Goal: Task Accomplishment & Management: Use online tool/utility

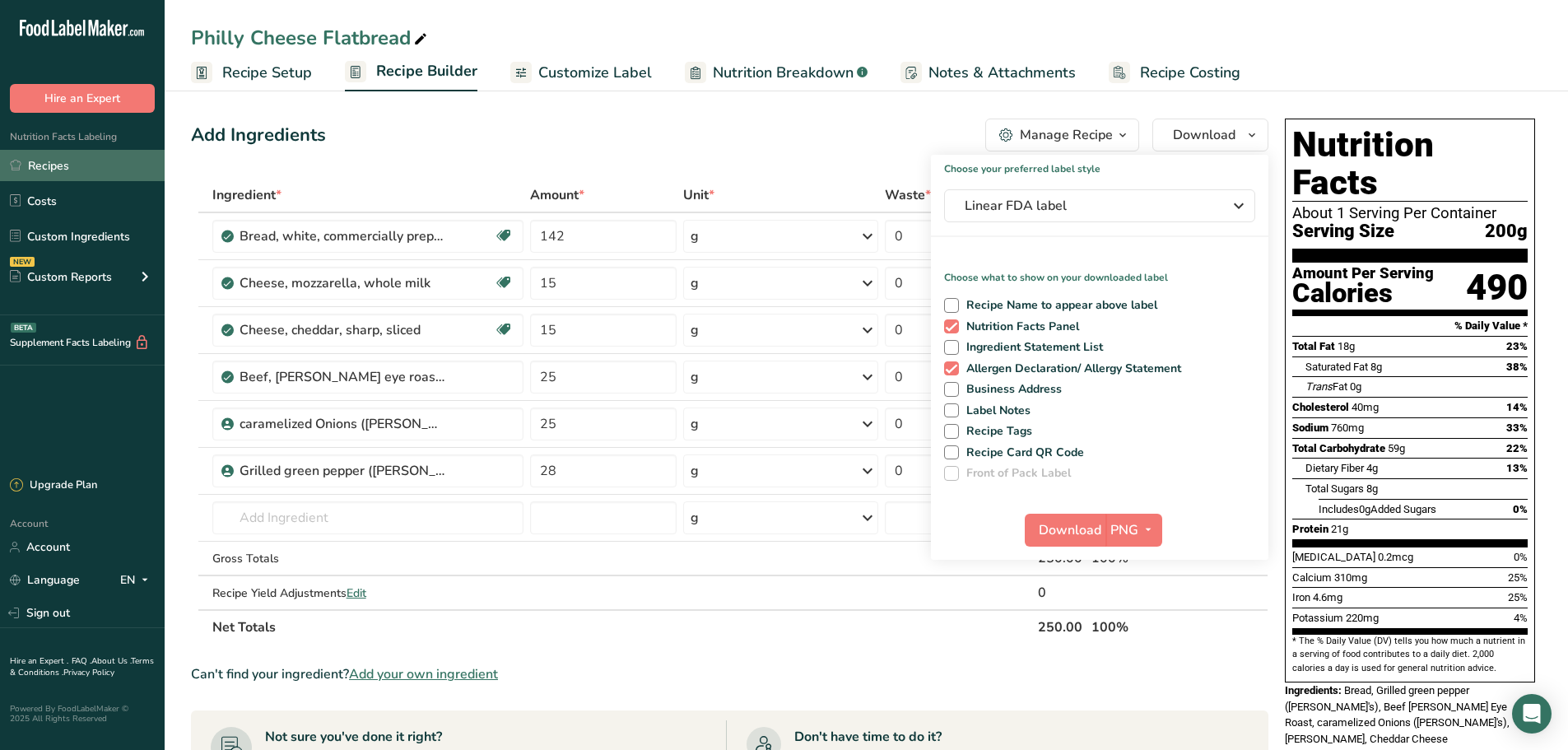
click at [44, 162] on link "Recipes" at bounding box center [82, 165] width 164 height 31
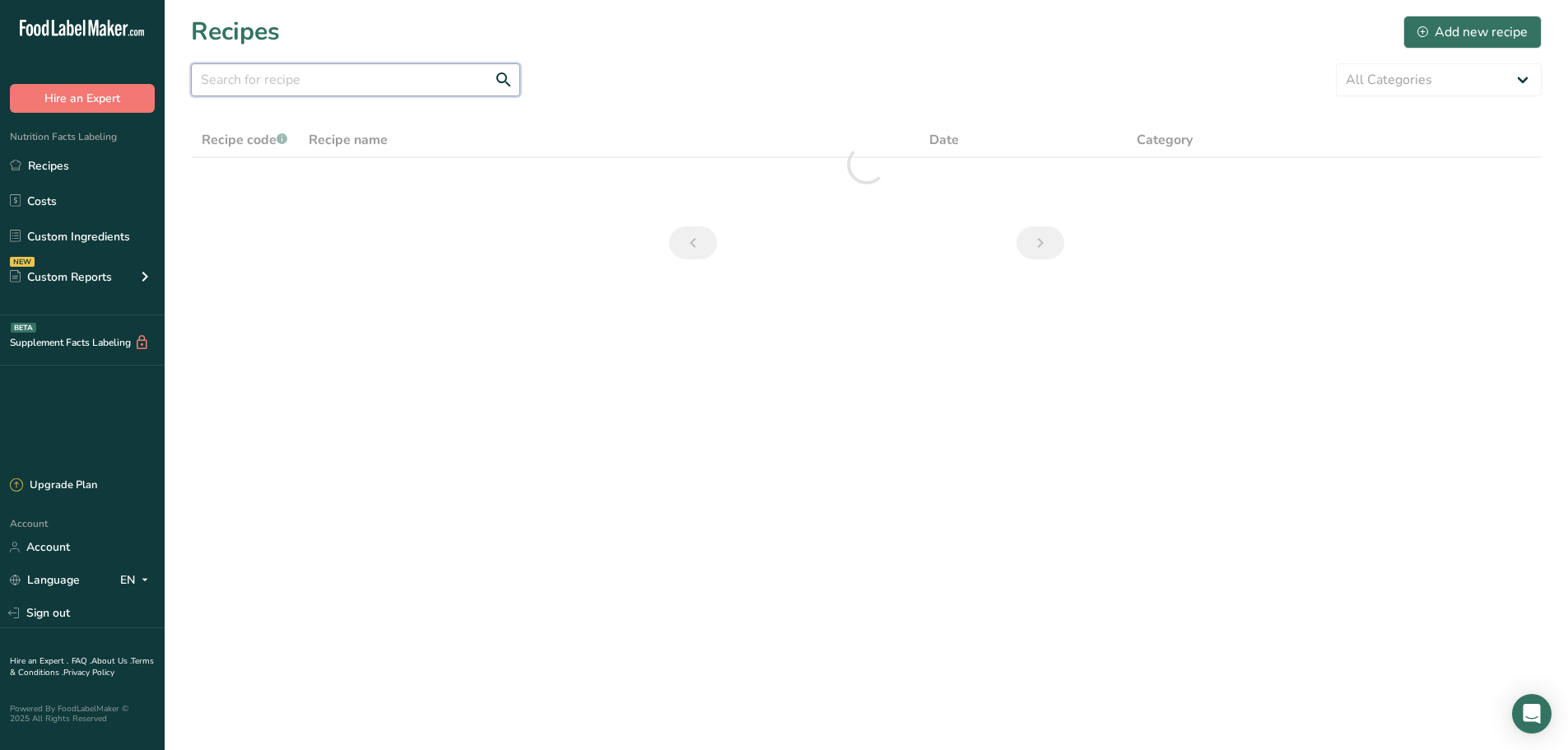
click at [301, 95] on input "text" at bounding box center [356, 80] width 330 height 33
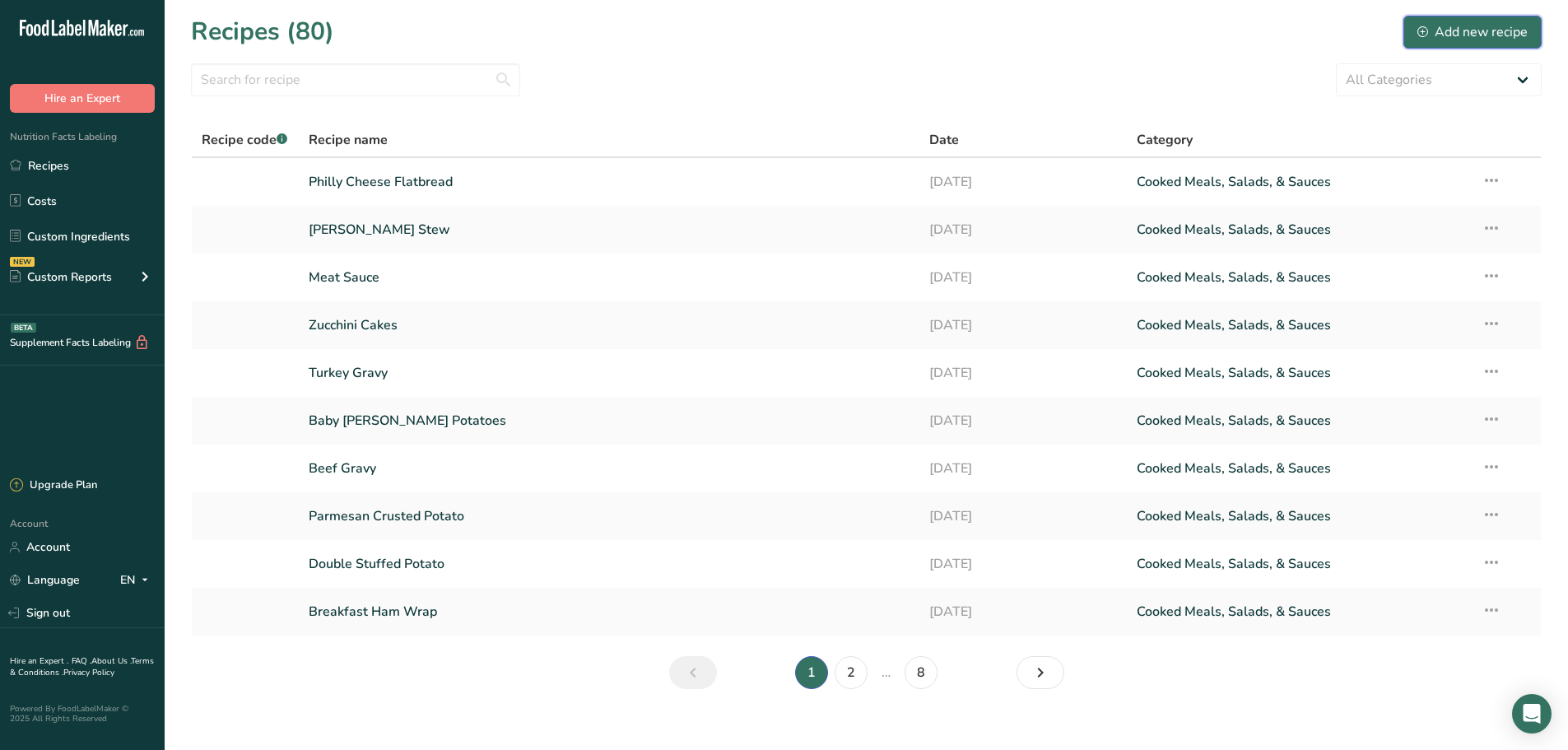
click at [1470, 32] on div "Add new recipe" at bounding box center [1472, 32] width 110 height 20
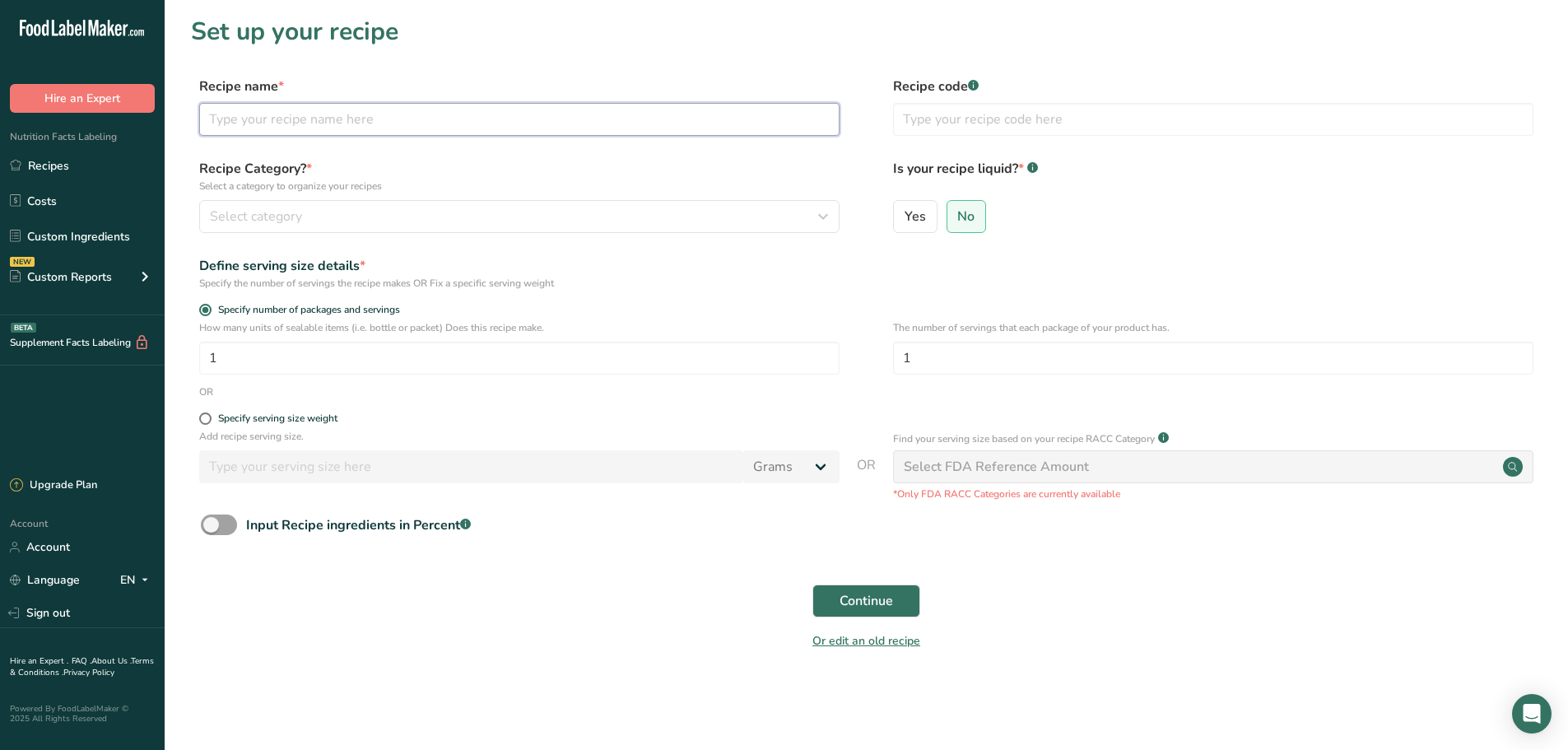
click at [248, 123] on input "text" at bounding box center [519, 119] width 640 height 33
type input "Southern Style Beans"
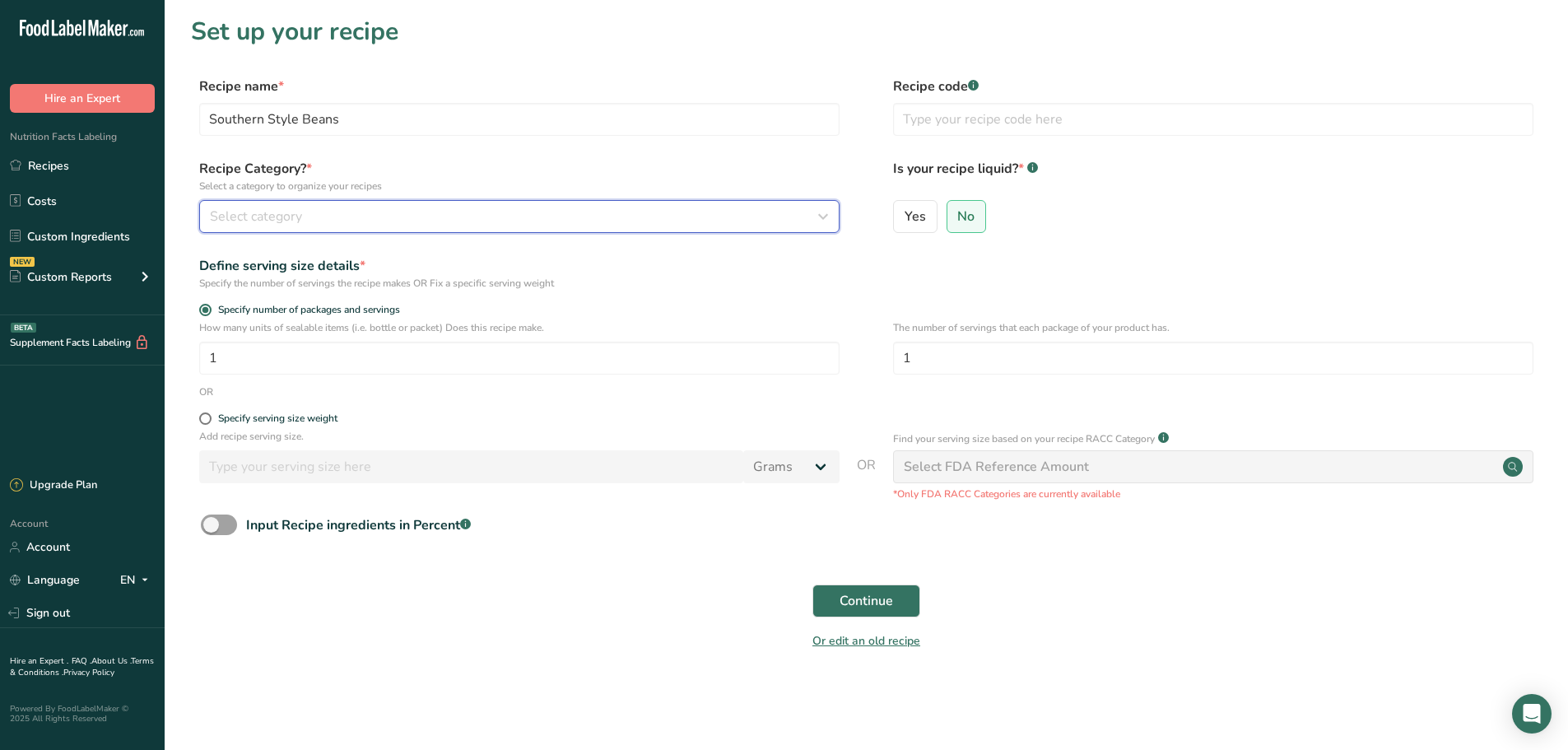
click at [504, 232] on button "Select category" at bounding box center [519, 217] width 640 height 33
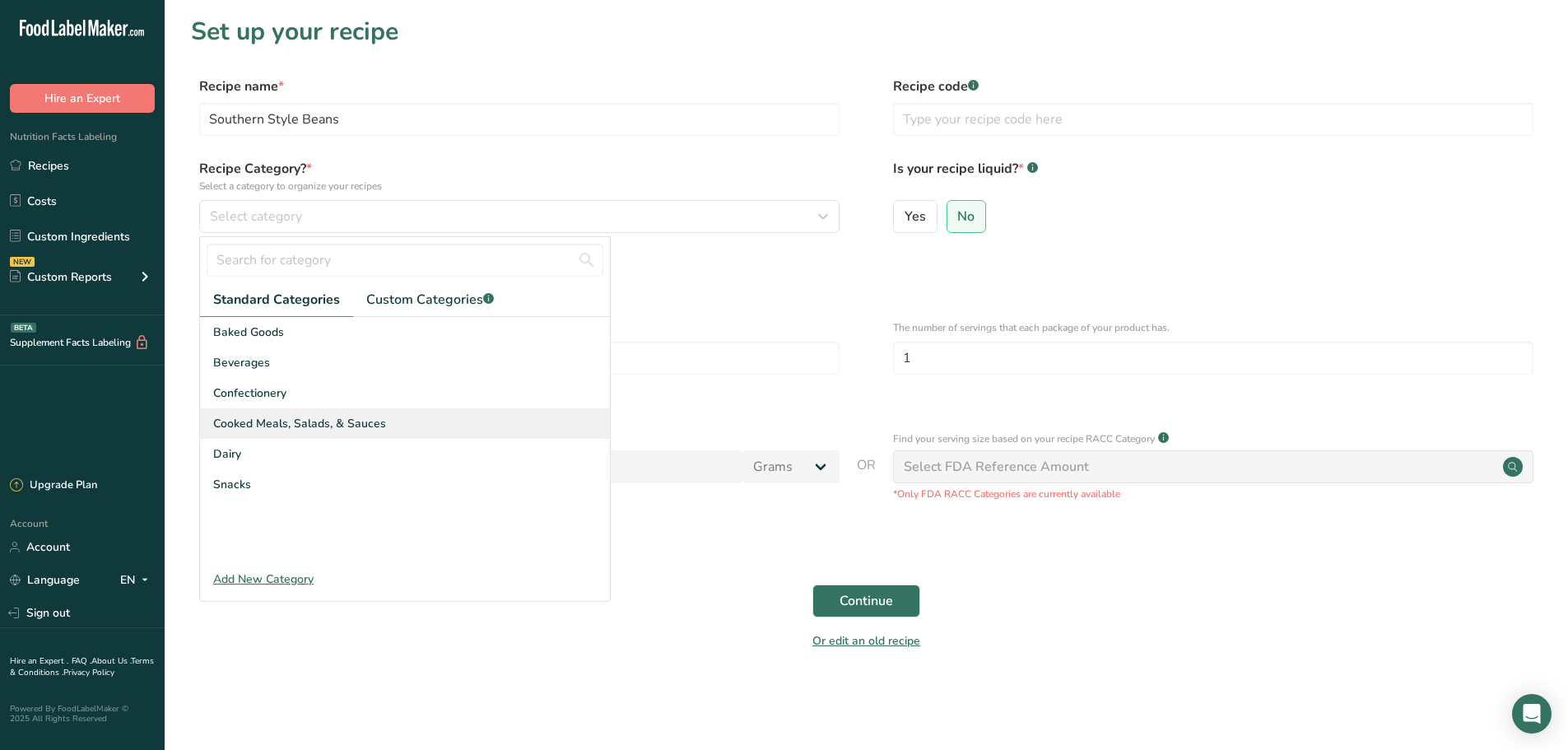
click at [320, 422] on span "Cooked Meals, Salads, & Sauces" at bounding box center [299, 424] width 173 height 17
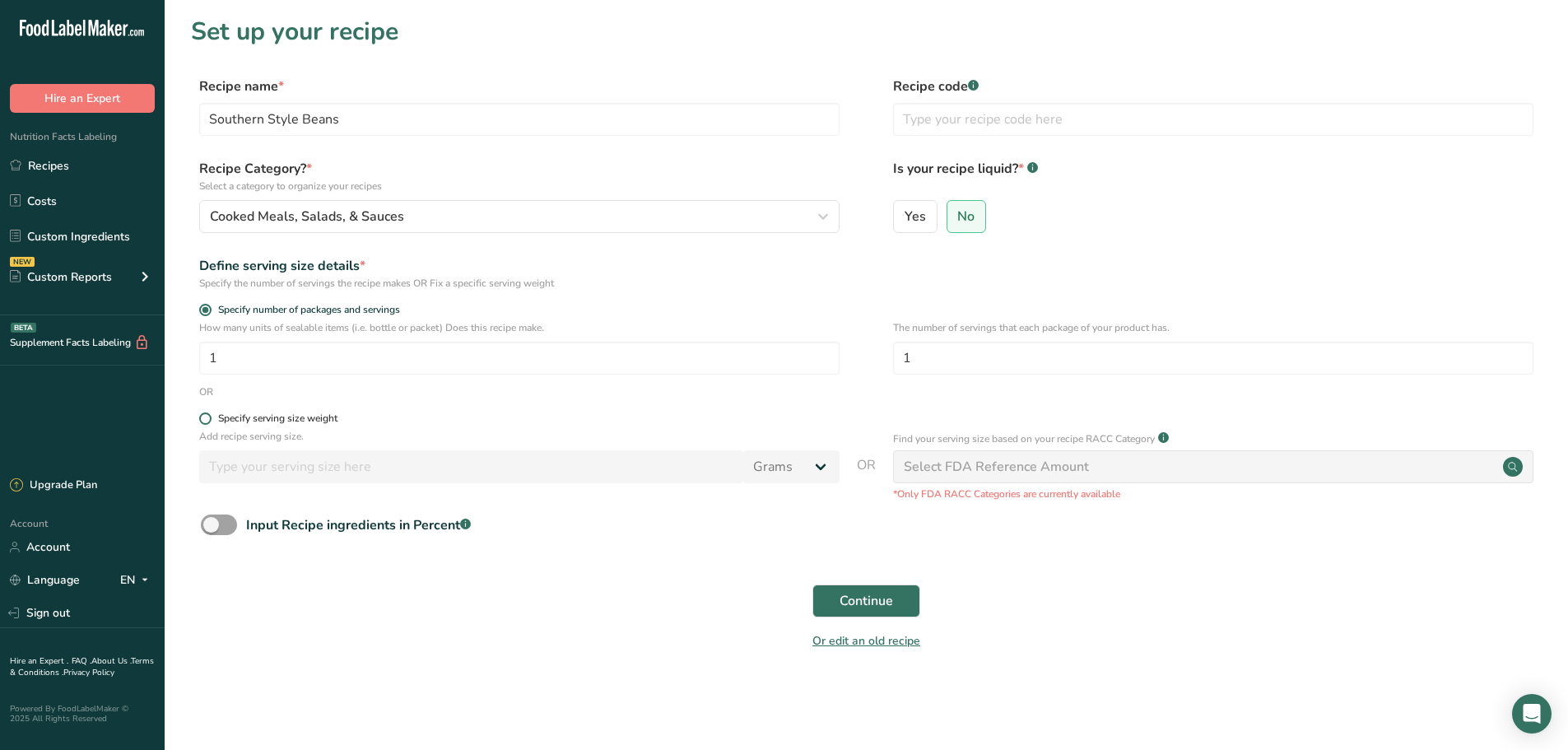
click at [204, 420] on span at bounding box center [205, 419] width 12 height 12
click at [204, 420] on input "Specify serving size weight" at bounding box center [204, 419] width 10 height 10
radio input "true"
radio input "false"
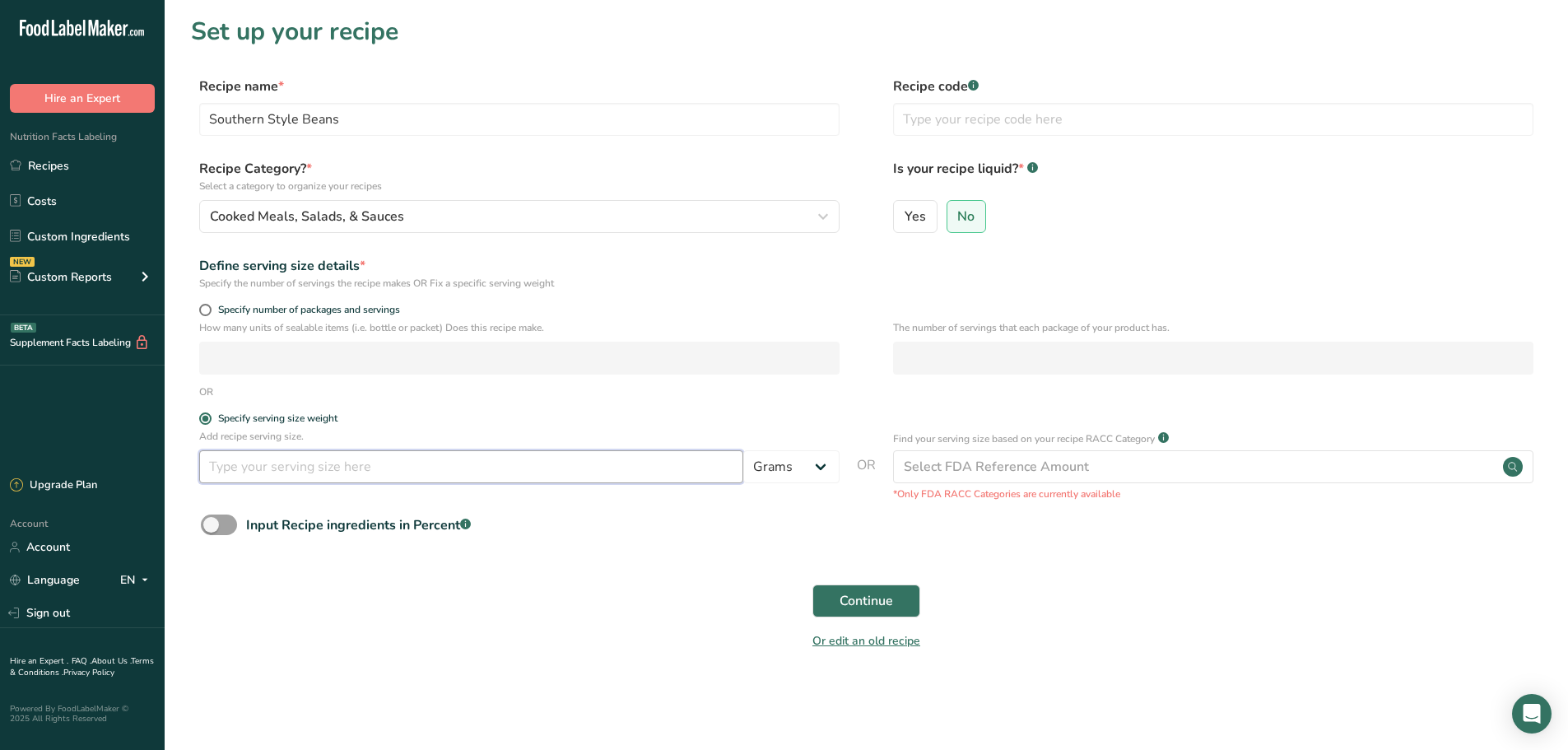
click at [248, 469] on input "number" at bounding box center [471, 467] width 544 height 33
type input "225"
click at [869, 600] on span "Continue" at bounding box center [866, 601] width 54 height 20
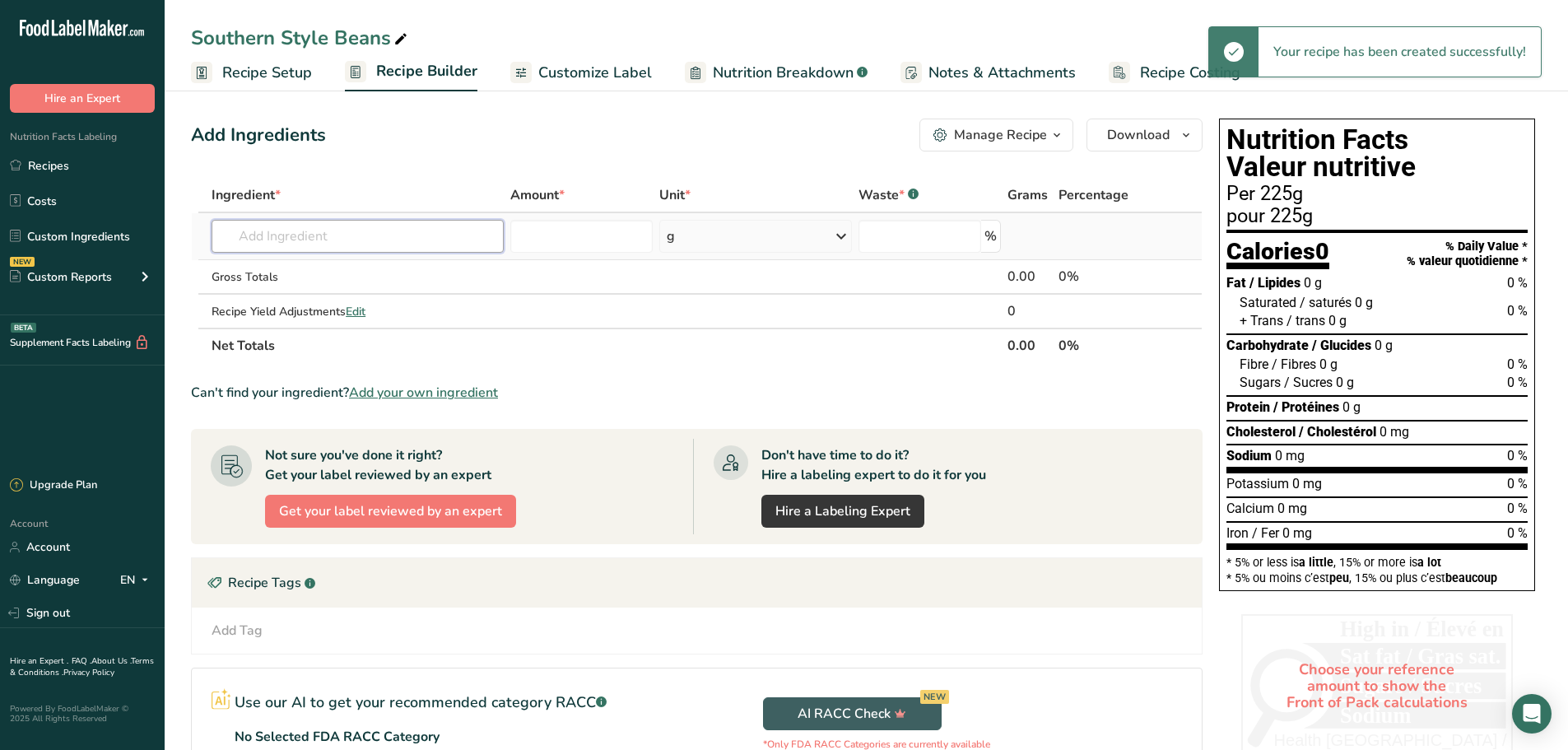
click at [302, 236] on input "text" at bounding box center [357, 237] width 292 height 33
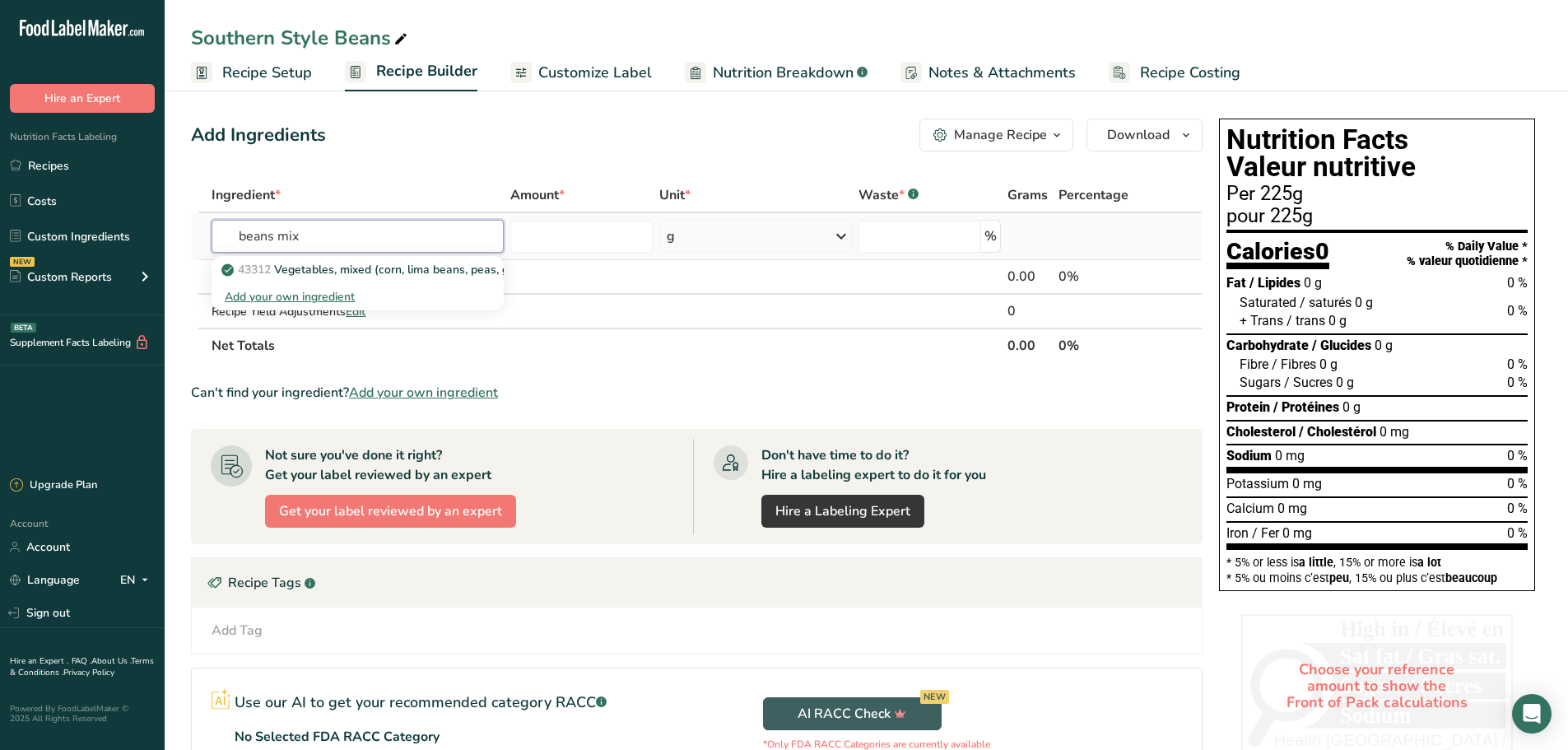
drag, startPoint x: 302, startPoint y: 236, endPoint x: 274, endPoint y: 240, distance: 28.3
click at [274, 240] on input "beans mix" at bounding box center [357, 237] width 292 height 33
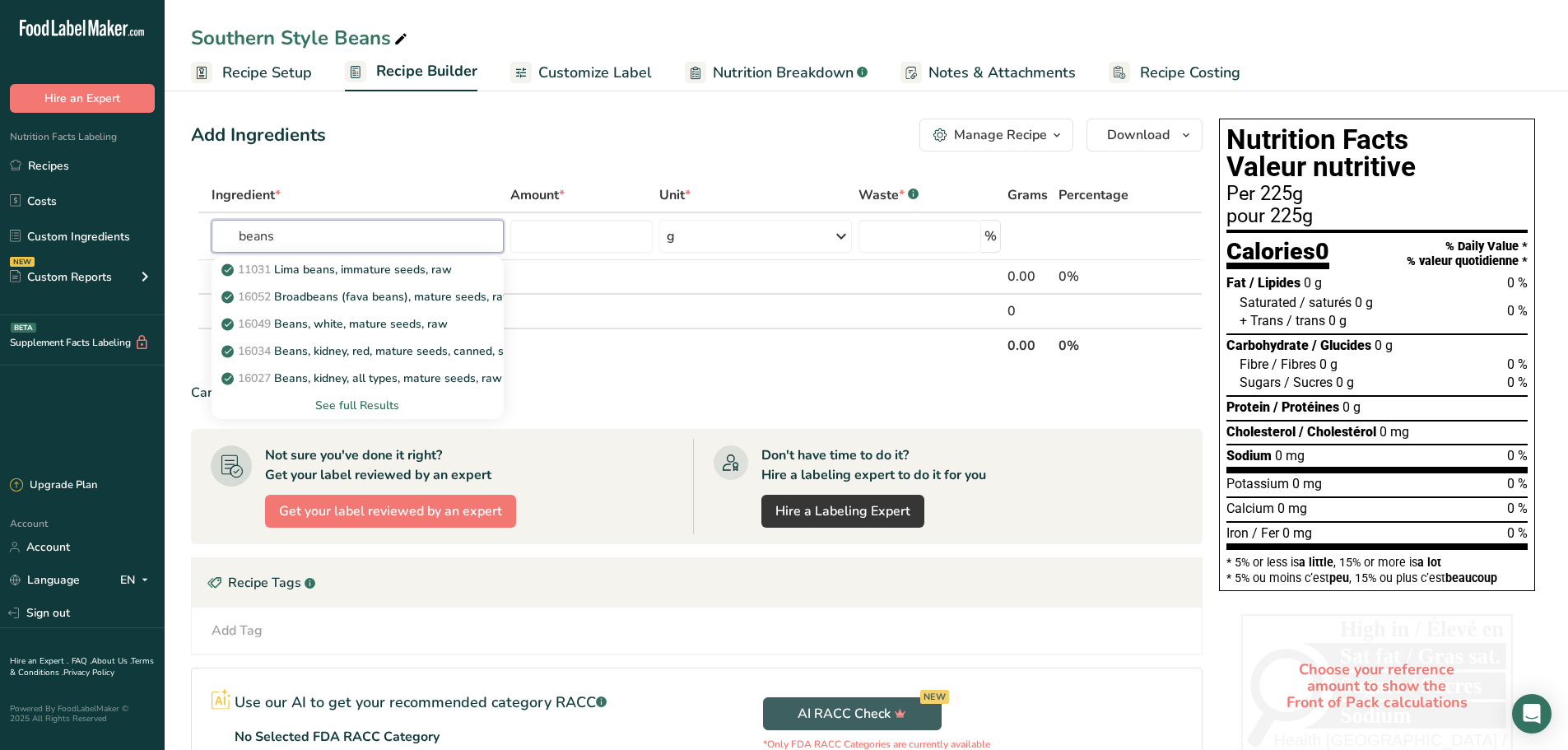
type input "beans"
click at [444, 165] on div "Add Ingredients Manage Recipe Delete Recipe Duplicate Recipe Scale Recipe Save …" at bounding box center [702, 507] width 1022 height 790
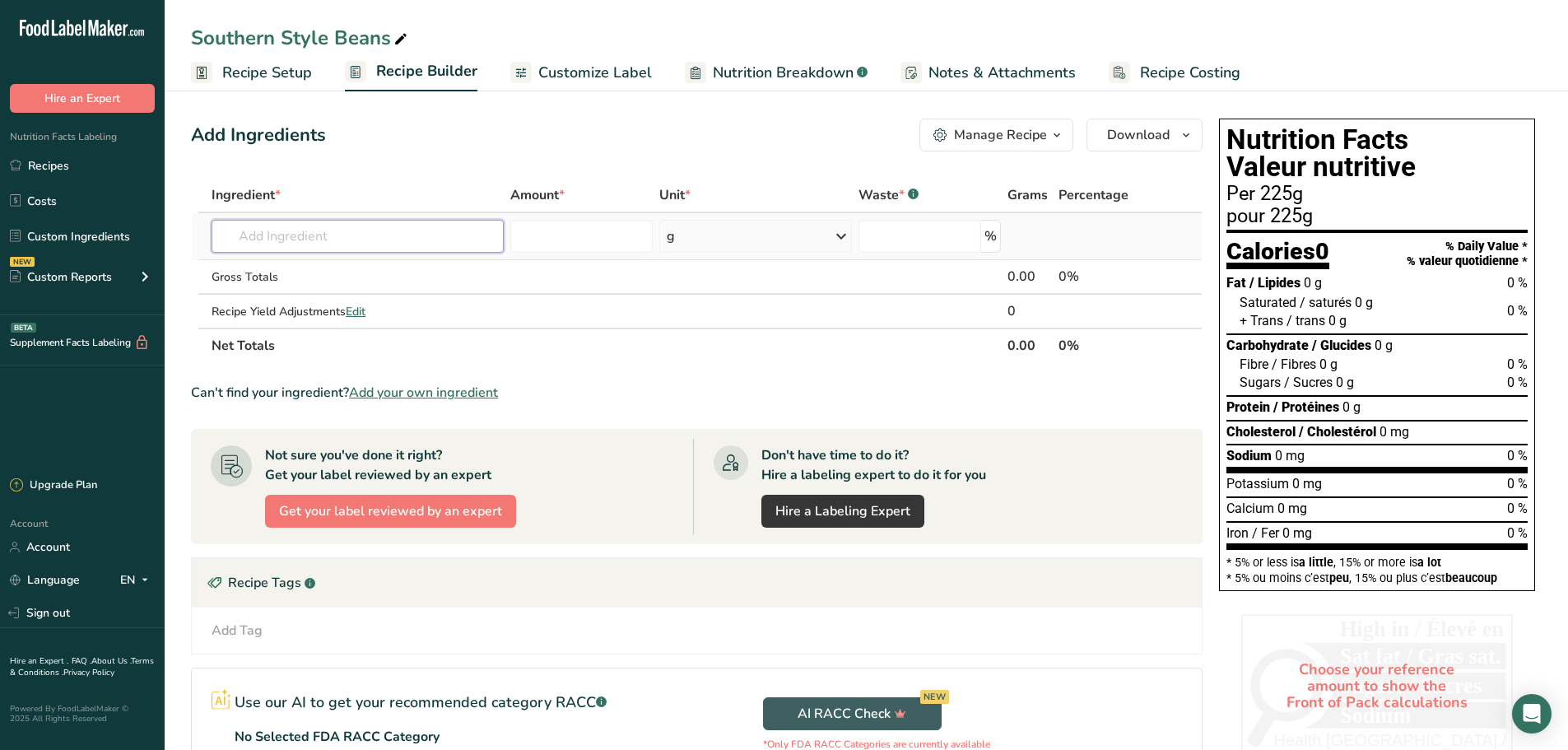
click at [310, 237] on input "text" at bounding box center [357, 237] width 292 height 33
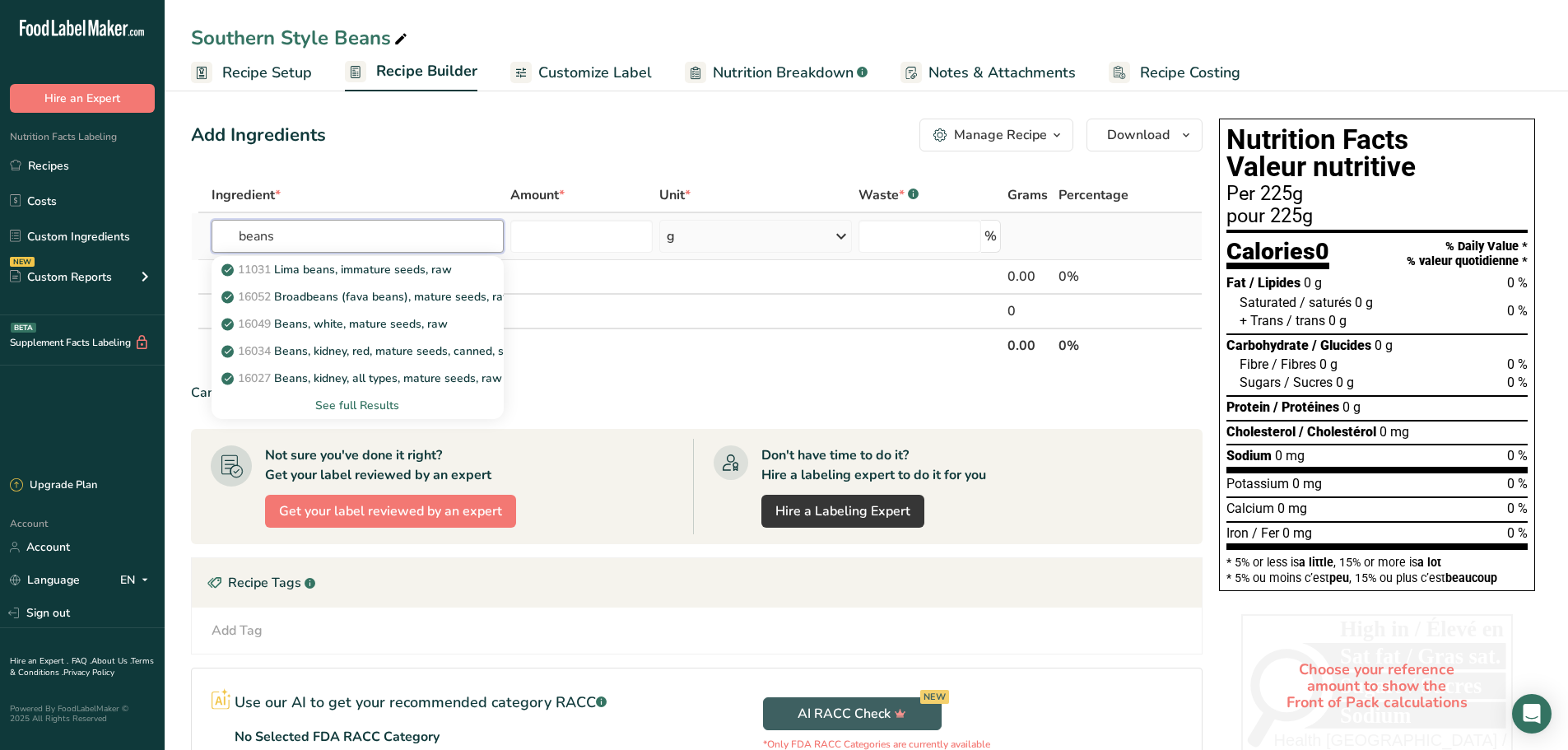
type input "beans"
click at [348, 406] on div "See full Results" at bounding box center [357, 405] width 266 height 17
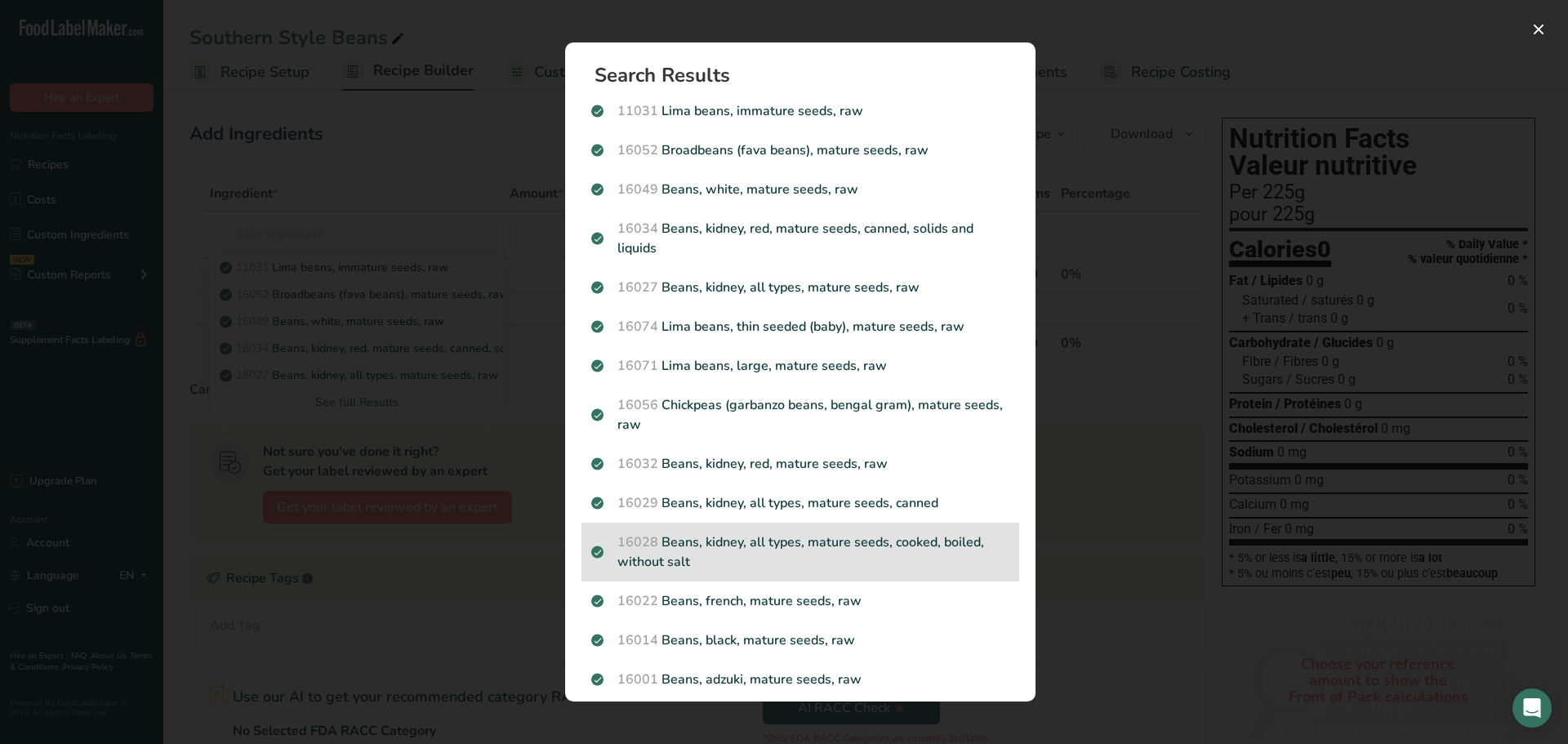
click at [738, 533] on p "16028 Beans, kidney, all types, mature seeds, cooked, boiled, without salt" at bounding box center [800, 552] width 419 height 39
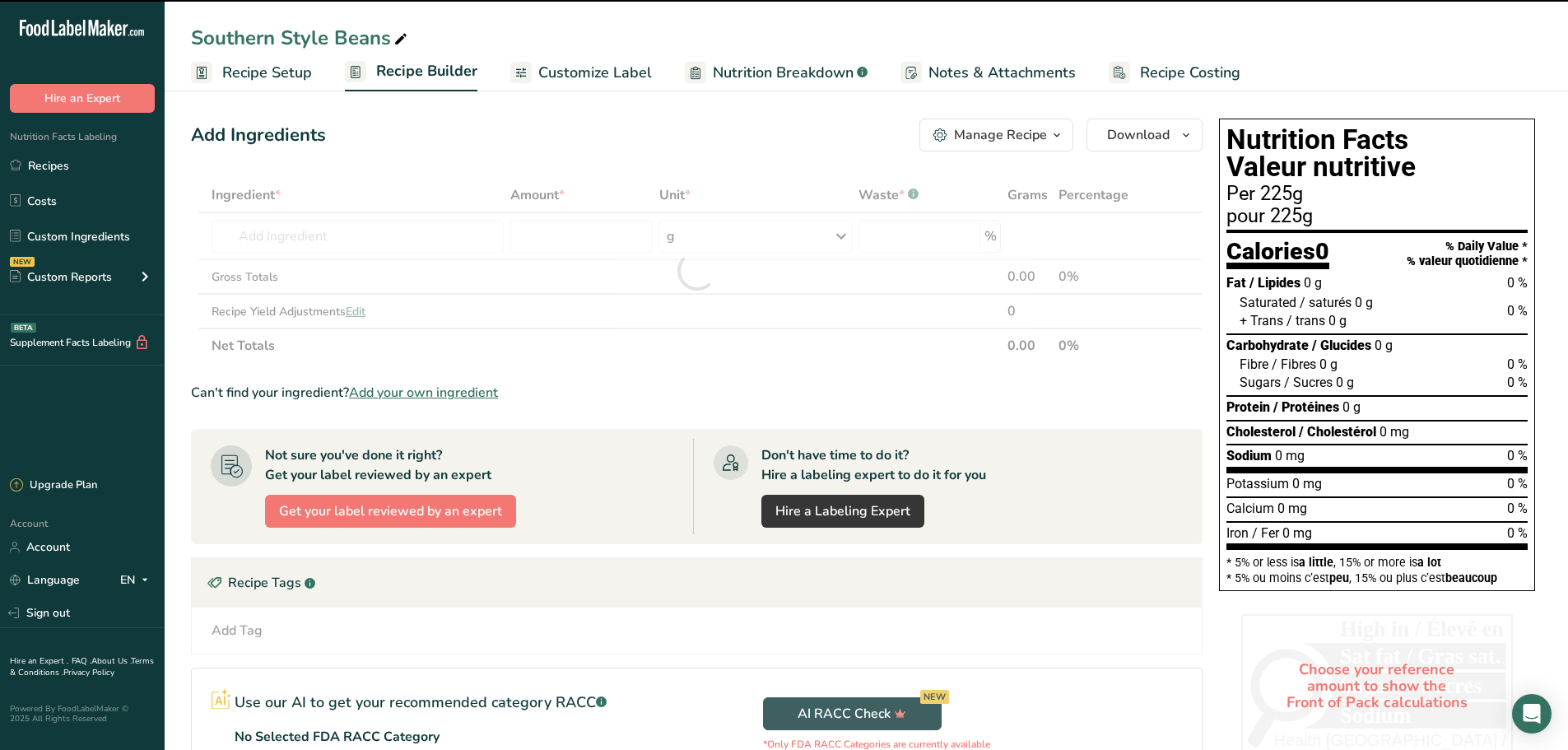
type input "0"
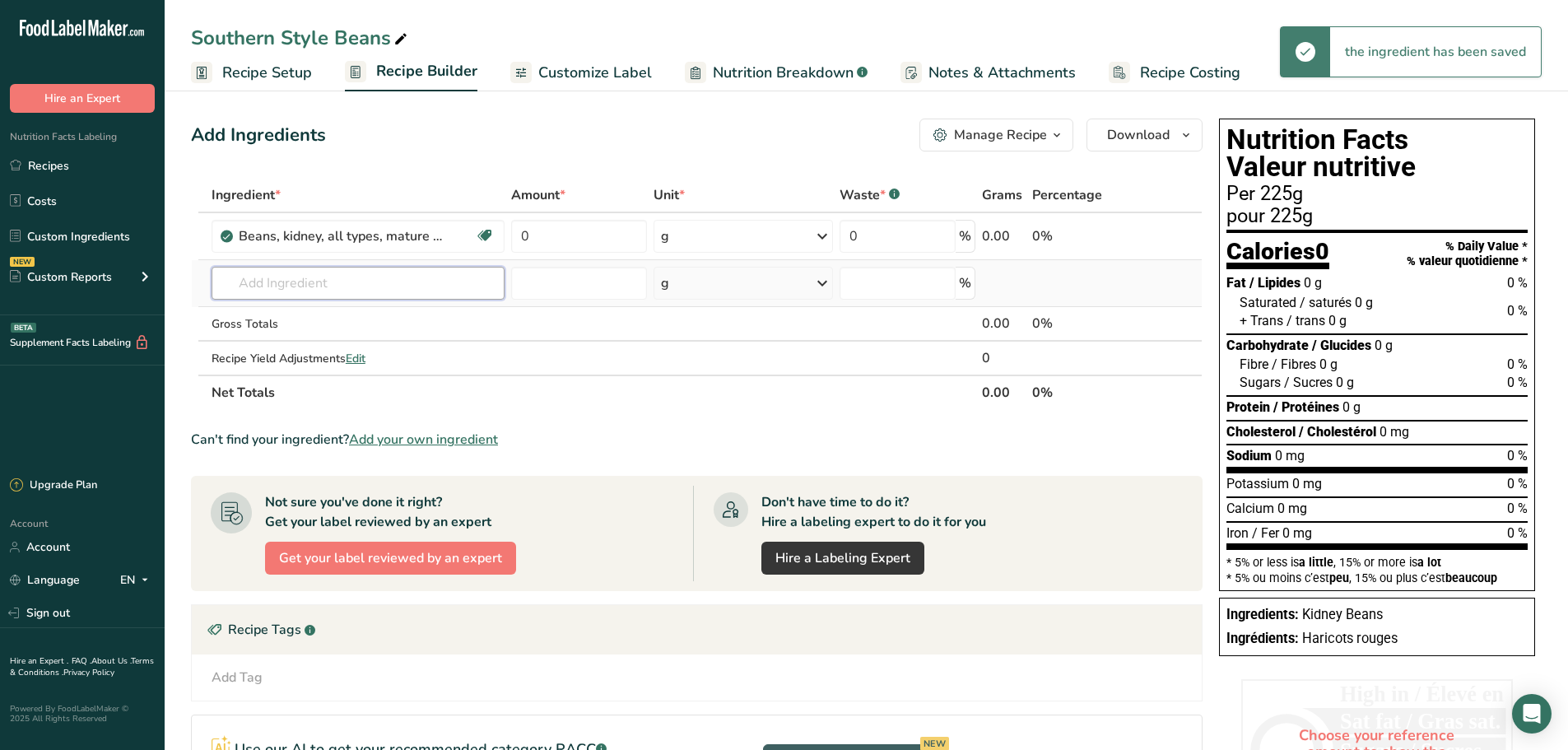
click at [270, 285] on input "text" at bounding box center [357, 284] width 293 height 33
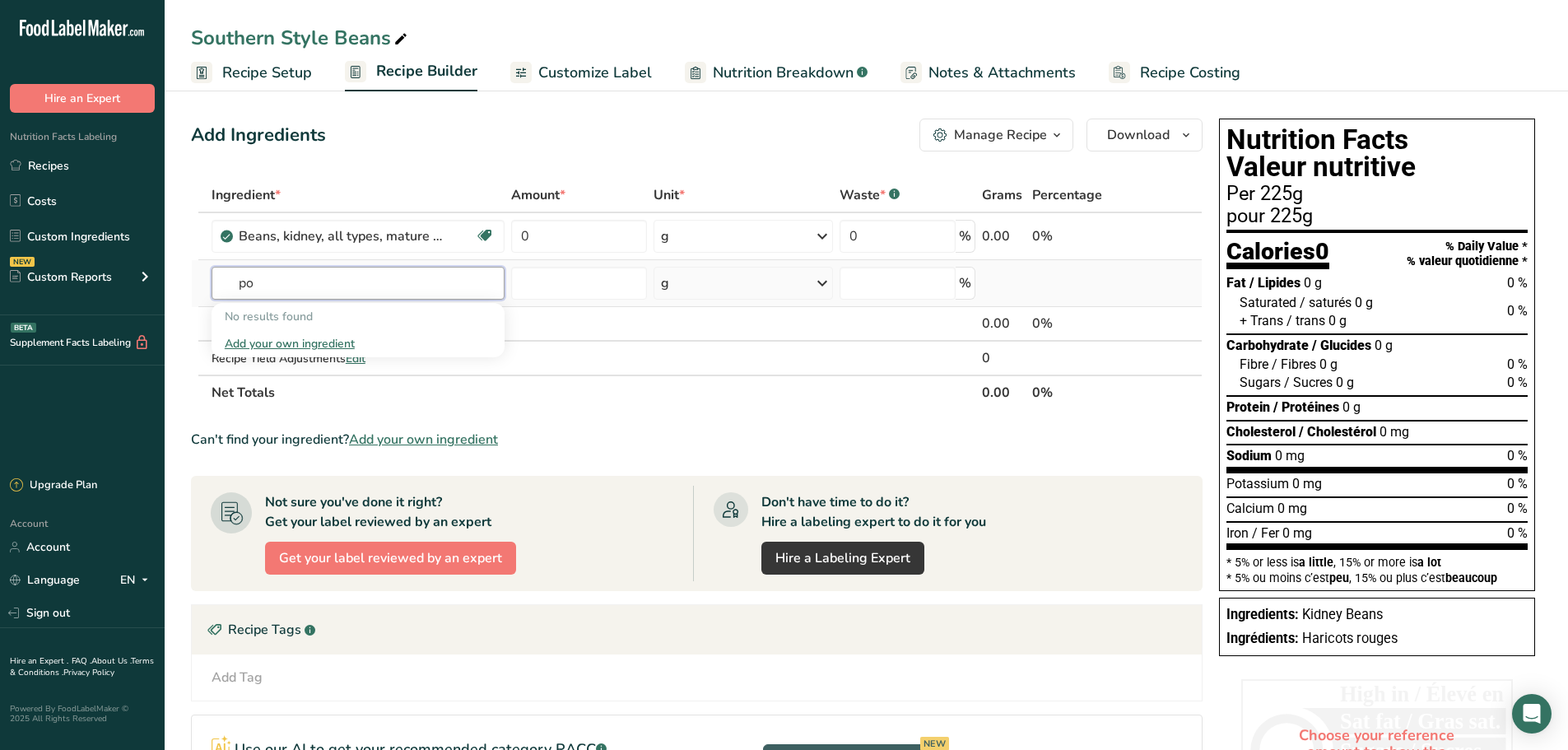
type input "p"
type input "mustard powder"
drag, startPoint x: 382, startPoint y: 280, endPoint x: 149, endPoint y: 293, distance: 233.4
click at [149, 293] on div ".a-20{fill:#fff;} Hire an Expert Nutrition Facts Labeling Recipes Costs Custom …" at bounding box center [784, 487] width 1568 height 975
type input "mustard see"
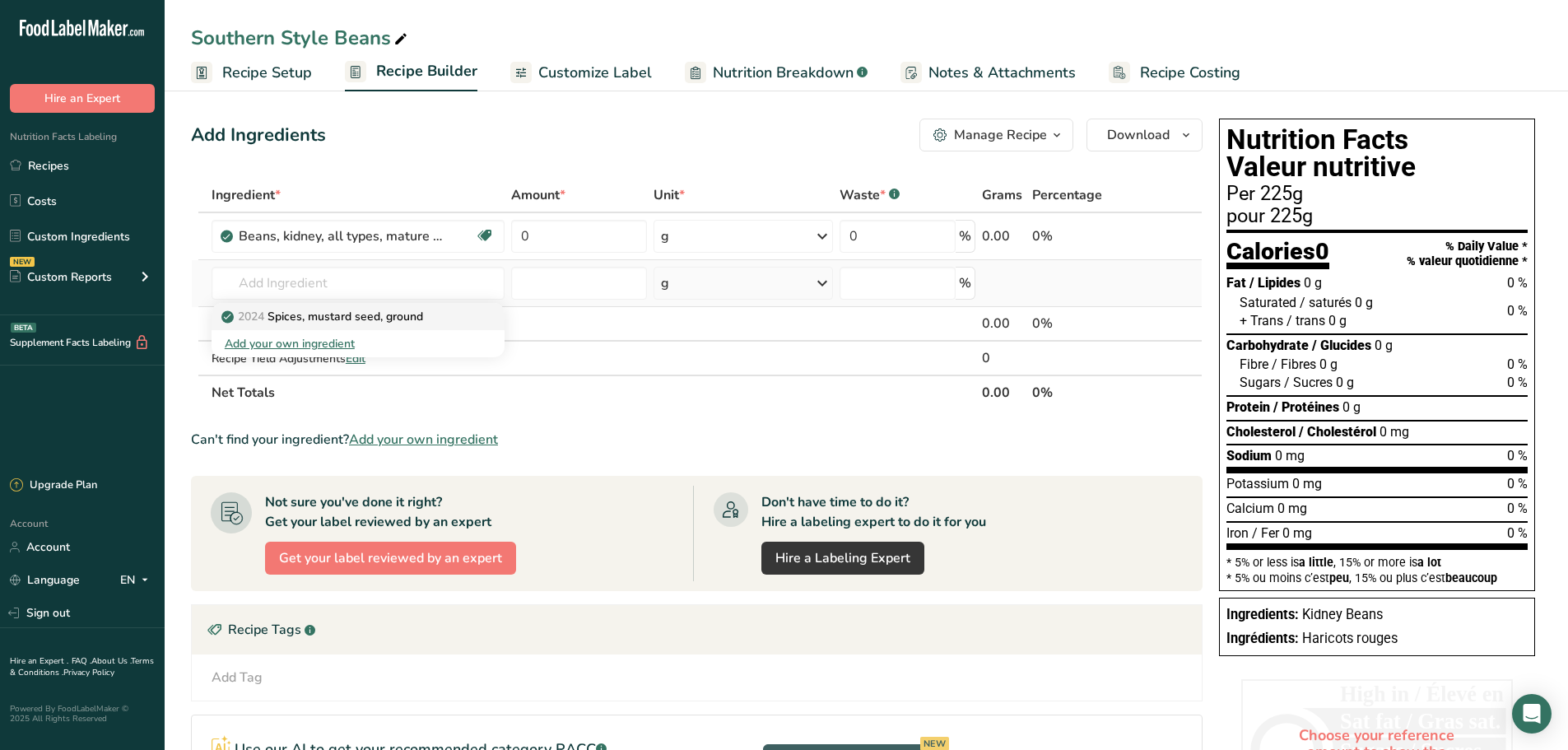
click at [362, 311] on p "2024 Spices, mustard seed, ground" at bounding box center [324, 317] width 198 height 17
type input "Spices, mustard seed, ground"
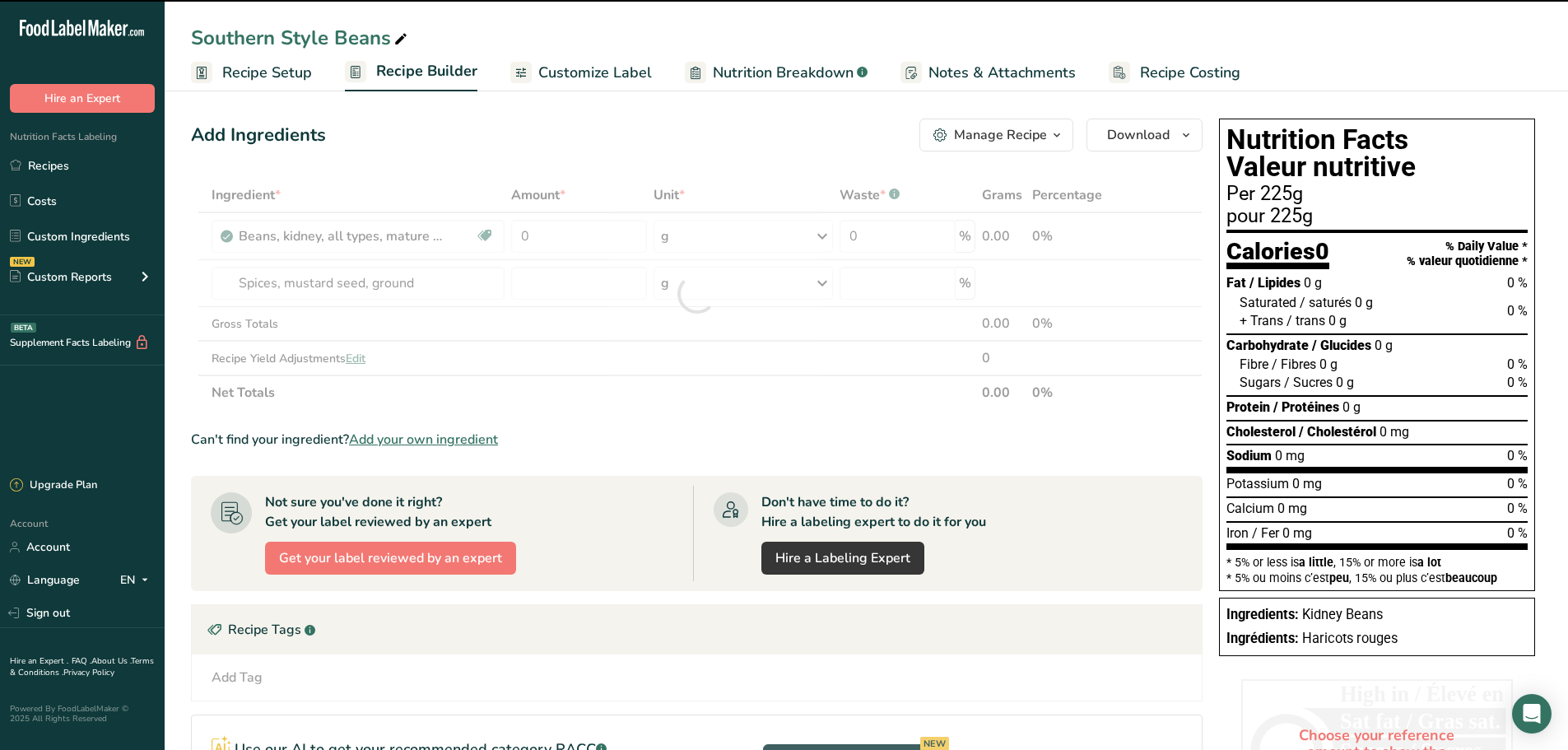
type input "0"
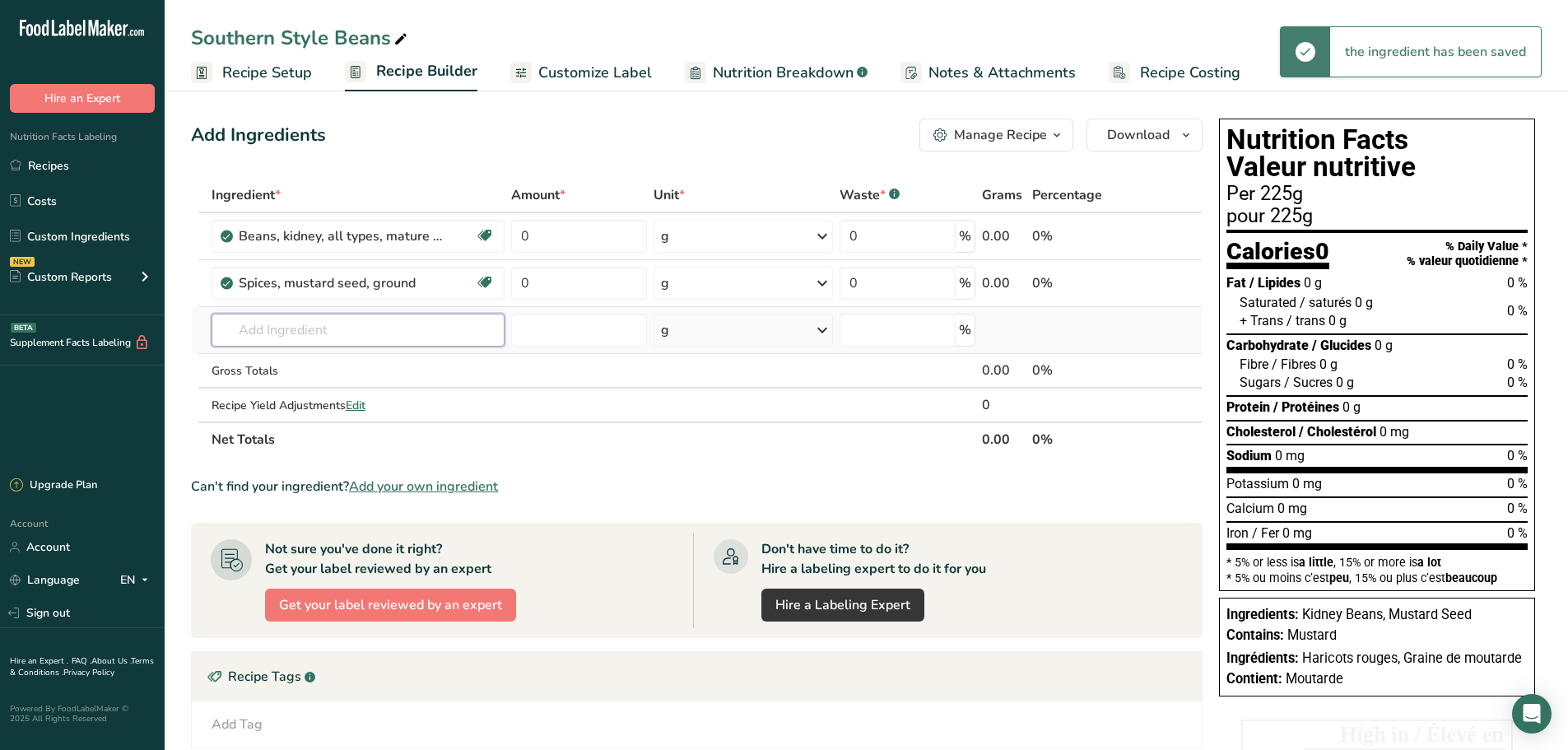
click at [317, 340] on input "text" at bounding box center [357, 331] width 293 height 33
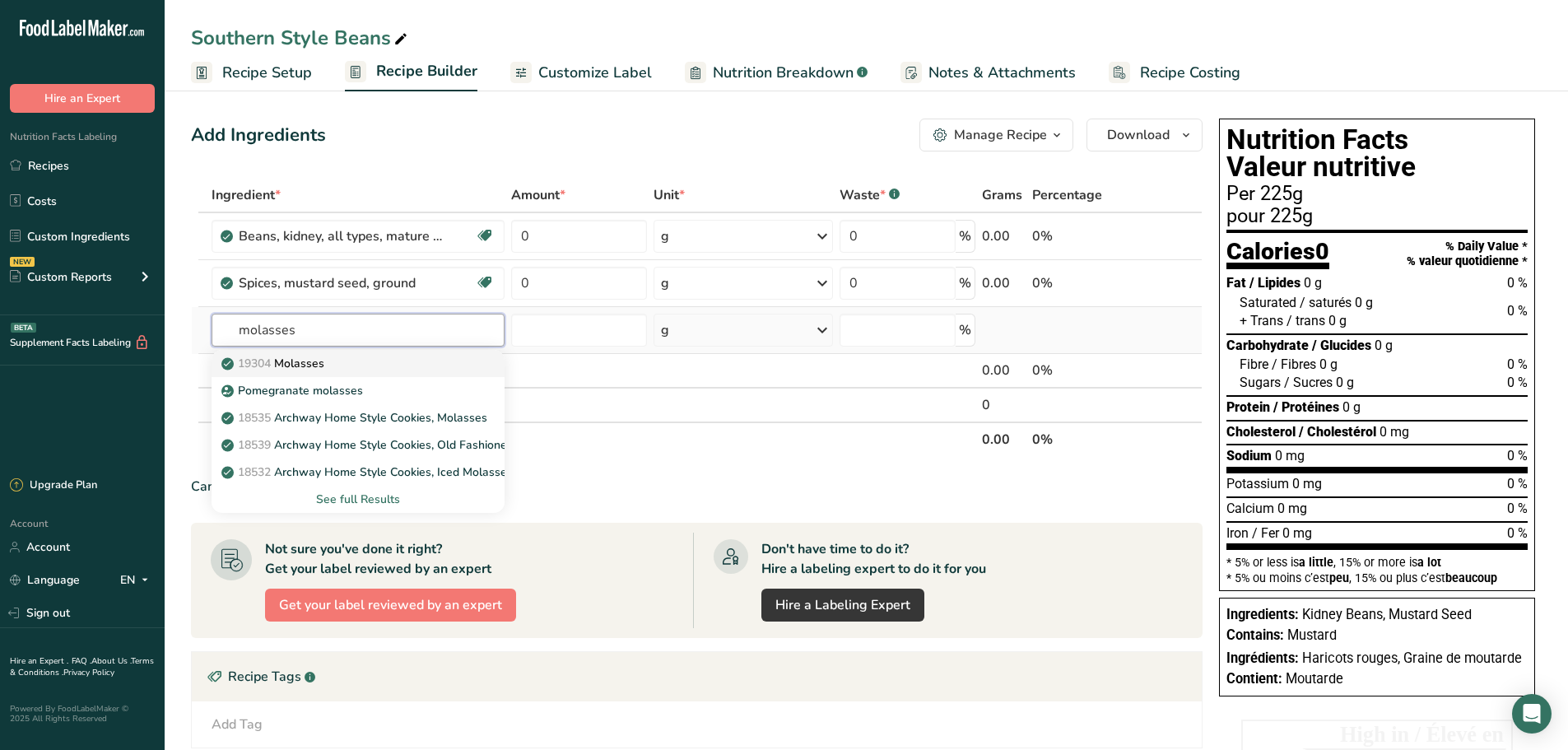
type input "molasses"
click at [315, 365] on p "19304 [GEOGRAPHIC_DATA]" at bounding box center [274, 364] width 100 height 17
type input "Molasses"
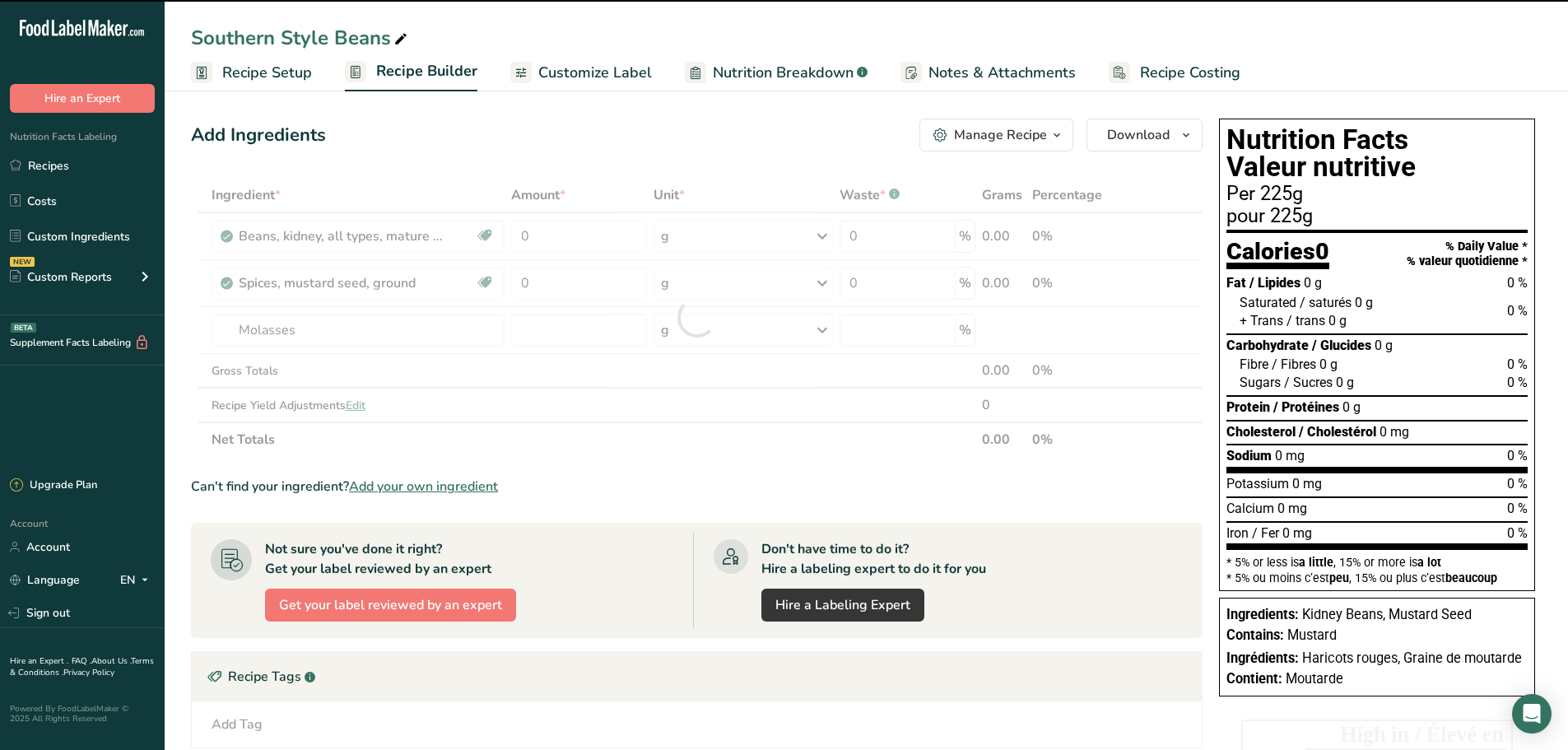
type input "0"
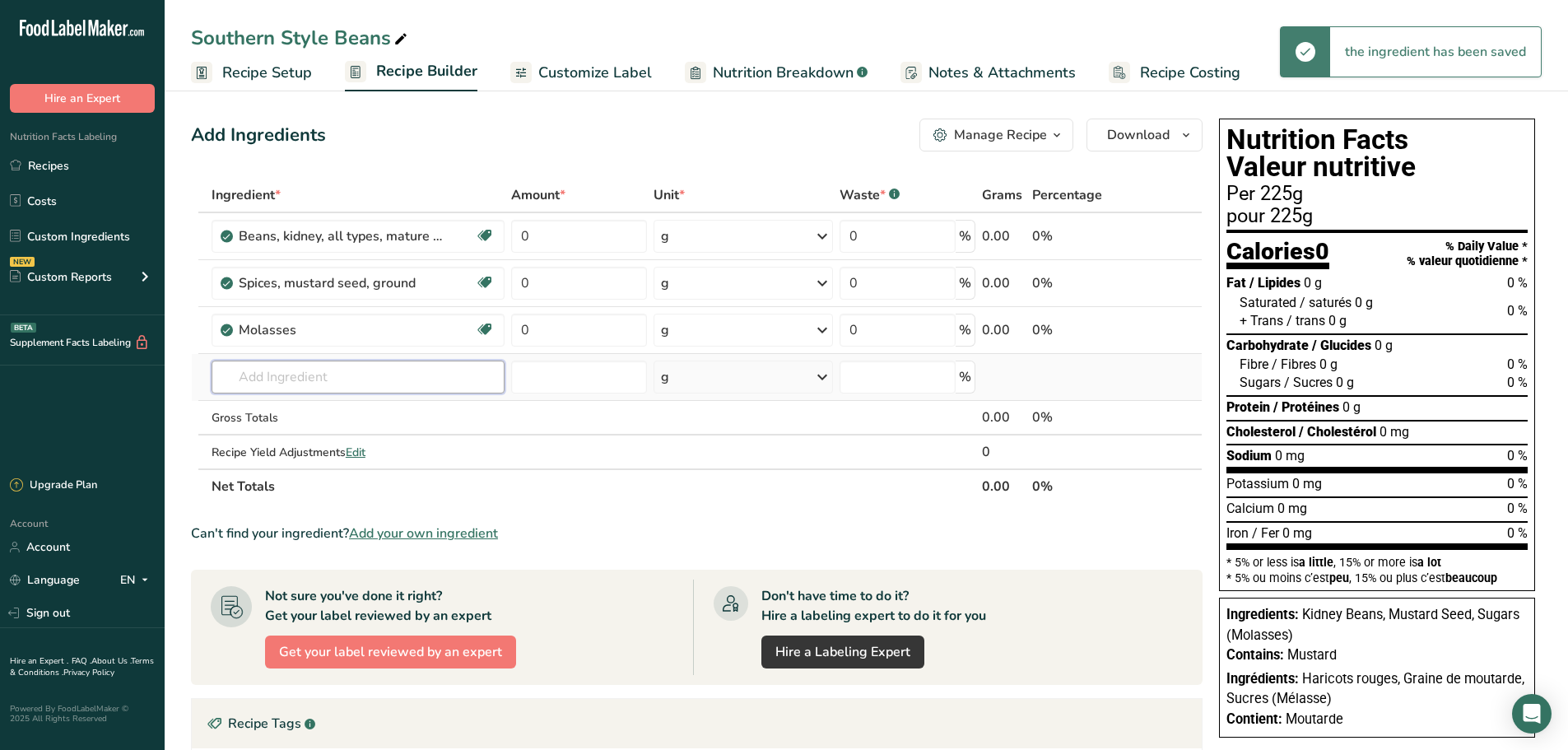
click at [299, 377] on input "text" at bounding box center [357, 378] width 293 height 33
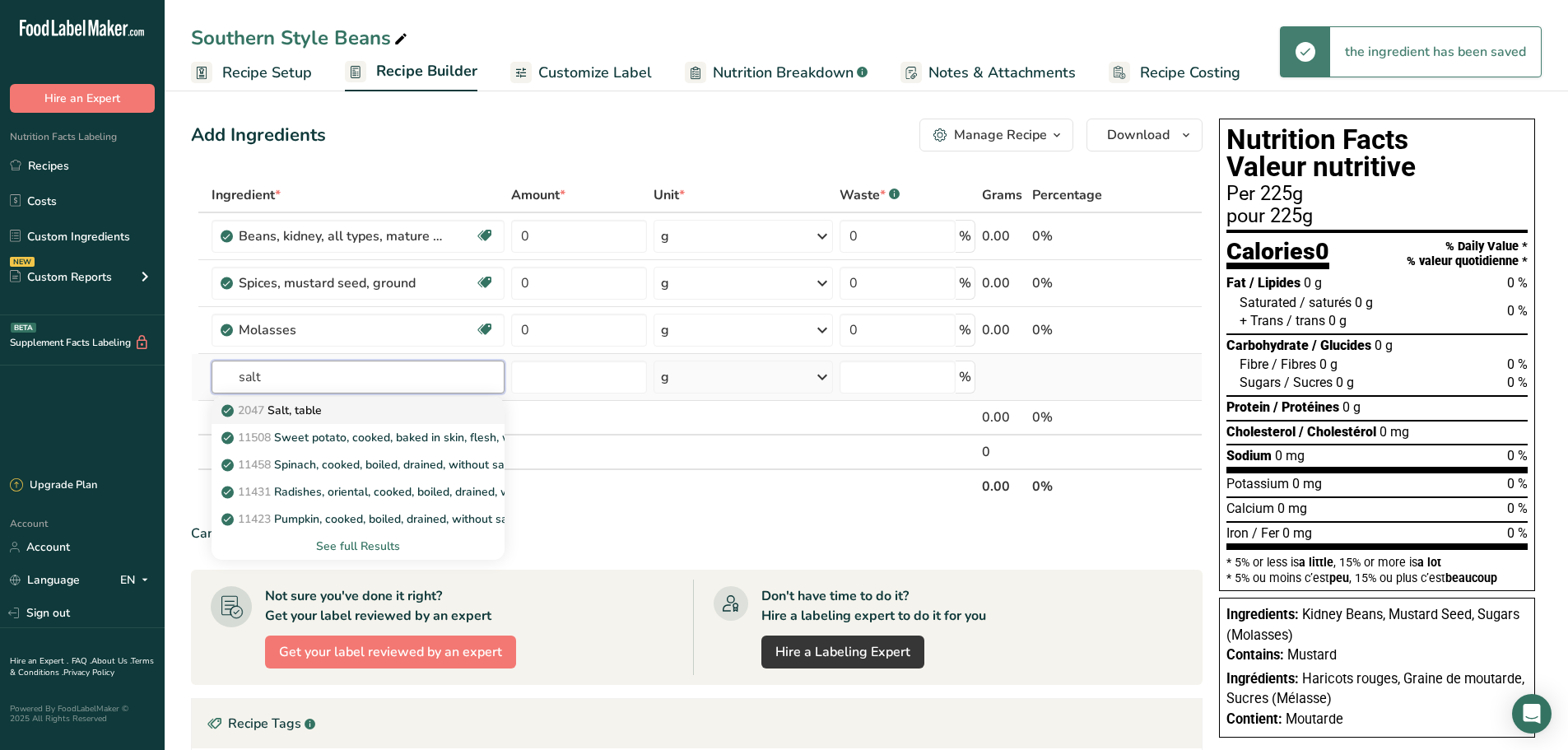
type input "salt"
click at [302, 408] on p "2047 Salt, table" at bounding box center [273, 411] width 97 height 17
type input "Salt, table"
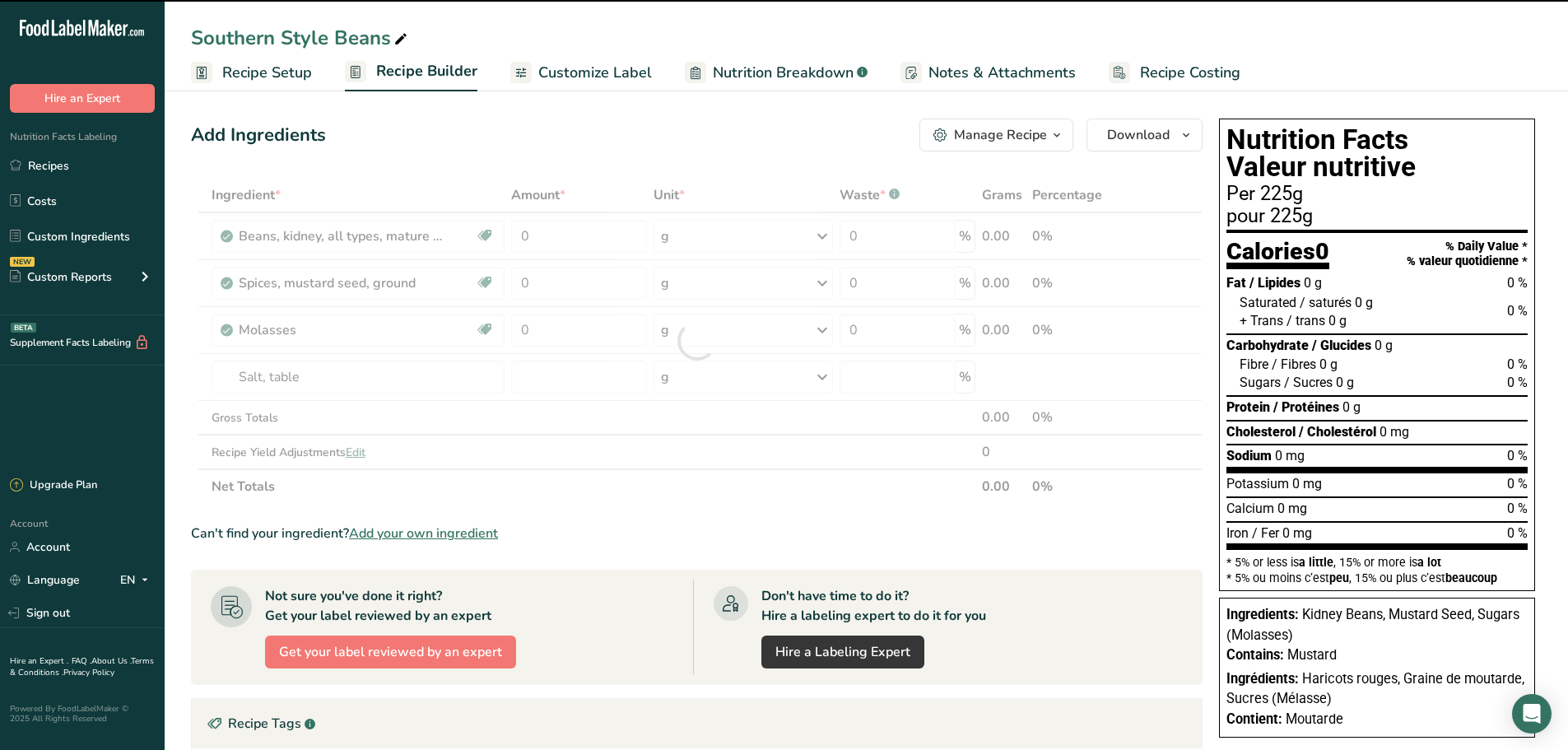
type input "0"
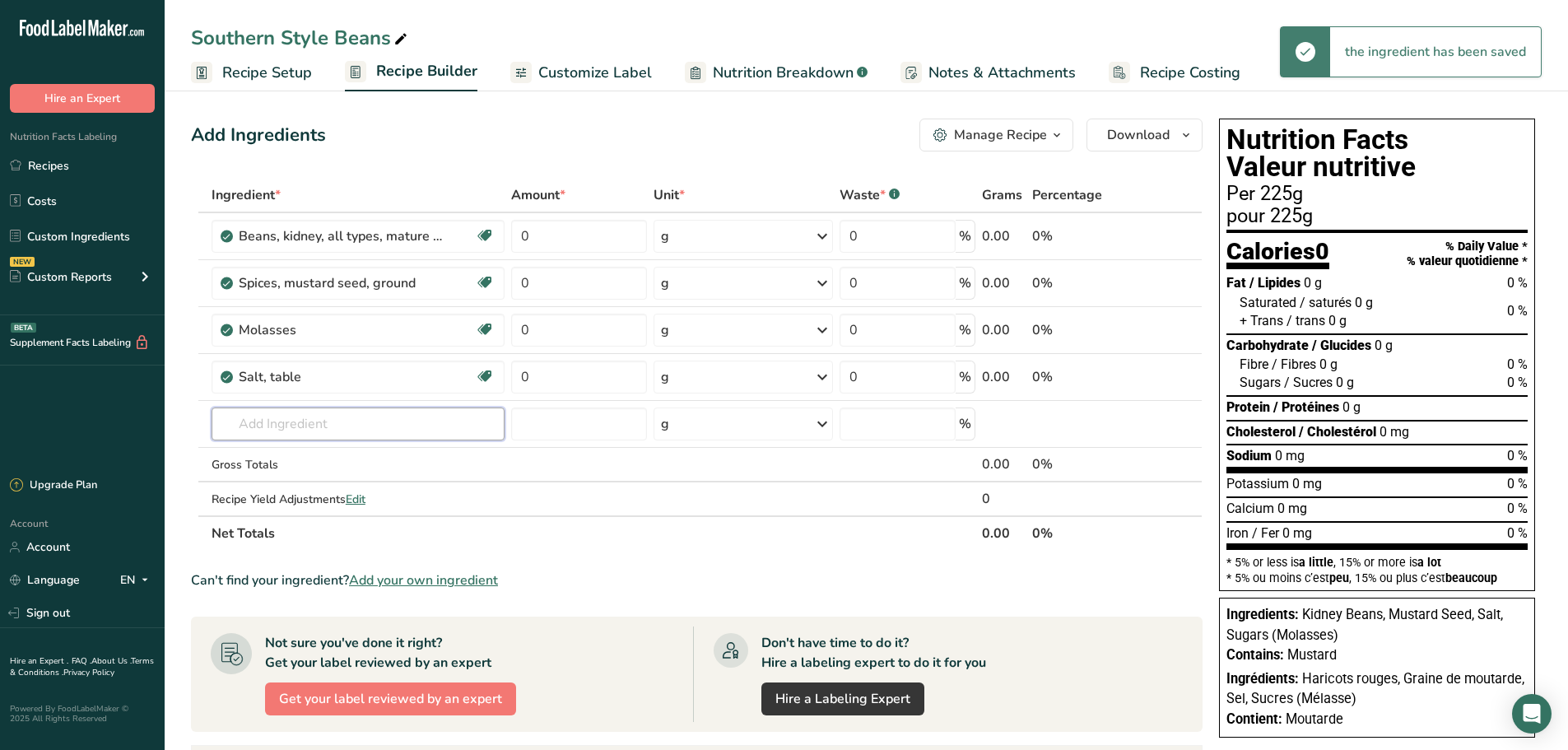
click at [281, 423] on input "text" at bounding box center [357, 425] width 293 height 33
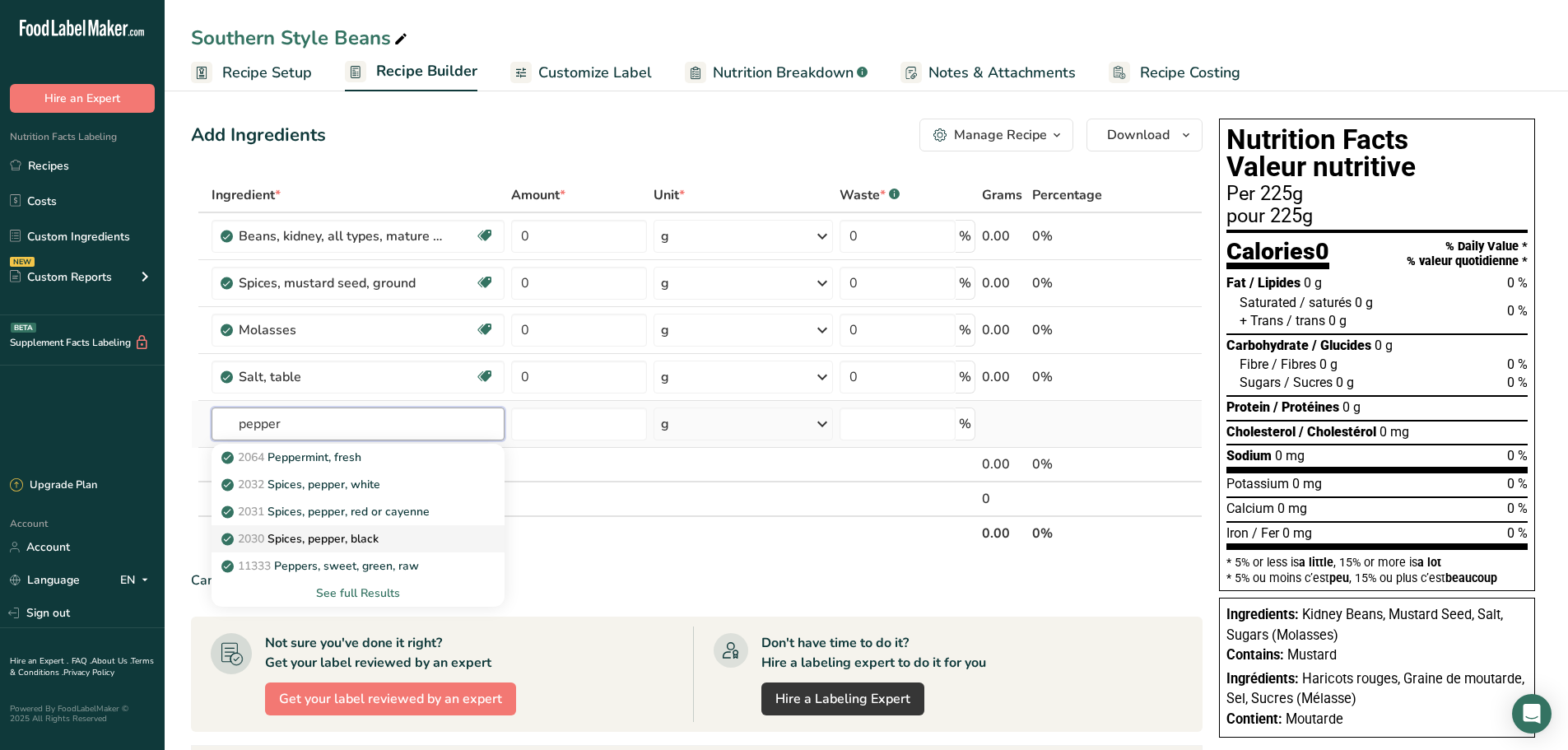
type input "pepper"
click at [327, 548] on link "2030 Spices, pepper, black" at bounding box center [357, 539] width 293 height 27
type input "Spices, pepper, black"
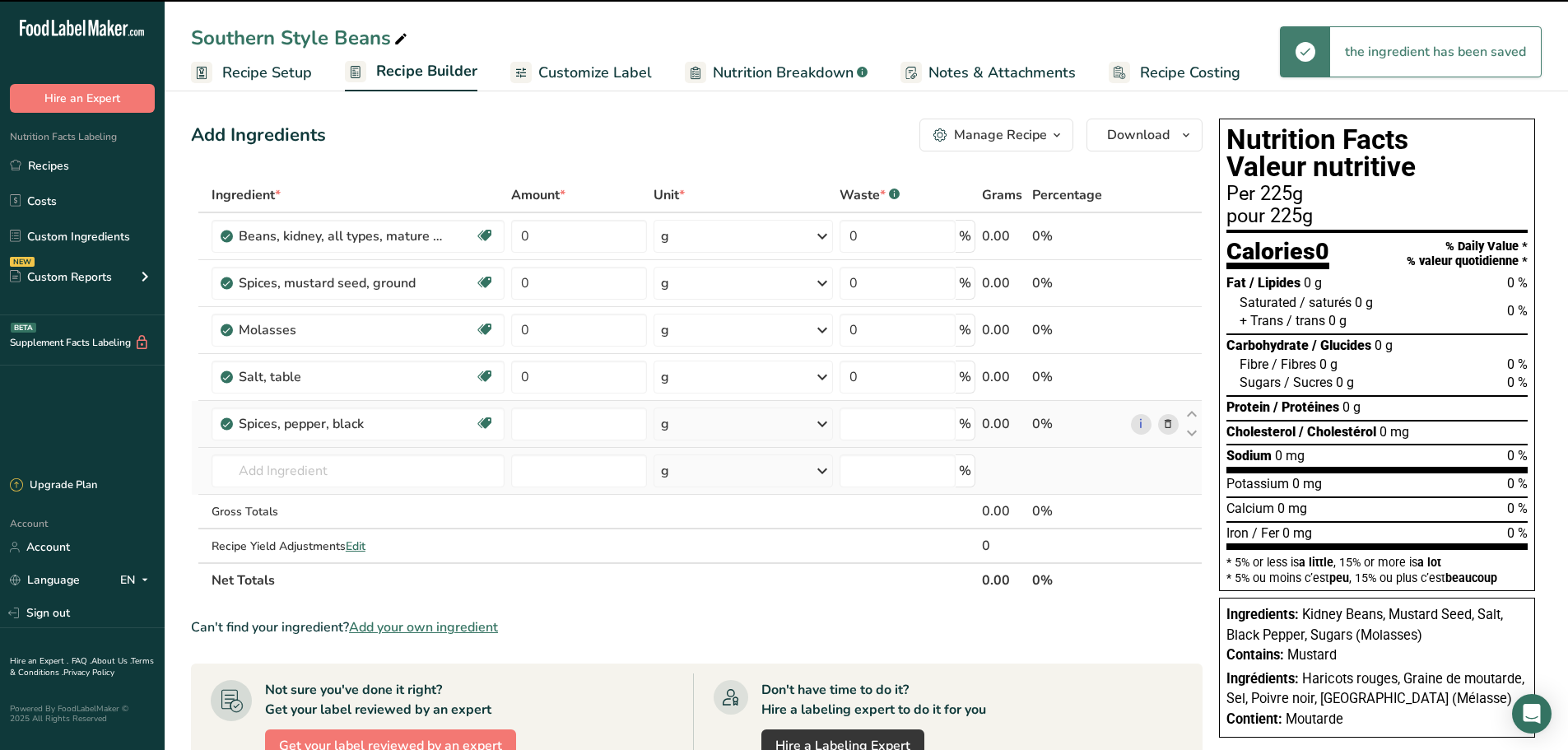
type input "0"
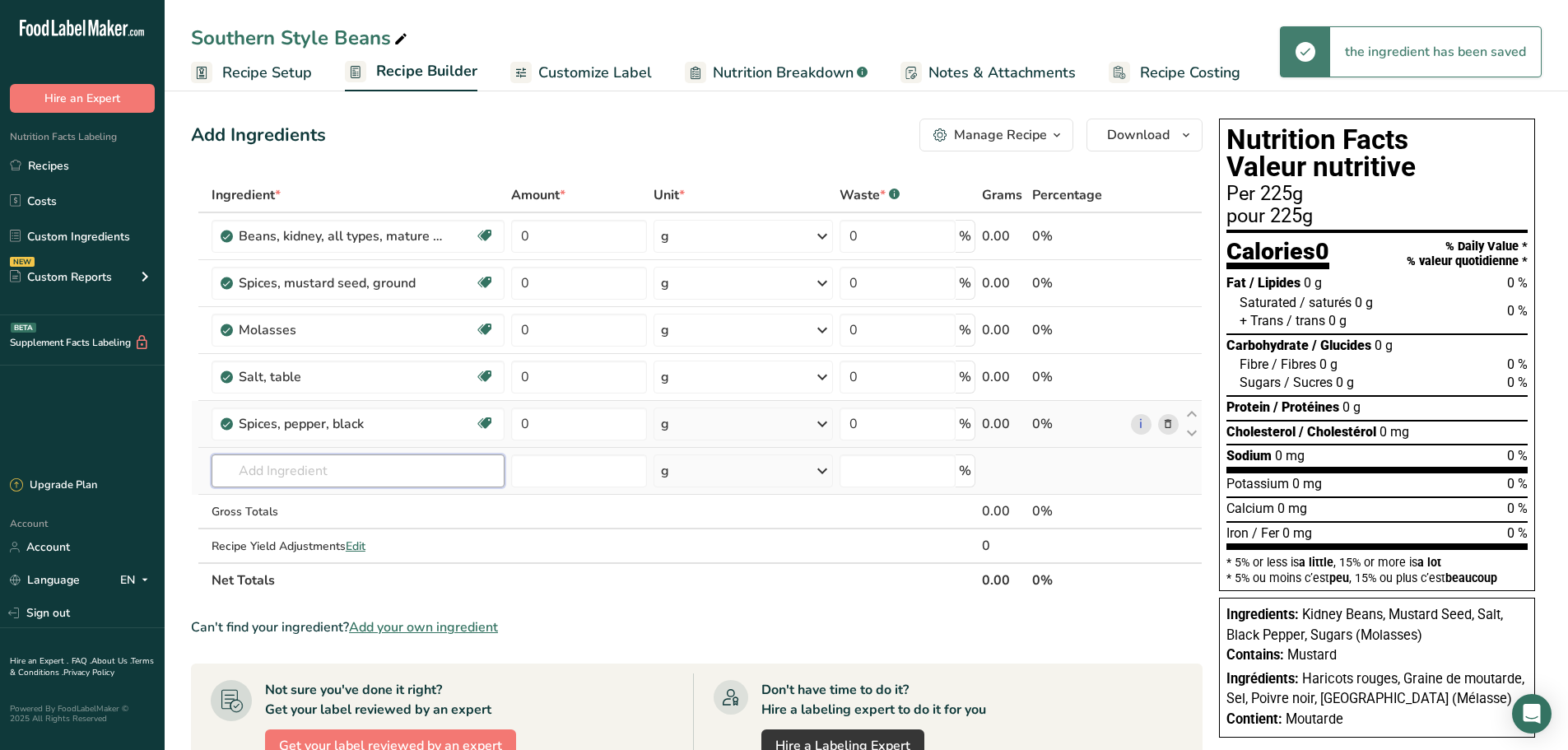
click at [270, 485] on input "text" at bounding box center [357, 471] width 293 height 33
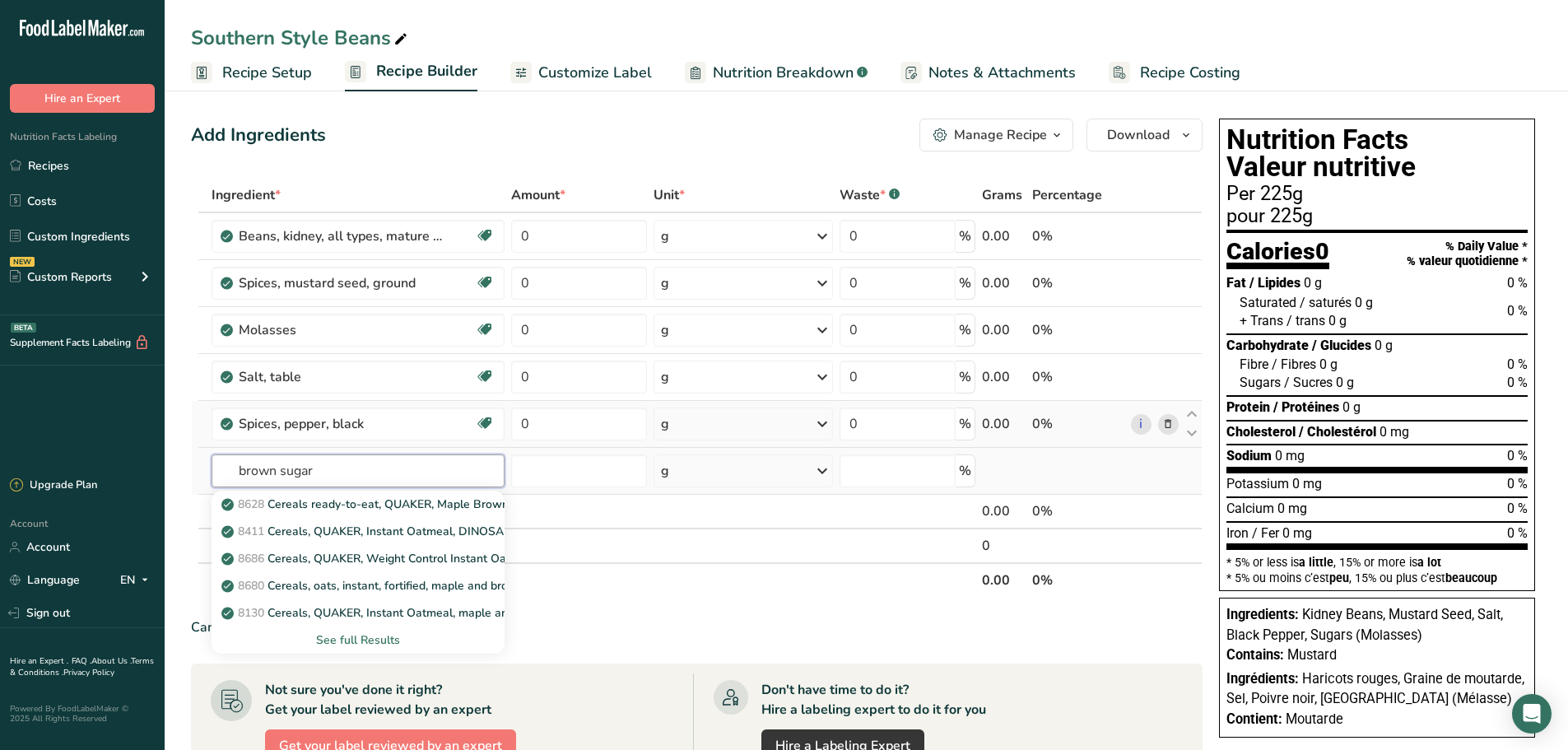
type input "brown sugar"
click at [384, 638] on div "See full Results" at bounding box center [357, 640] width 267 height 17
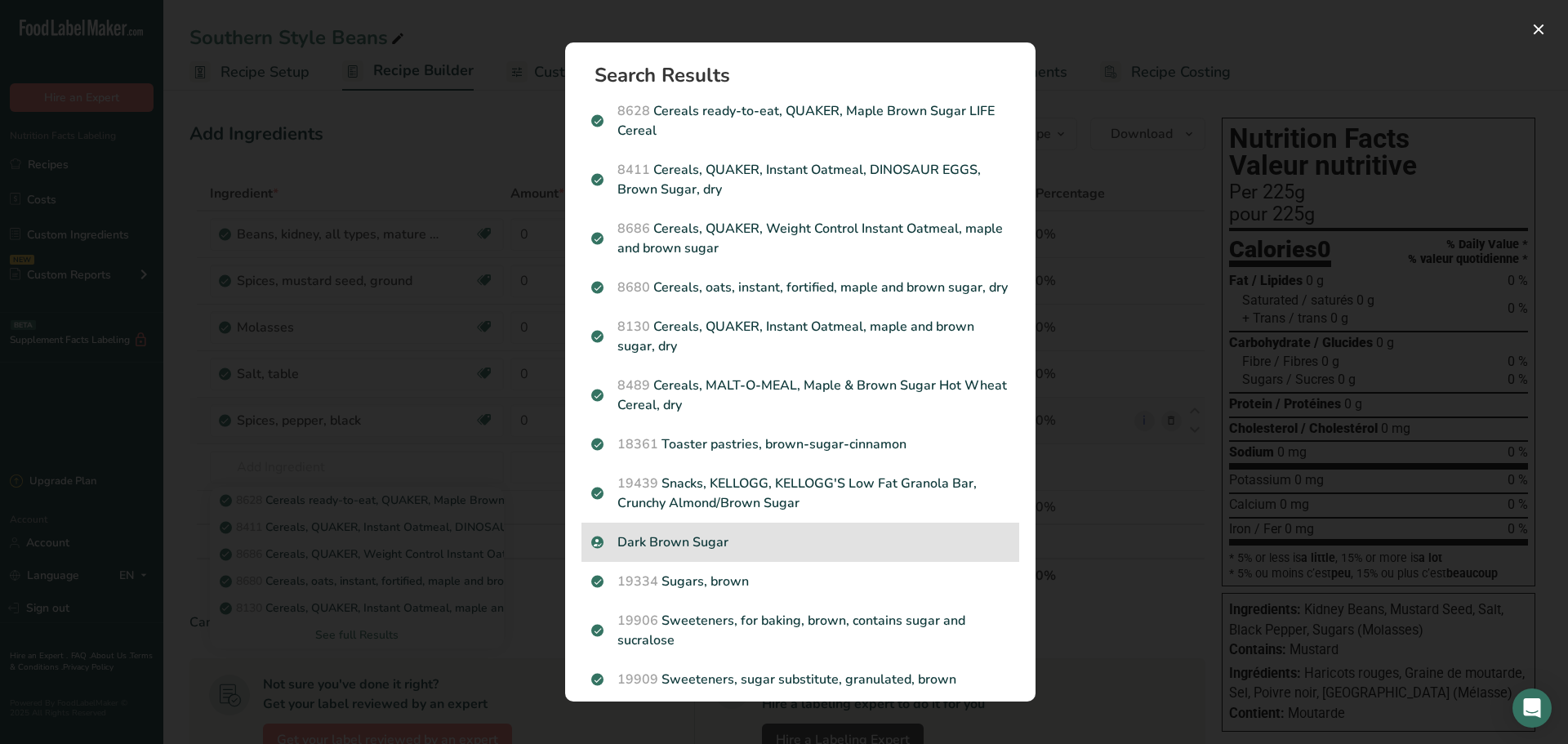
click at [659, 552] on p "Dark Brown Sugar" at bounding box center [800, 542] width 419 height 20
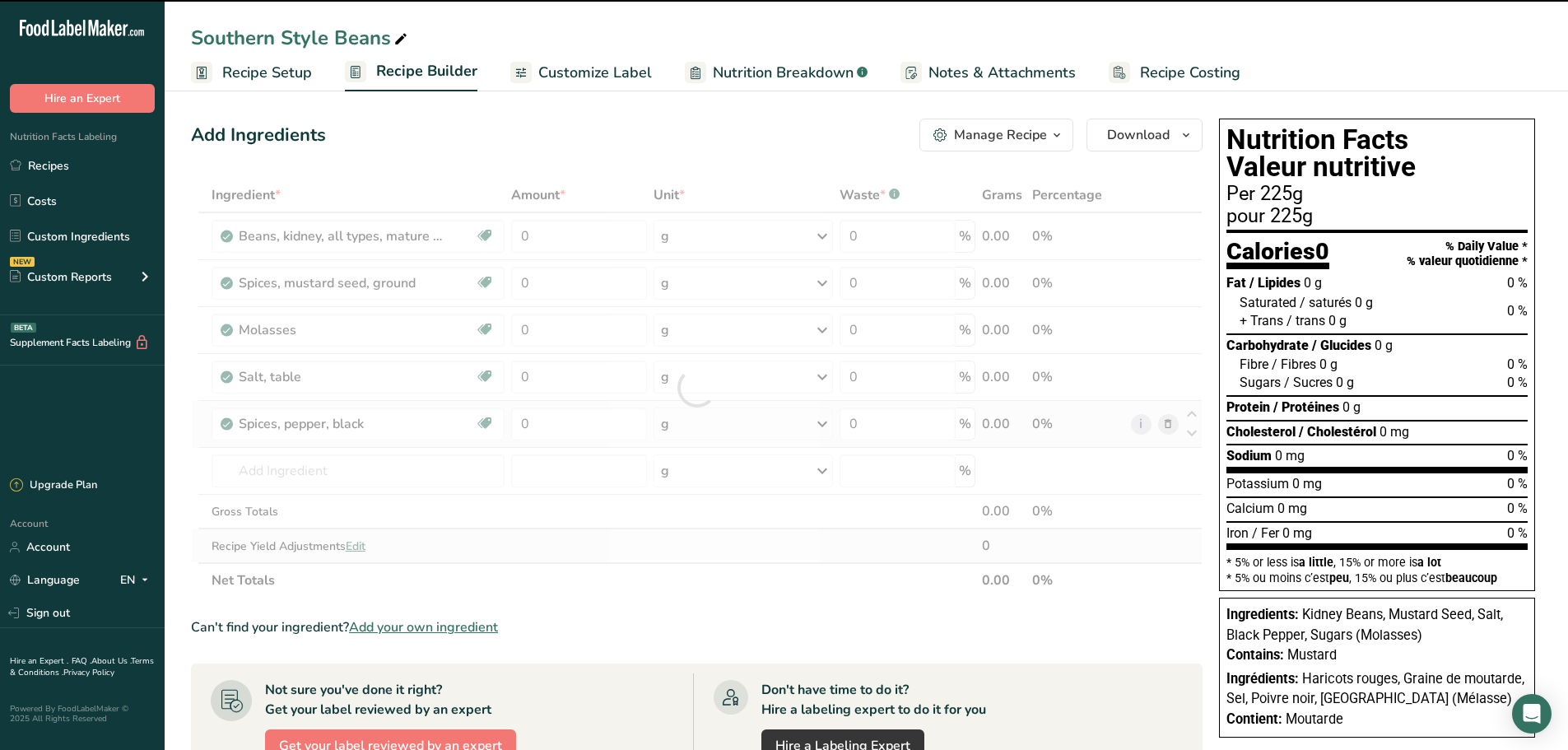
type input "0"
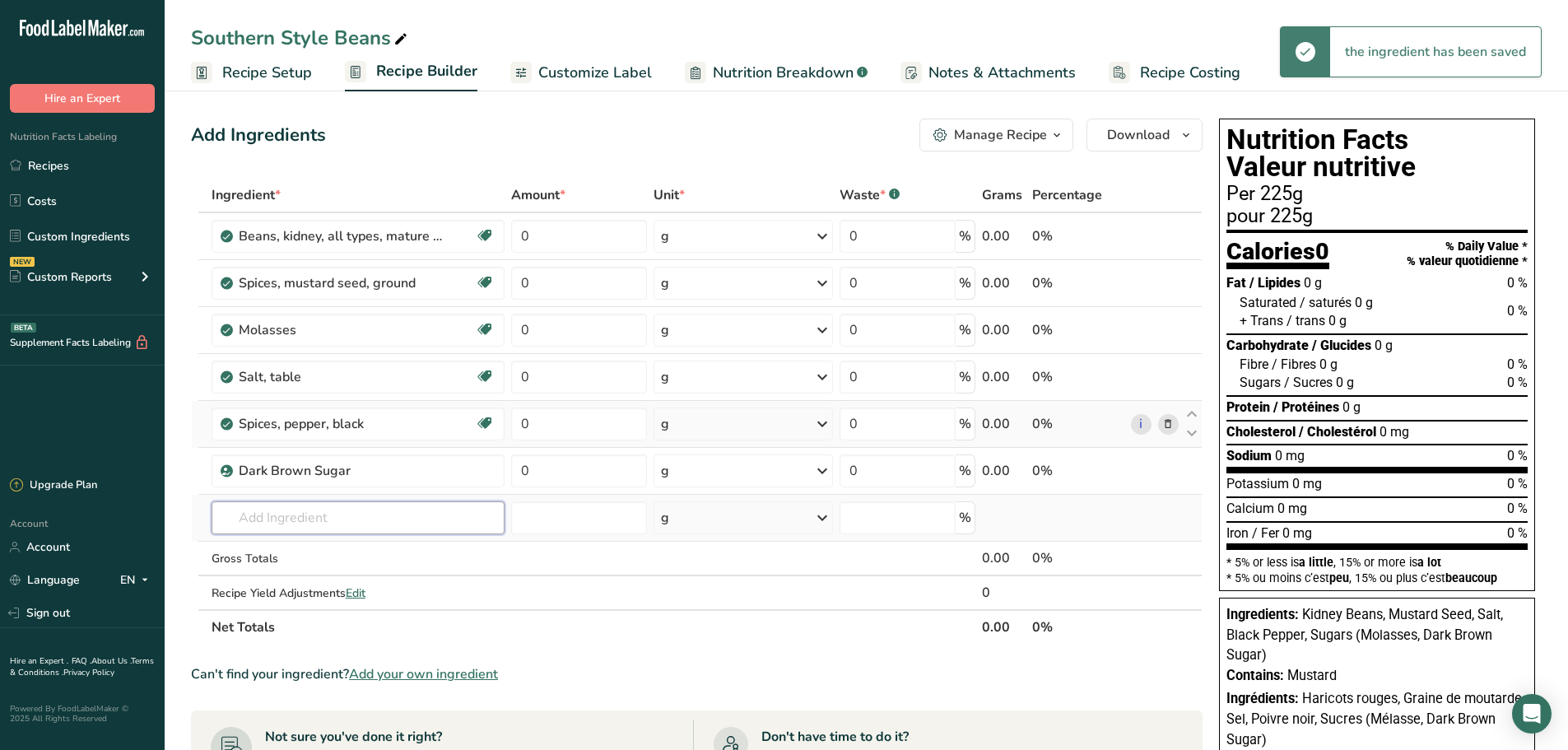
click at [280, 520] on input "text" at bounding box center [357, 518] width 293 height 33
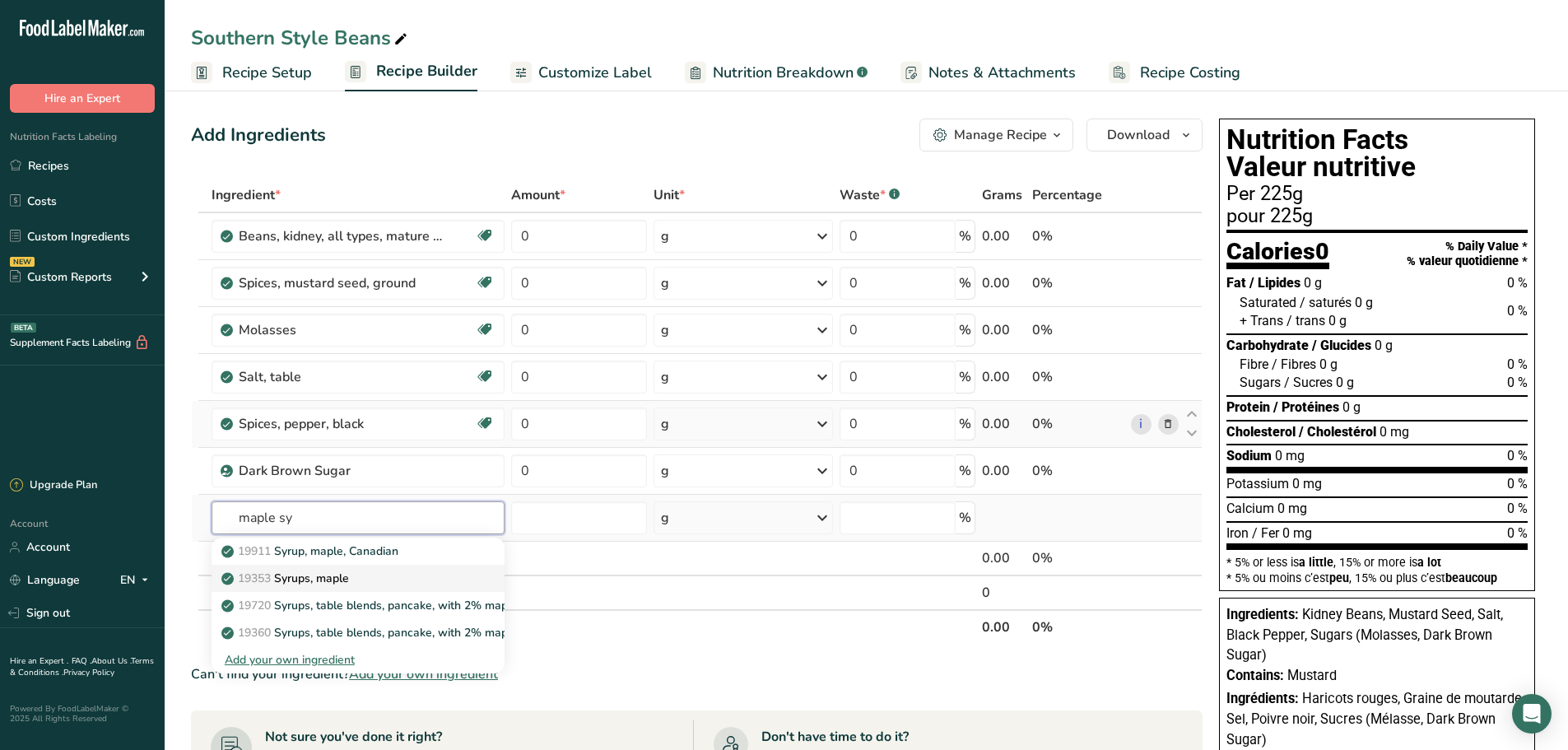
type input "maple sy"
click at [306, 579] on p "19353 Syrups, maple" at bounding box center [286, 579] width 124 height 17
type input "Syrups, maple"
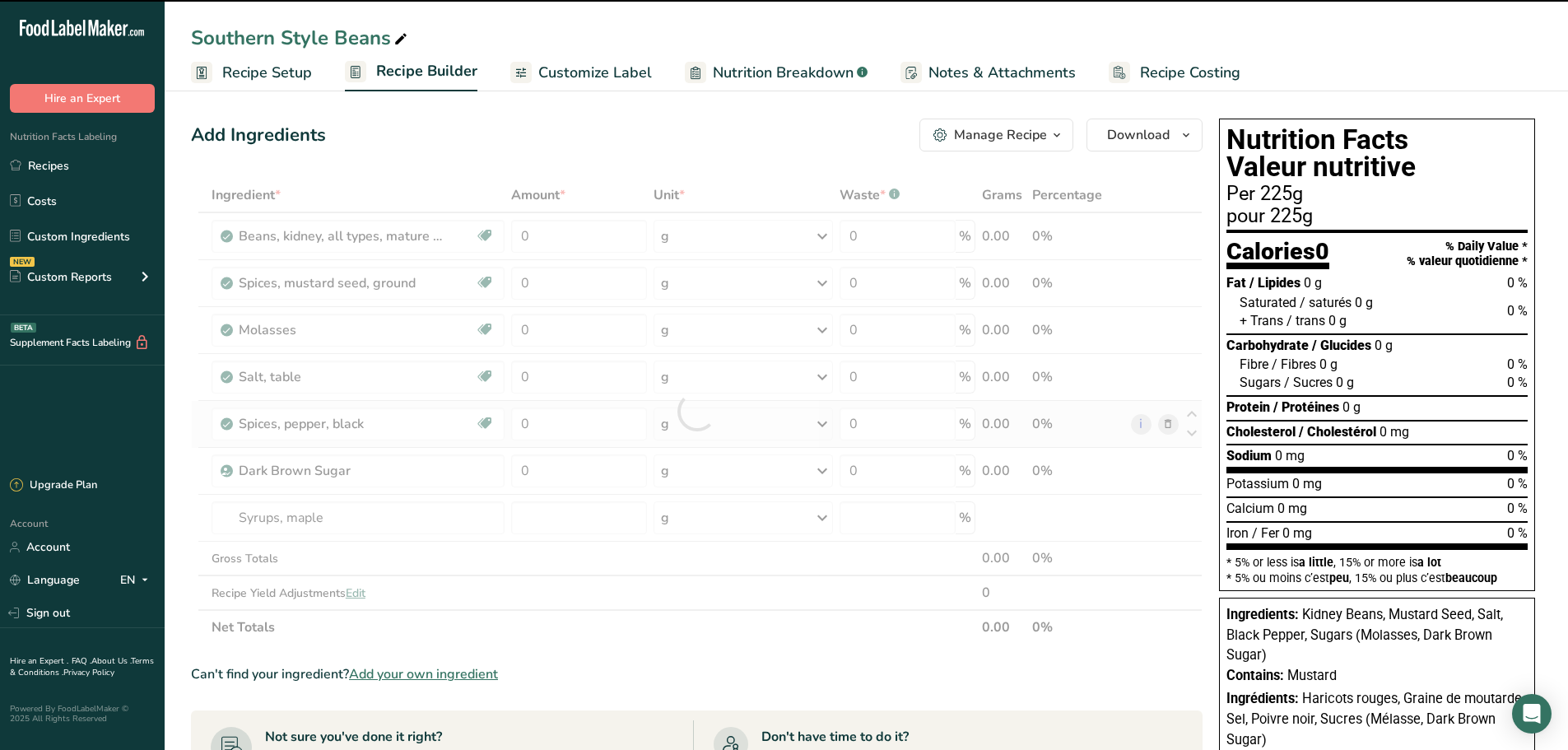
type input "0"
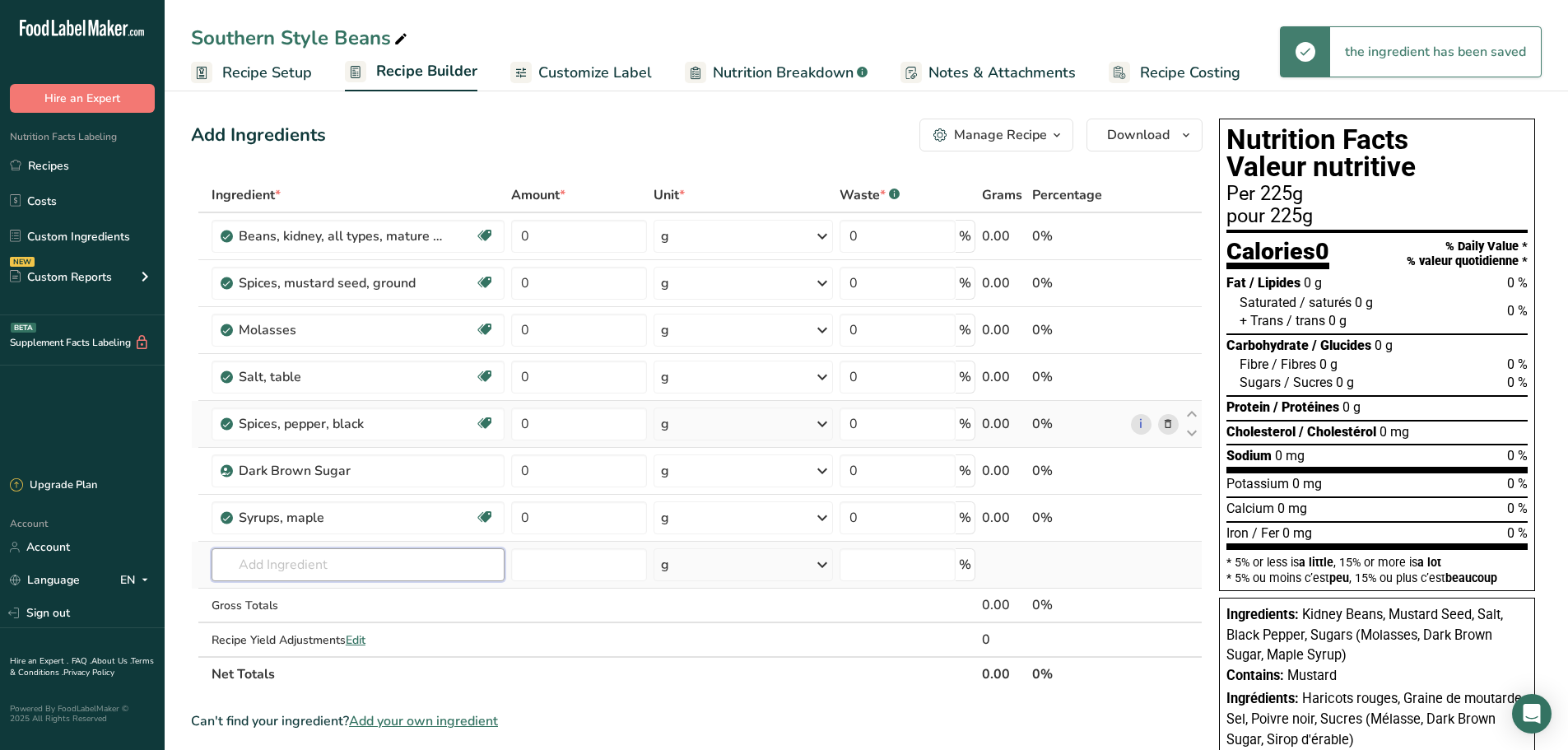
click at [310, 574] on input "text" at bounding box center [357, 565] width 293 height 33
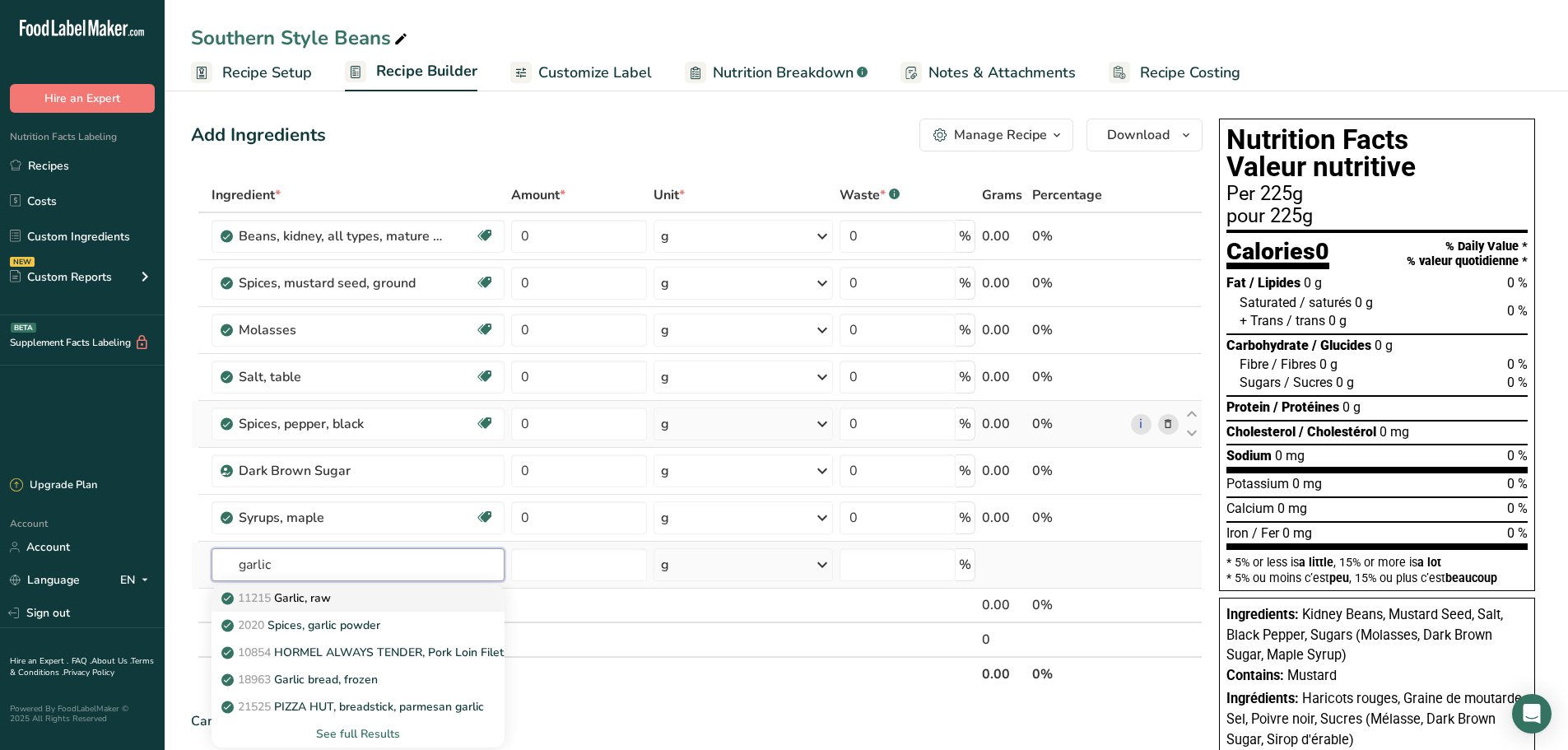
type input "garlic"
click at [316, 609] on link "11215 Garlic, raw" at bounding box center [357, 598] width 293 height 27
type input "Garlic, raw"
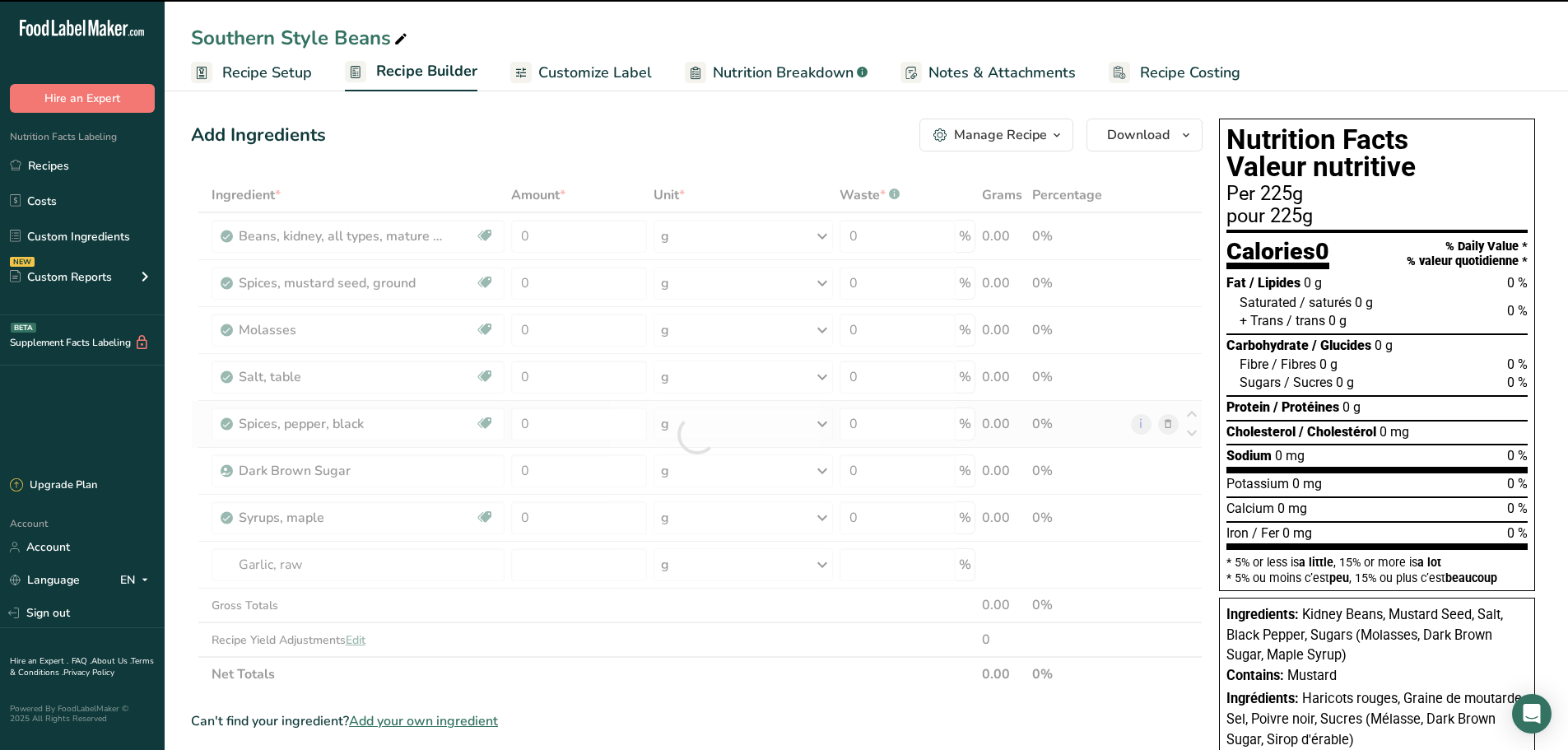
type input "0"
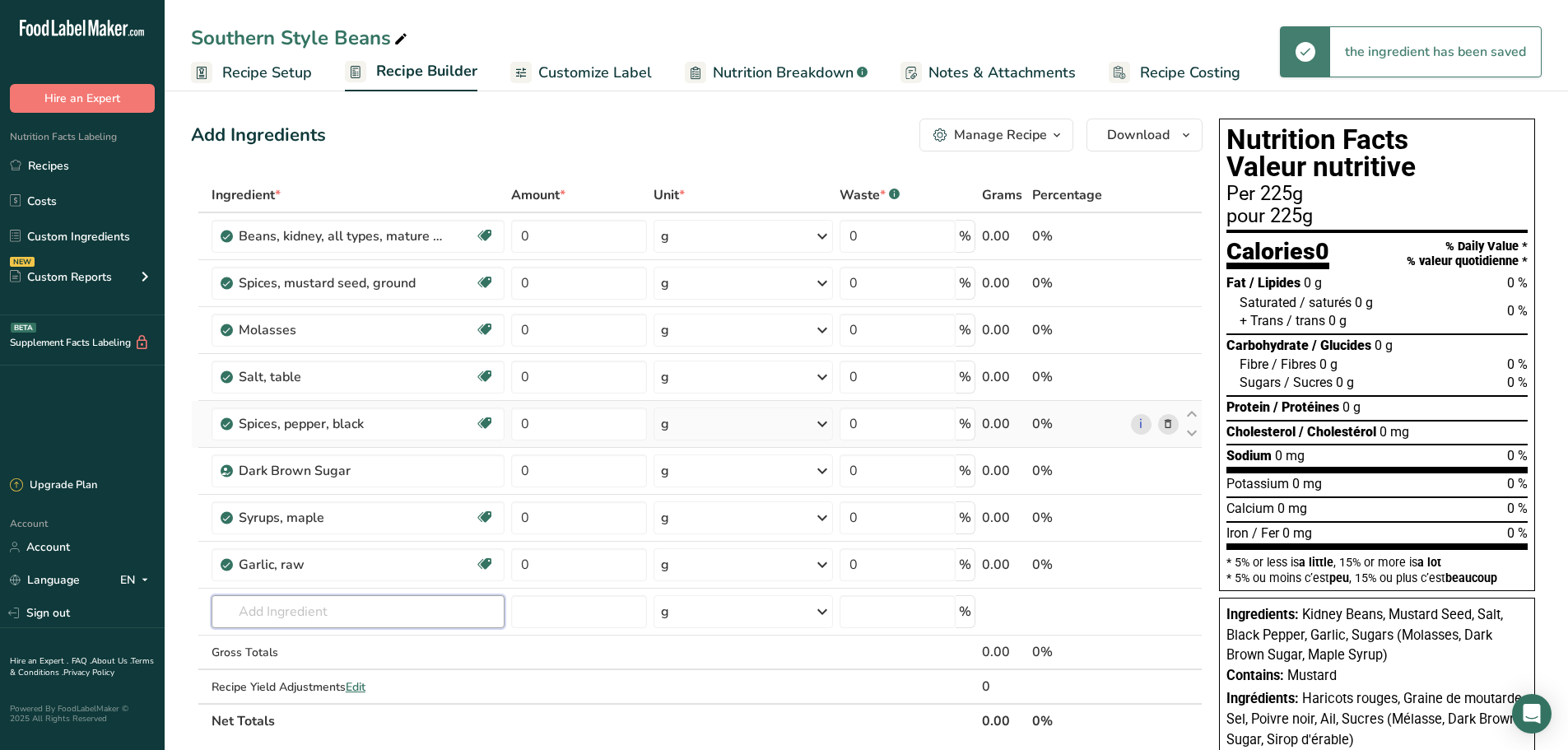
click at [266, 604] on input "text" at bounding box center [357, 612] width 293 height 33
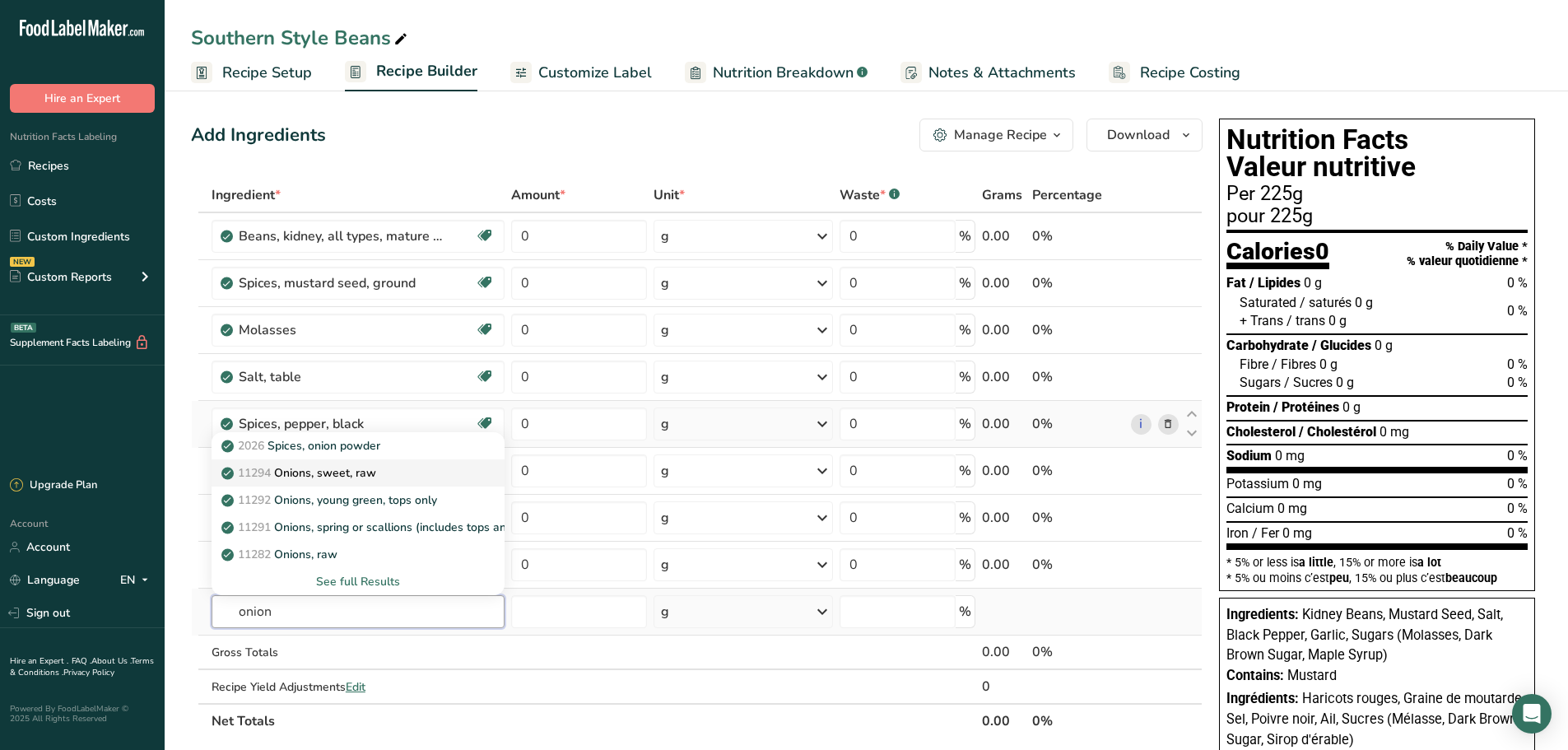
type input "onion"
click at [339, 474] on p "11294 Onions, sweet, raw" at bounding box center [300, 473] width 151 height 17
type input "Onions, sweet, raw"
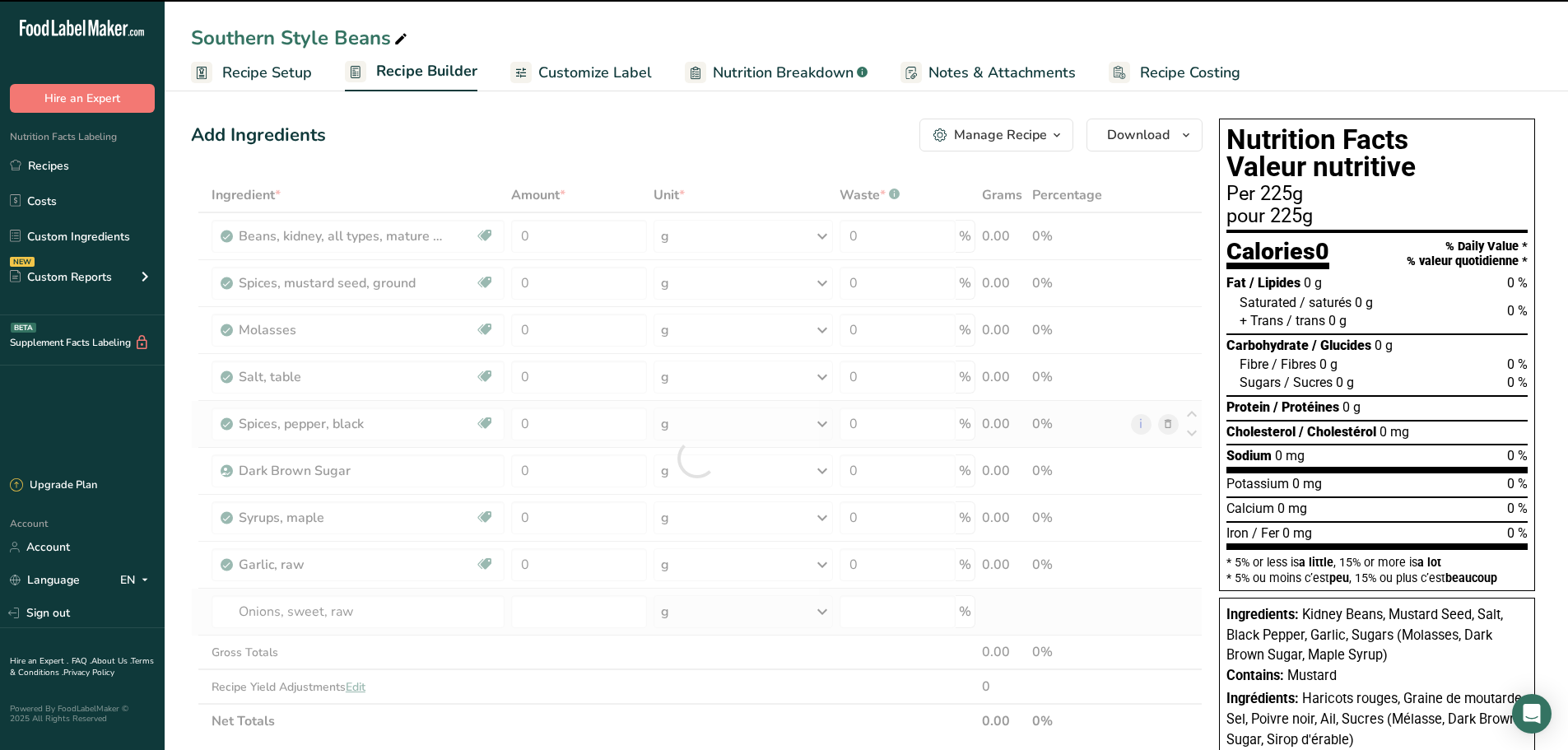
type input "0"
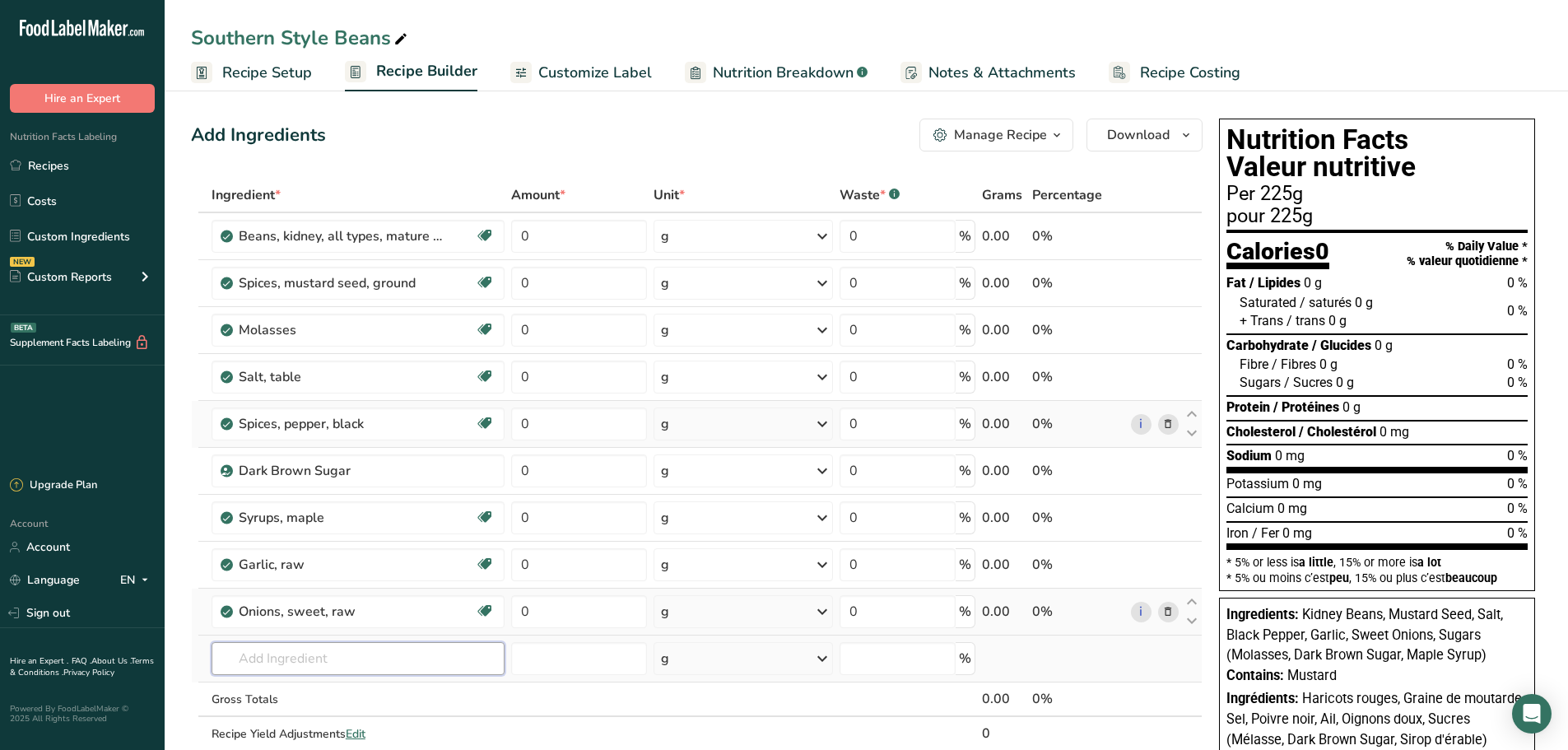
click at [266, 671] on input "text" at bounding box center [357, 659] width 293 height 33
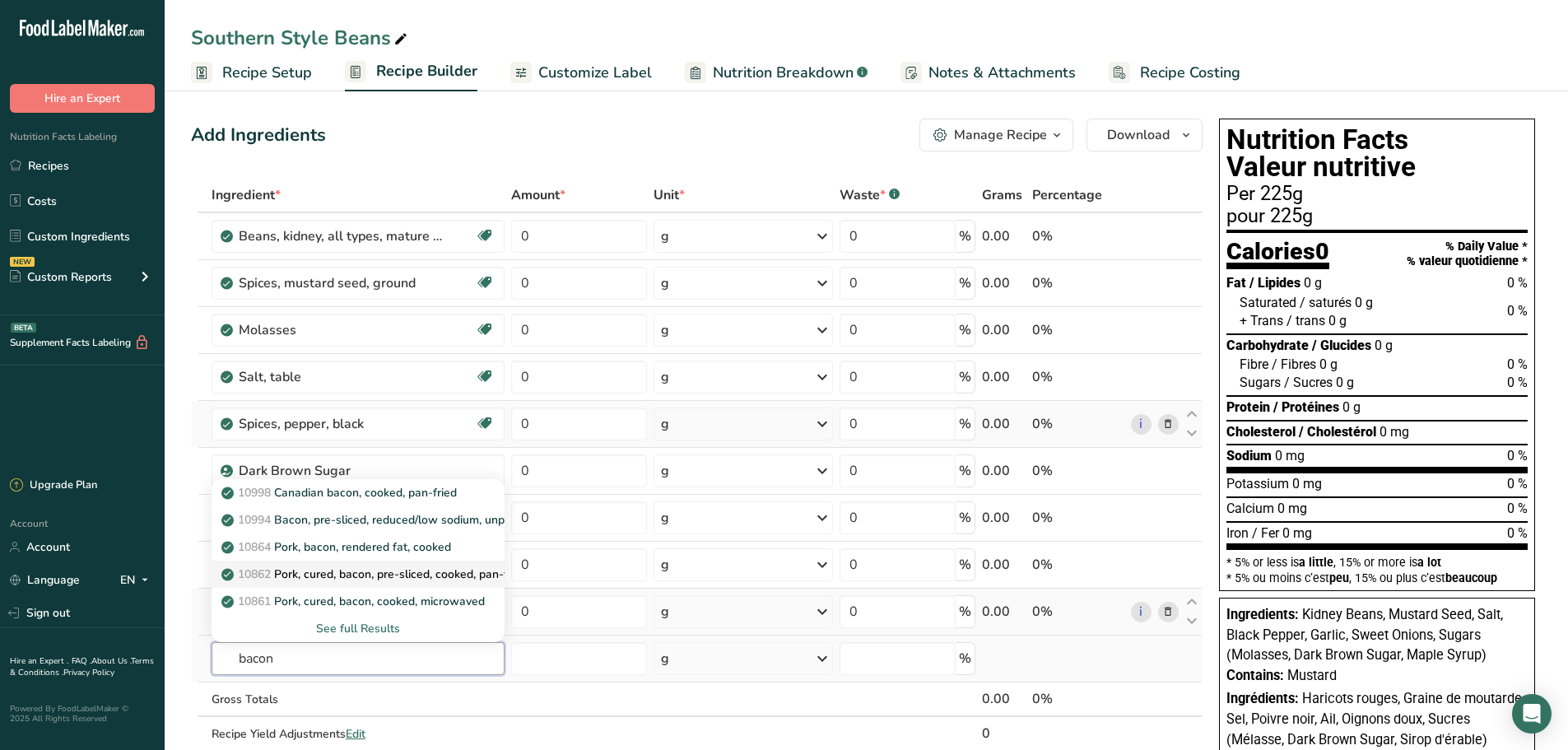
type input "bacon"
click at [317, 577] on p "10862 Pork, cured, bacon, pre-sliced, cooked, pan-fried" at bounding box center [376, 574] width 303 height 17
type input "Pork, cured, bacon, pre-sliced, cooked, pan-fried"
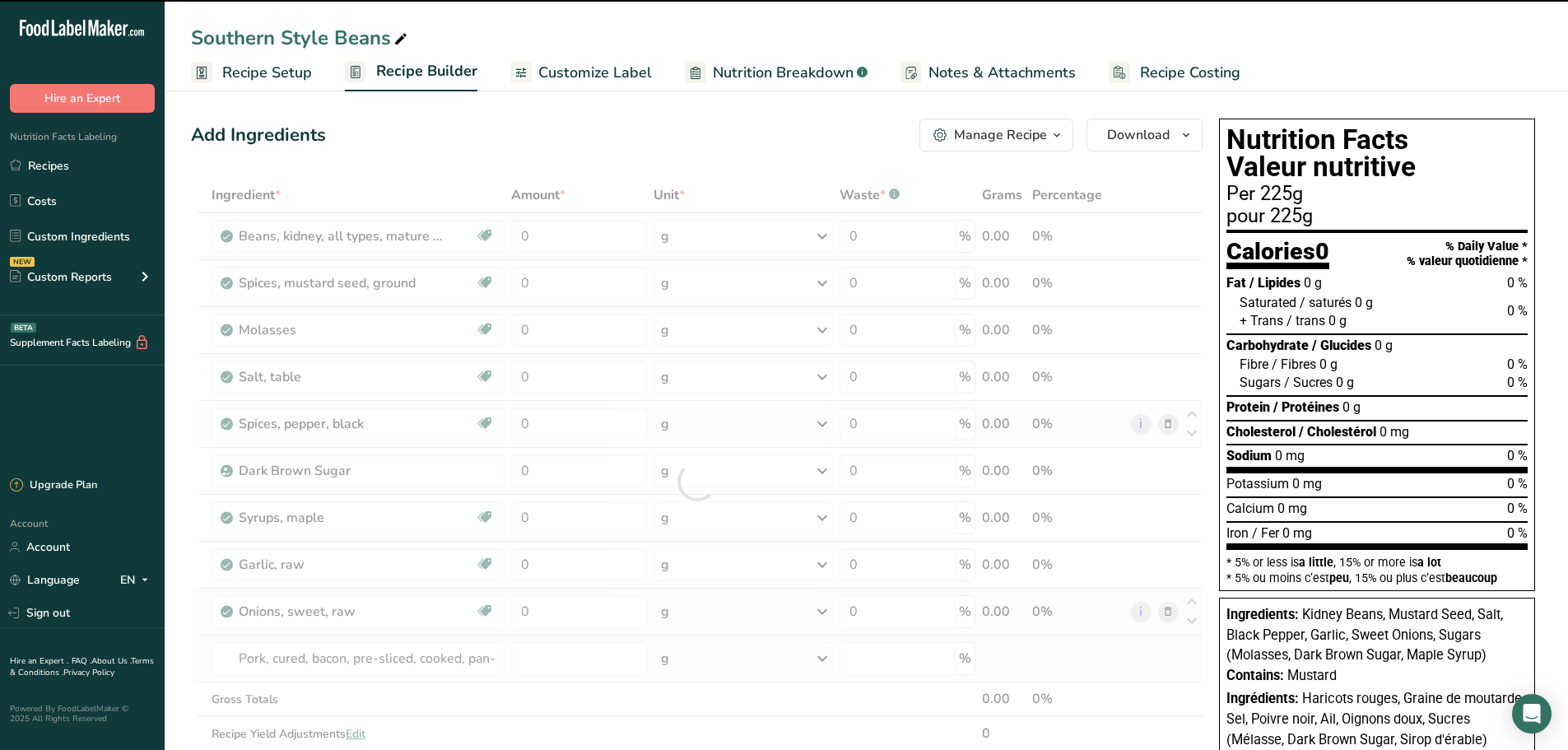
type input "0"
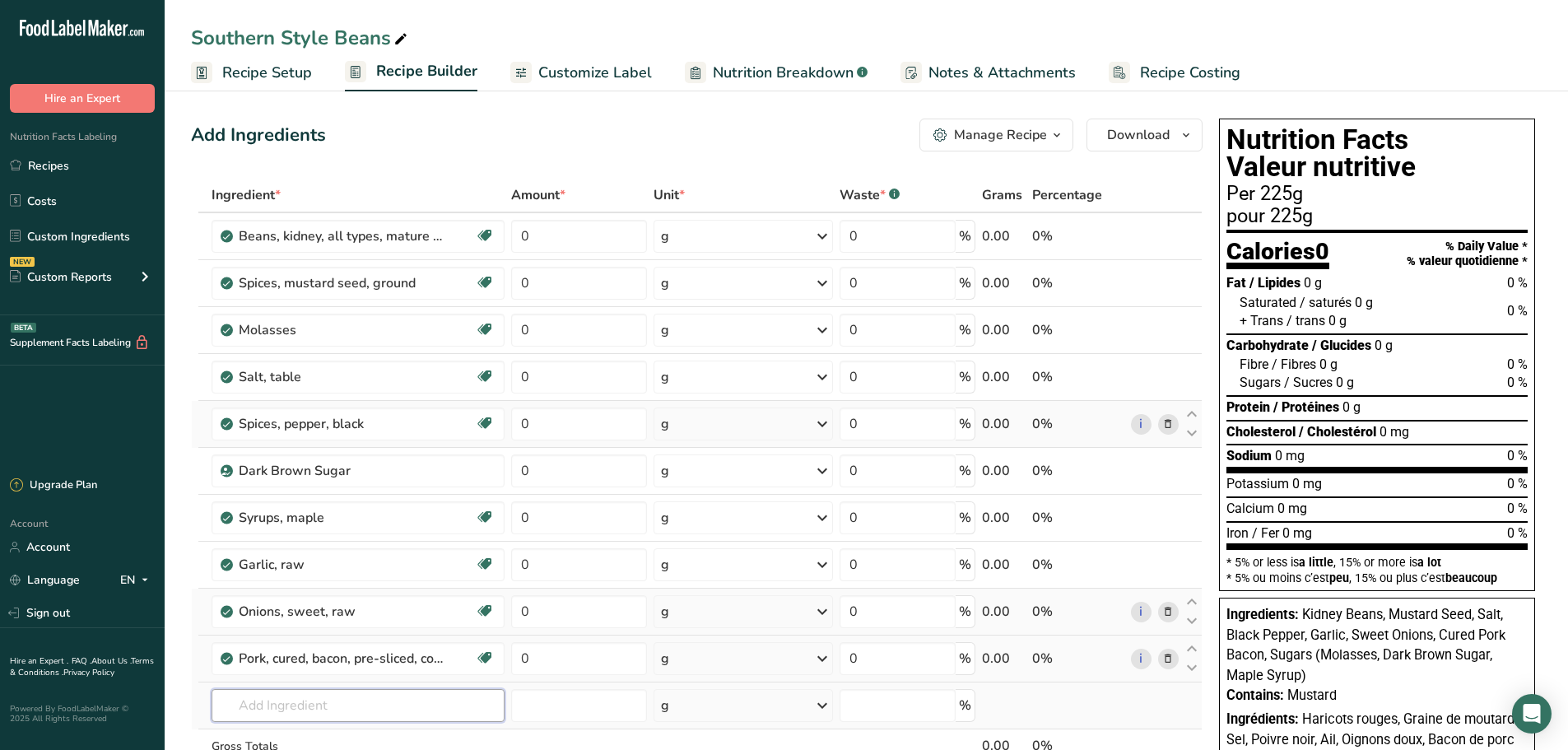
click at [293, 711] on input "text" at bounding box center [357, 706] width 293 height 33
click at [299, 711] on input "ketchup" at bounding box center [357, 706] width 293 height 33
type input "ketchup"
click at [258, 646] on p "Ketchup I" at bounding box center [256, 648] width 63 height 17
type input "Ketchup I"
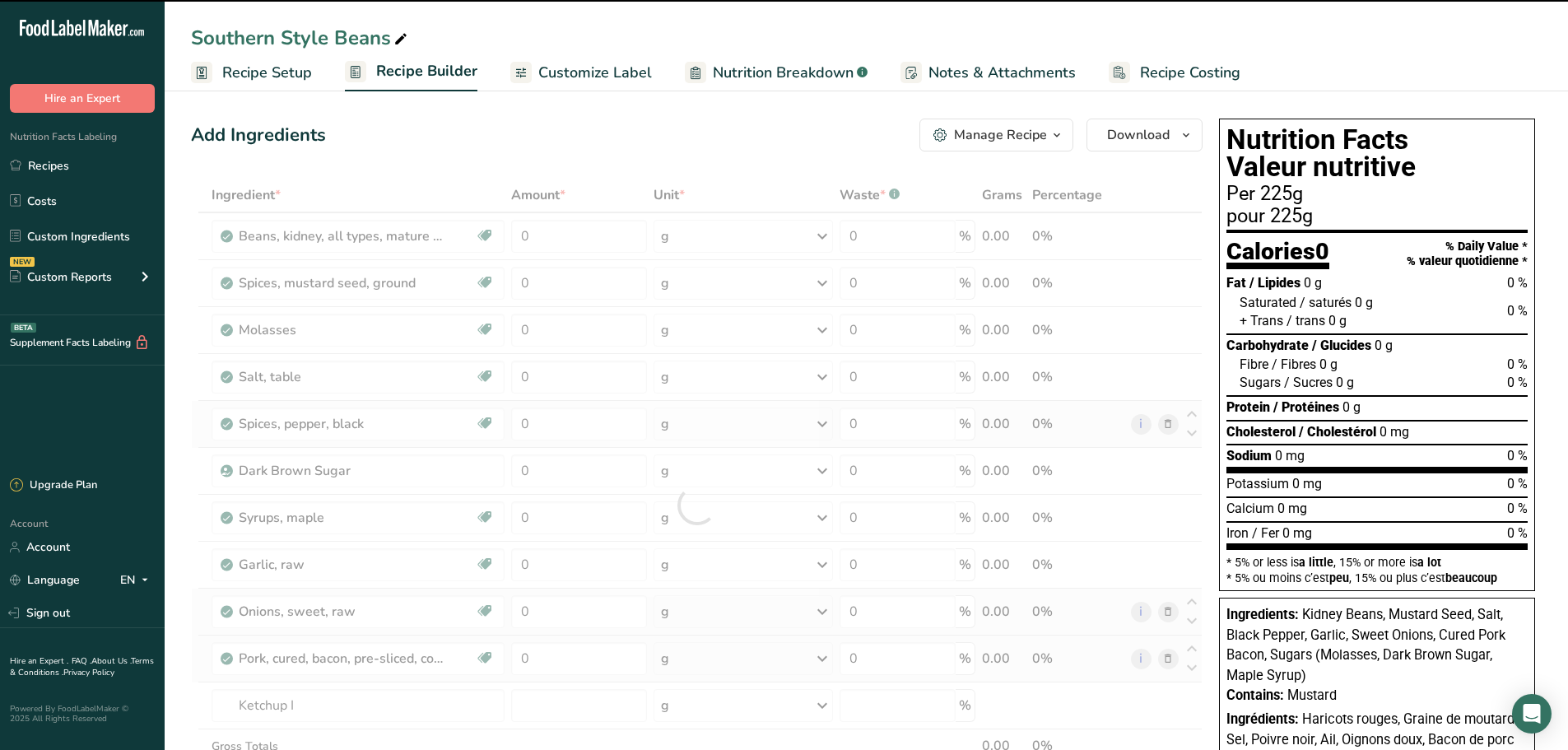
type input "0"
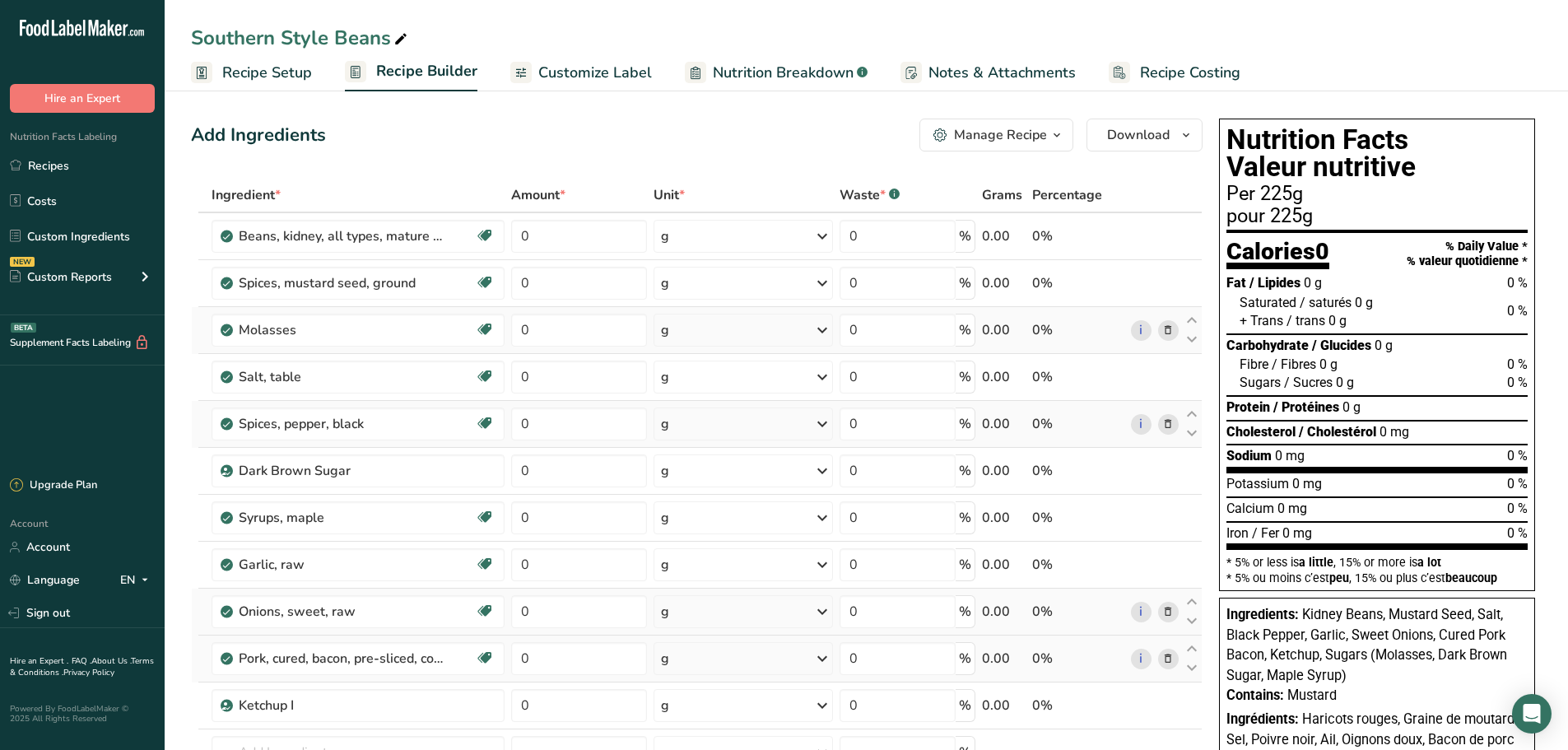
scroll to position [83, 0]
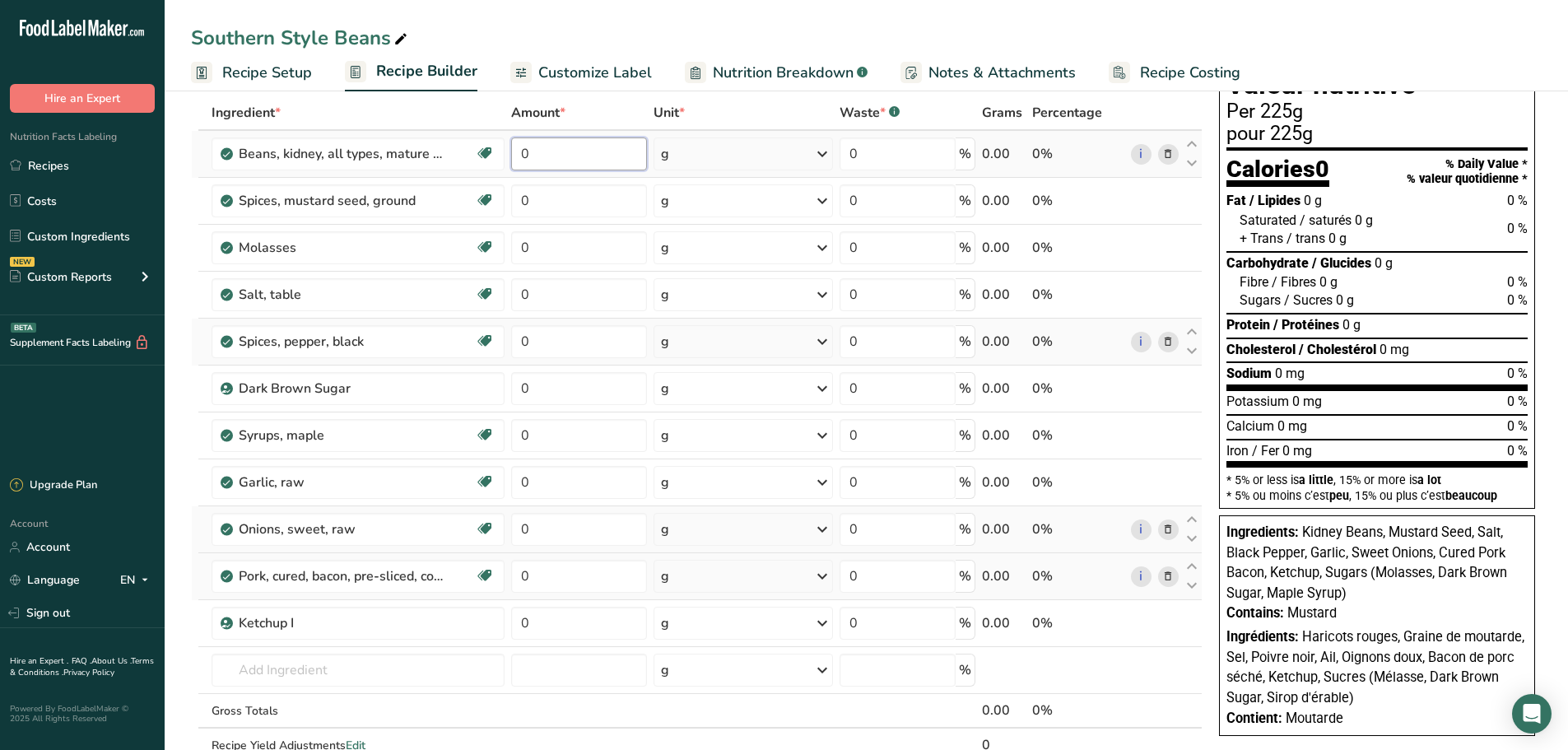
click at [544, 153] on input "0" at bounding box center [579, 154] width 136 height 33
drag, startPoint x: 545, startPoint y: 153, endPoint x: 498, endPoint y: 160, distance: 47.5
click at [498, 160] on tr "Beans, kidney, all types, mature seeds, cooked, boiled, without salt Plant-base…" at bounding box center [697, 154] width 1010 height 47
drag, startPoint x: 564, startPoint y: 160, endPoint x: 499, endPoint y: 161, distance: 65.0
click at [499, 161] on tr "Beans, kidney, all types, mature seeds, cooked, boiled, without salt Plant-base…" at bounding box center [697, 154] width 1010 height 47
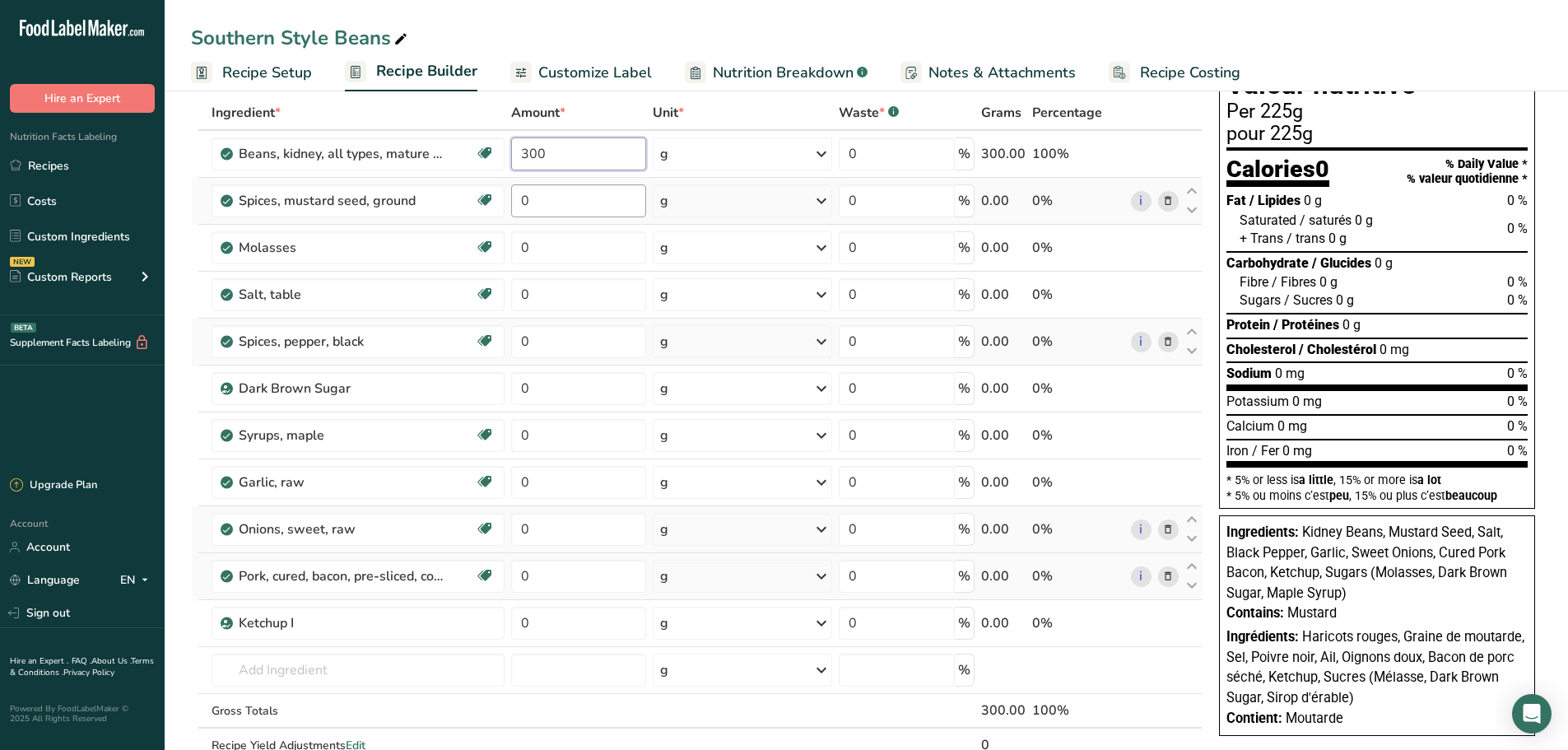
type input "300"
click at [539, 197] on div "Ingredient * Amount * Unit * Waste * .a-a{fill:#347362;}.b-a{fill:#fff;} Grams …" at bounding box center [697, 446] width 1011 height 701
type input "2"
click at [537, 252] on div "Ingredient * Amount * Unit * Waste * .a-a{fill:#347362;}.b-a{fill:#fff;} Grams …" at bounding box center [697, 446] width 1011 height 701
type input "10"
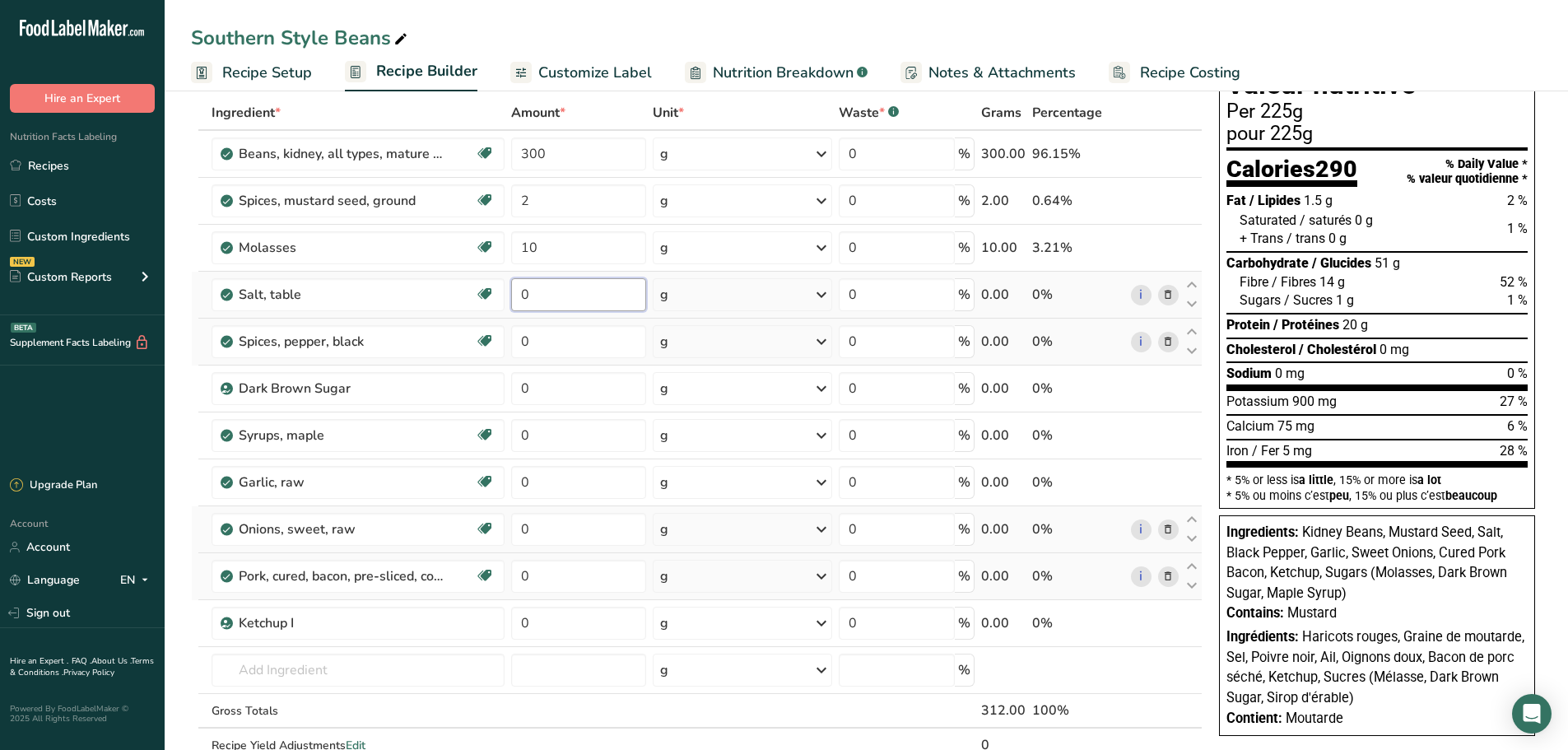
click at [540, 298] on div "Ingredient * Amount * Unit * Waste * .a-a{fill:#347362;}.b-a{fill:#fff;} Grams …" at bounding box center [697, 446] width 1011 height 701
type input "0.75"
click at [550, 338] on div "Ingredient * Amount * Unit * Waste * .a-a{fill:#347362;}.b-a{fill:#fff;} Grams …" at bounding box center [697, 446] width 1011 height 701
type input "1"
click at [548, 393] on div "Ingredient * Amount * Unit * Waste * .a-a{fill:#347362;}.b-a{fill:#fff;} Grams …" at bounding box center [697, 446] width 1011 height 701
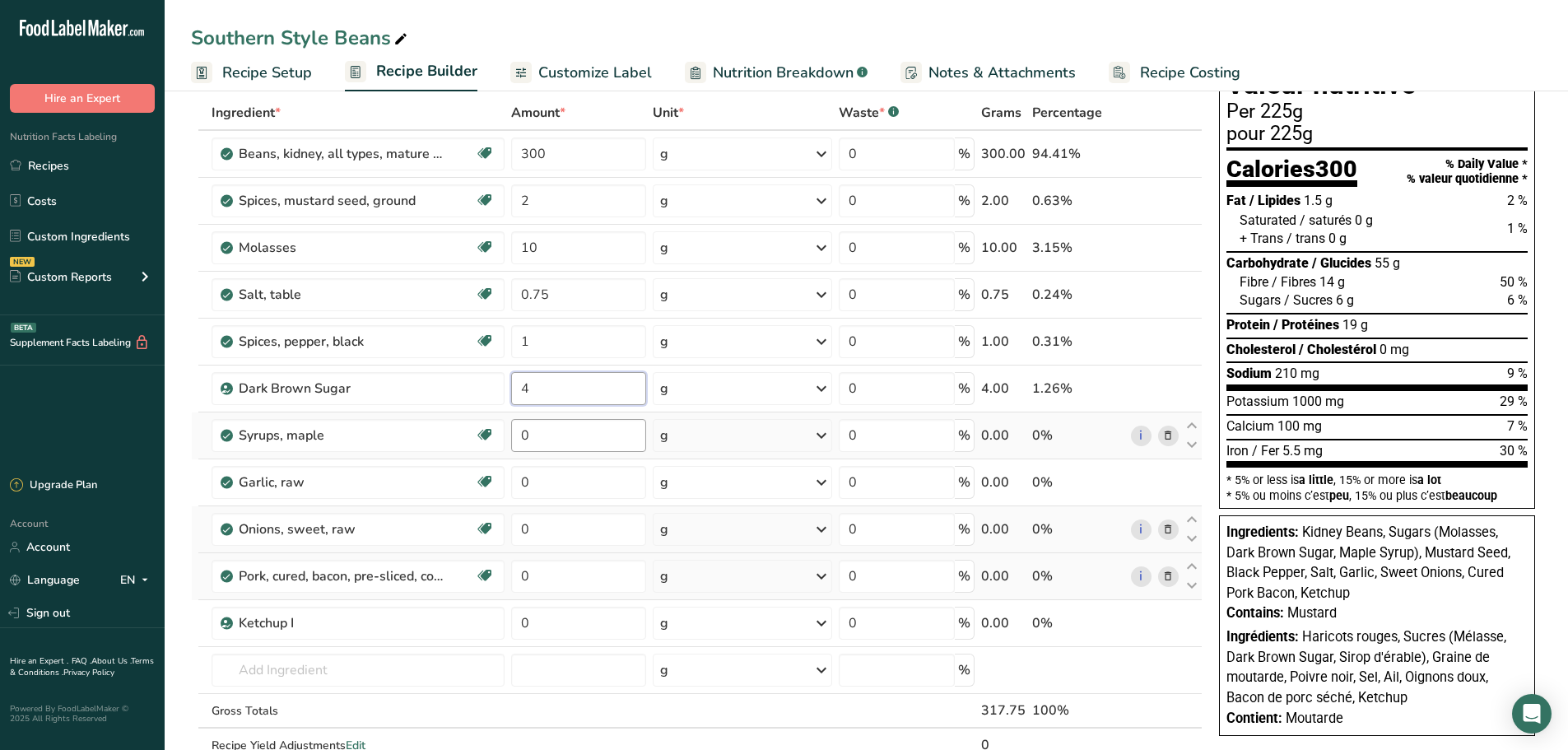
type input "4"
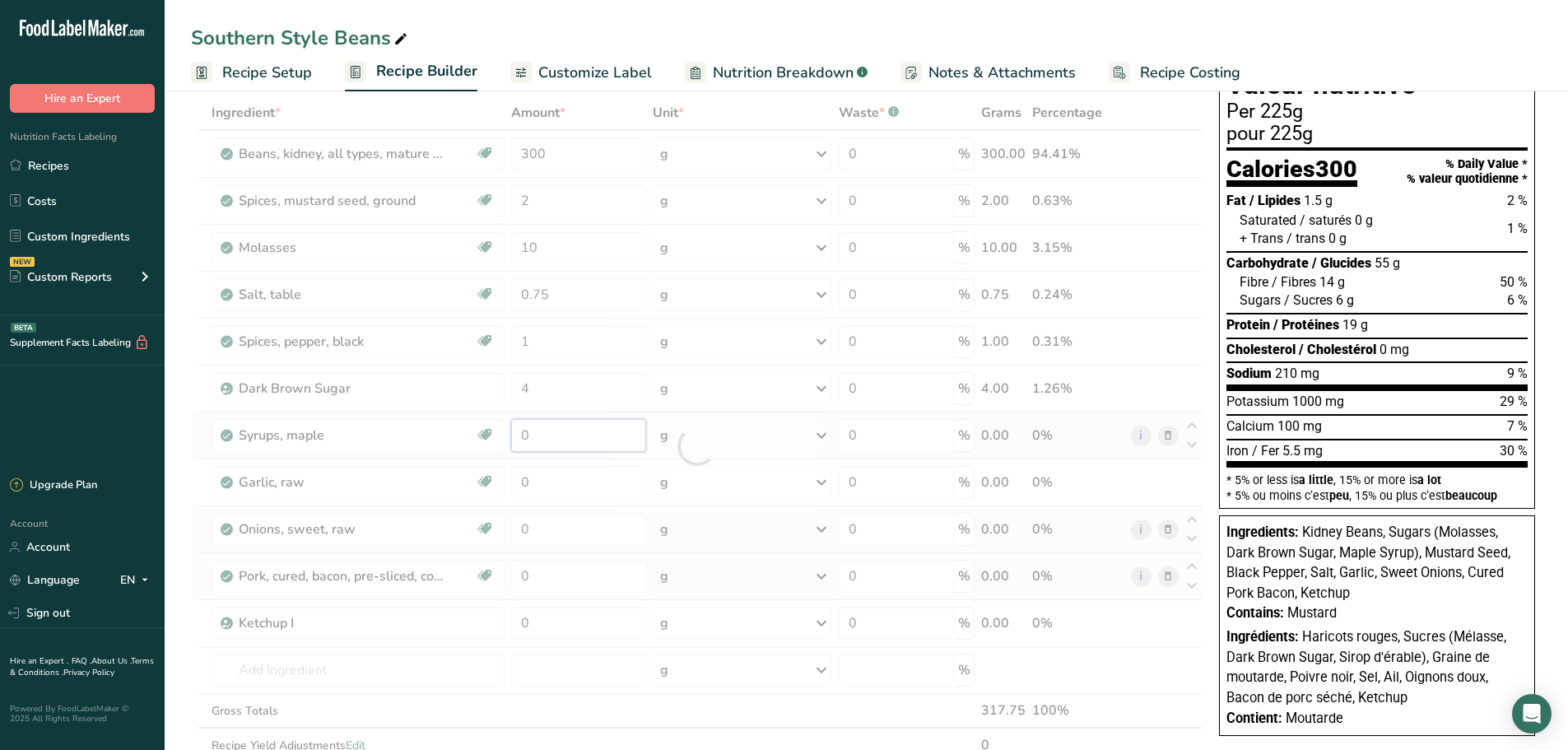
click at [552, 429] on div "Ingredient * Amount * Unit * Waste * .a-a{fill:#347362;}.b-a{fill:#fff;} Grams …" at bounding box center [697, 446] width 1011 height 701
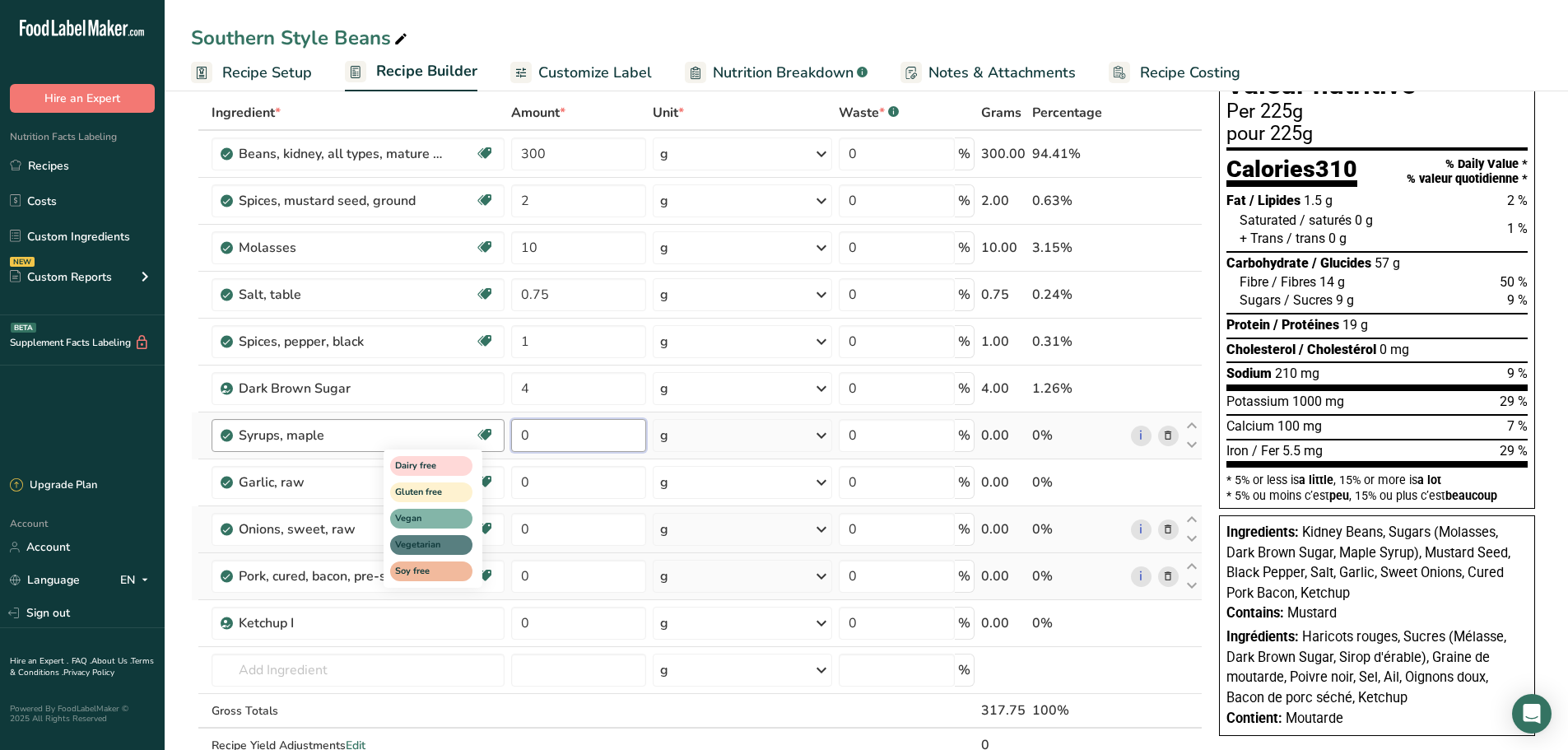
drag, startPoint x: 553, startPoint y: 429, endPoint x: 490, endPoint y: 437, distance: 63.5
click at [490, 437] on tr "Syrups, maple Dairy free Gluten free Vegan Vegetarian Soy free 0 g Portions 1 t…" at bounding box center [697, 436] width 1010 height 47
type input "5"
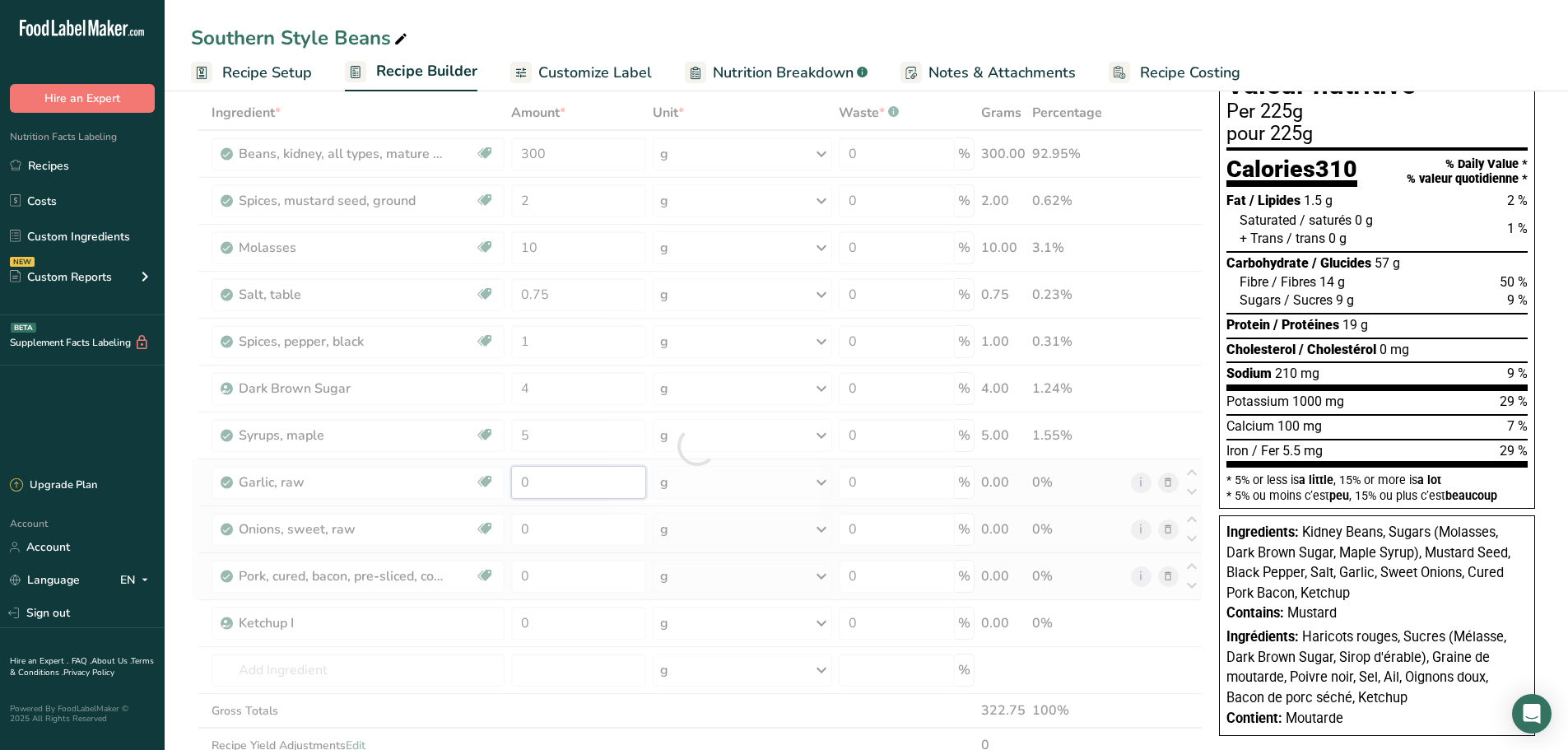
click at [539, 491] on div "Ingredient * Amount * Unit * Waste * .a-a{fill:#347362;}.b-a{fill:#fff;} Grams …" at bounding box center [697, 446] width 1011 height 701
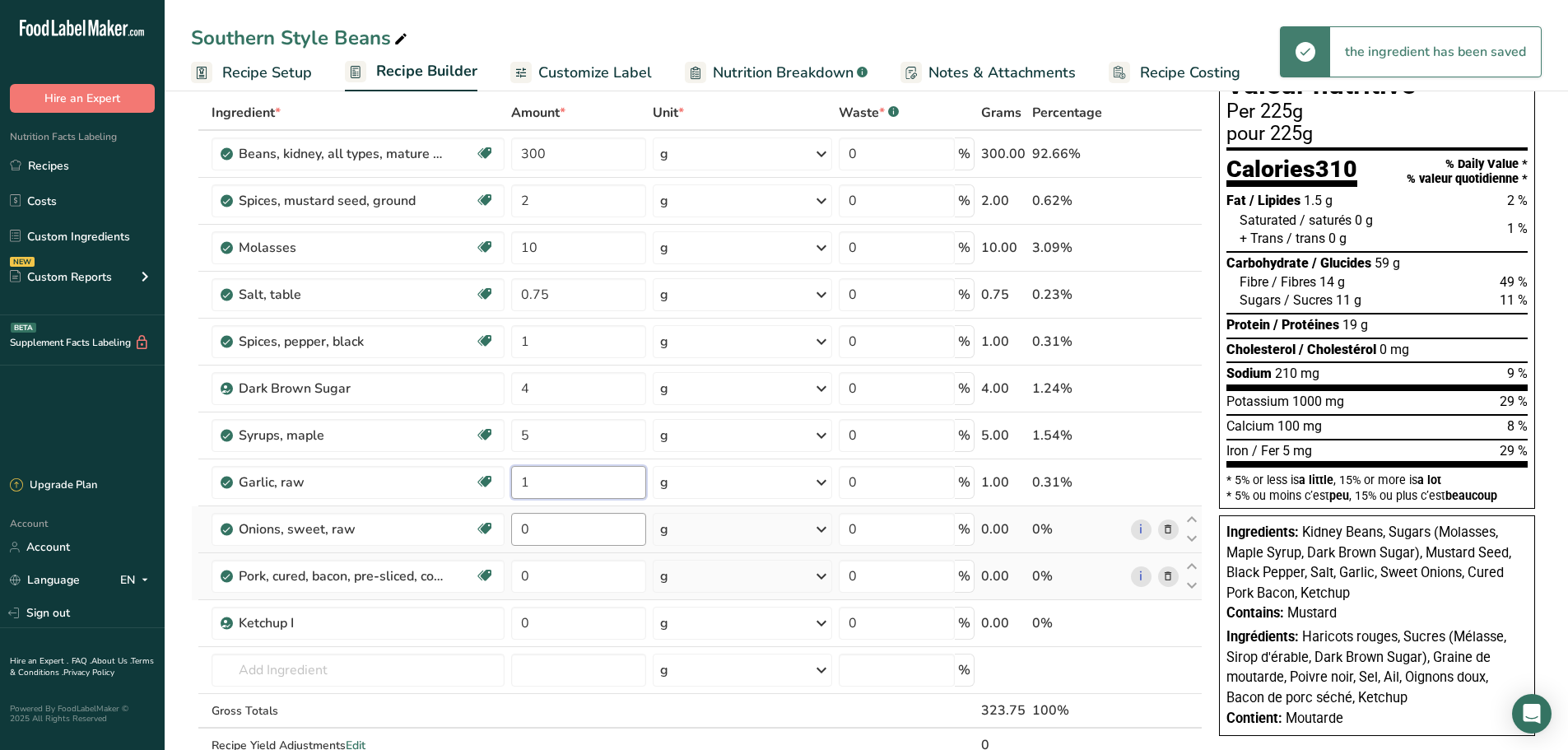
type input "1"
click at [559, 531] on div "Ingredient * Amount * Unit * Waste * .a-a{fill:#347362;}.b-a{fill:#fff;} Grams …" at bounding box center [697, 446] width 1011 height 701
type input "5"
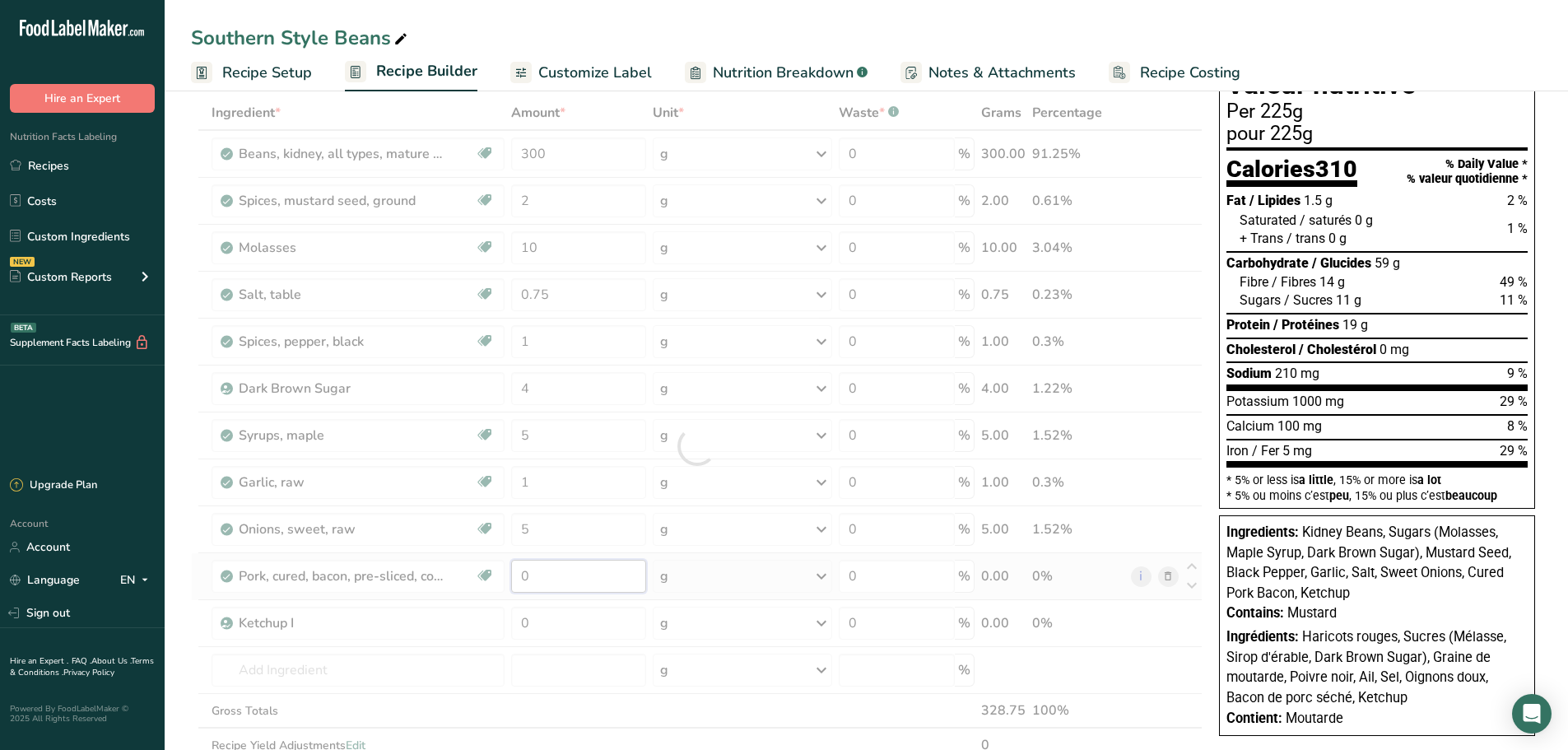
click at [564, 579] on div "Ingredient * Amount * Unit * Waste * .a-a{fill:#347362;}.b-a{fill:#fff;} Grams …" at bounding box center [697, 446] width 1011 height 701
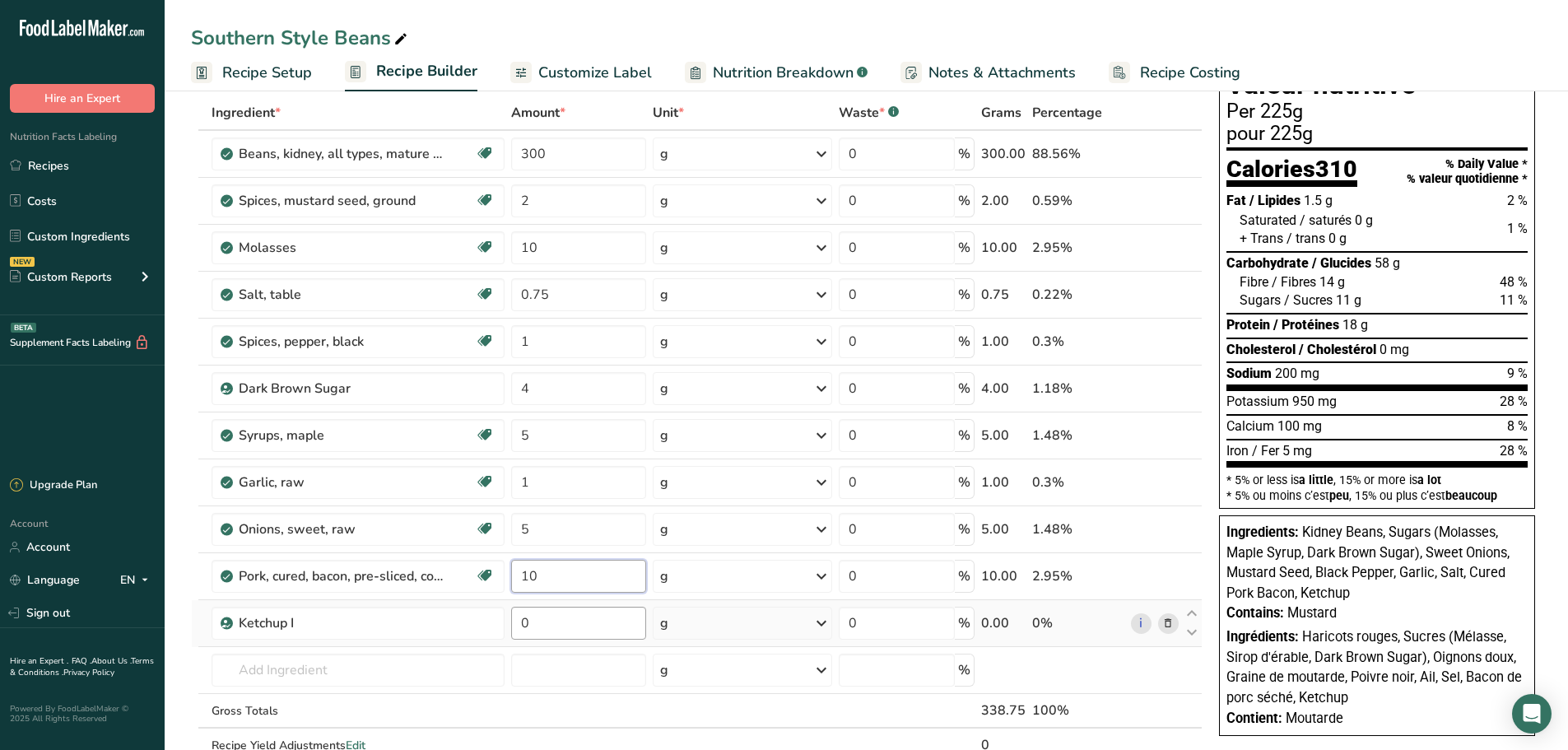
type input "10"
click at [538, 625] on div "Ingredient * Amount * Unit * Waste * .a-a{fill:#347362;}.b-a{fill:#fff;} Grams …" at bounding box center [697, 446] width 1011 height 701
type input "20"
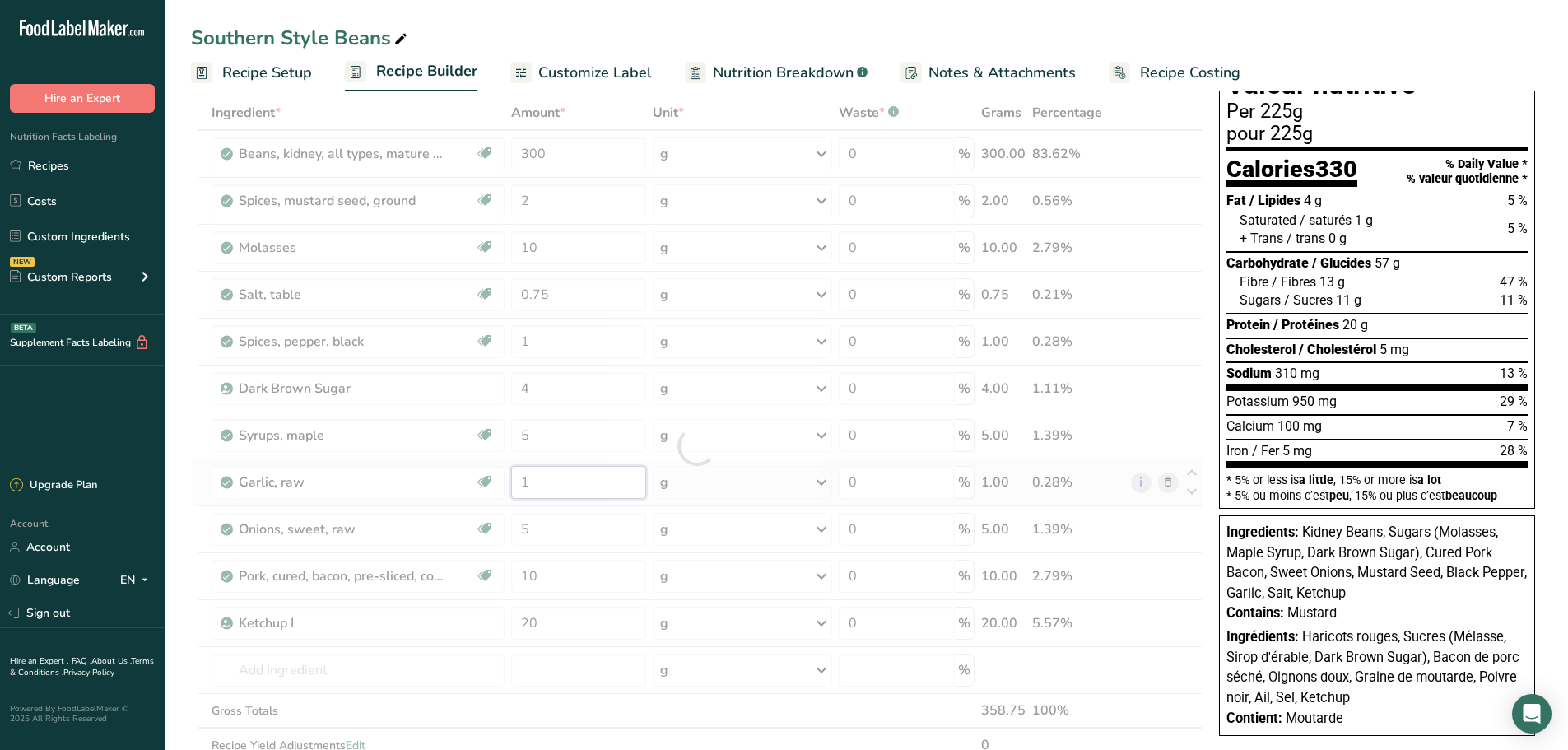
click at [564, 478] on div "Ingredient * Amount * Unit * Waste * .a-a{fill:#347362;}.b-a{fill:#fff;} Grams …" at bounding box center [697, 446] width 1011 height 701
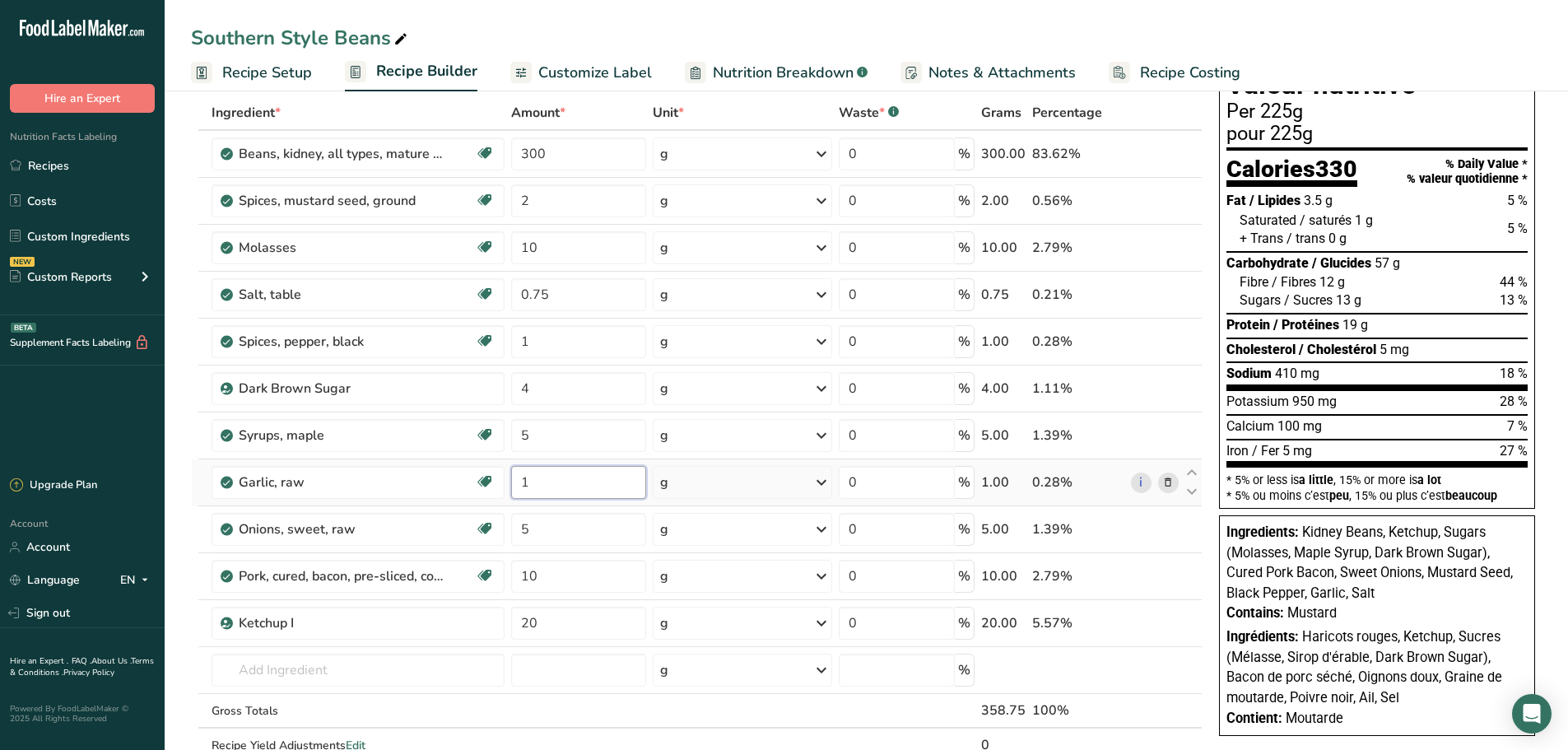
drag, startPoint x: 540, startPoint y: 492, endPoint x: 505, endPoint y: 499, distance: 35.7
click at [505, 499] on tr "Garlic, raw Source of Antioxidants Dairy free Gluten free Vegan Vegetarian Soy …" at bounding box center [697, 483] width 1010 height 47
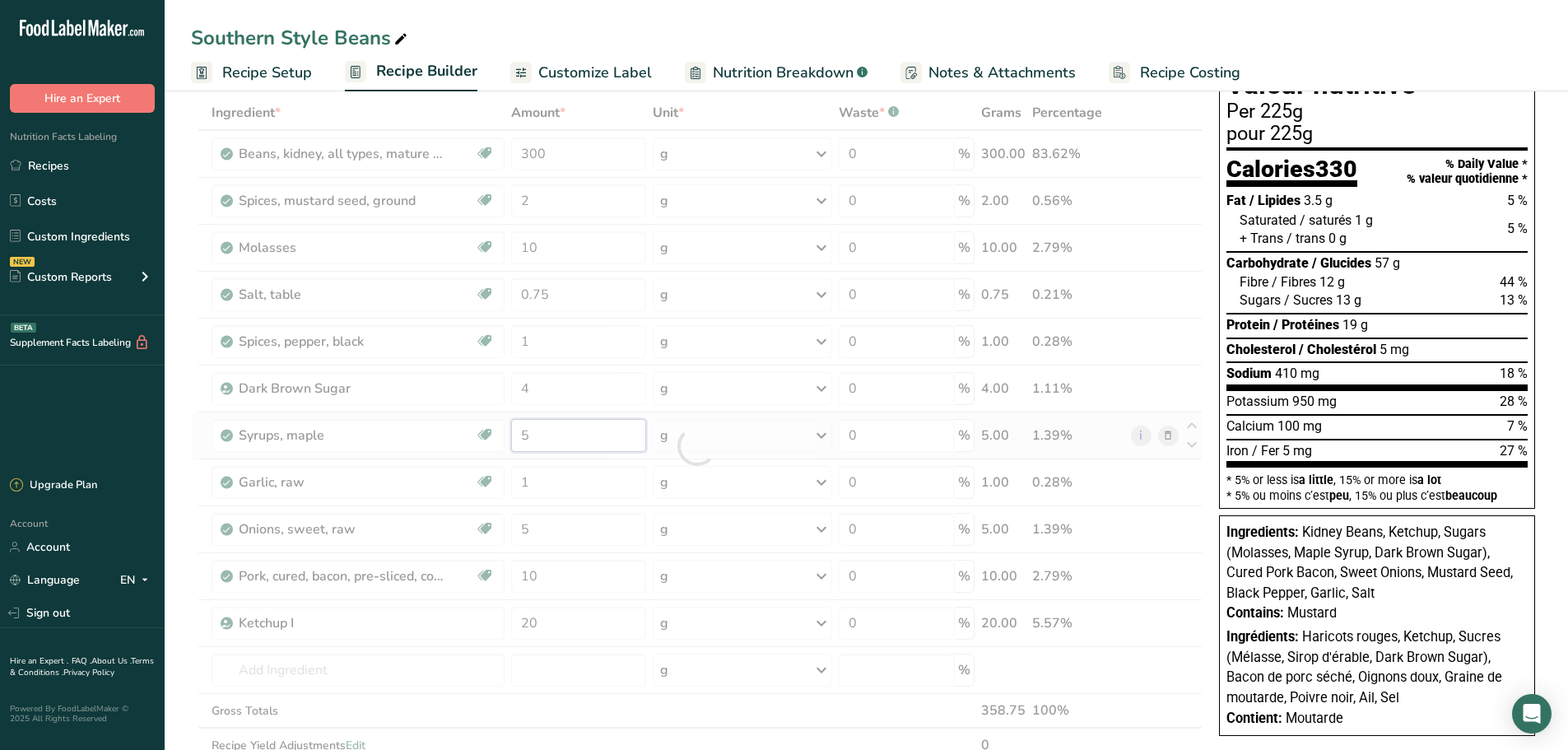
click at [550, 432] on div "Ingredient * Amount * Unit * Waste * .a-a{fill:#347362;}.b-a{fill:#fff;} Grams …" at bounding box center [697, 446] width 1011 height 701
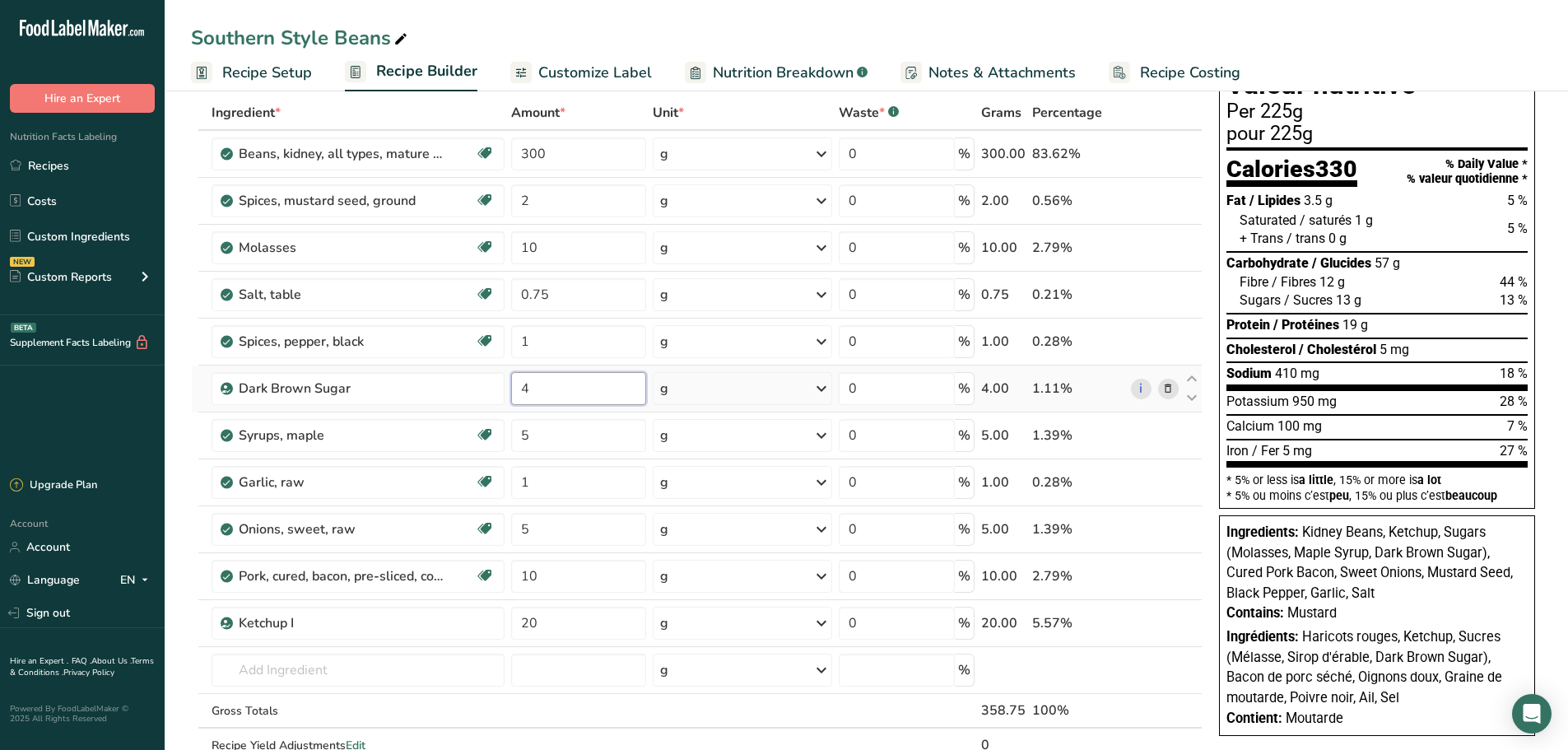
click at [535, 394] on div "Ingredient * Amount * Unit * Waste * .a-a{fill:#347362;}.b-a{fill:#fff;} Grams …" at bounding box center [697, 446] width 1011 height 701
type input "5"
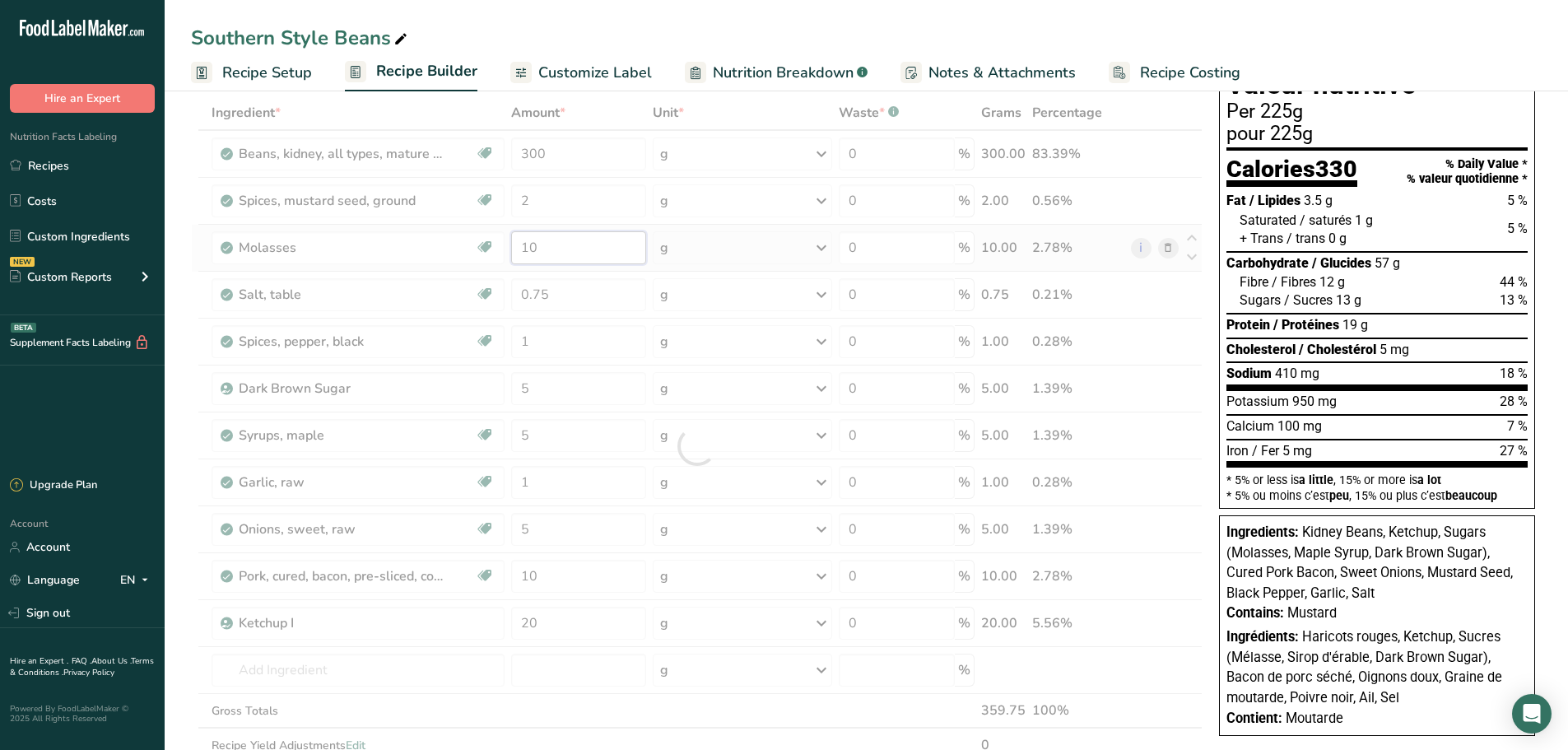
click at [546, 248] on div "Ingredient * Amount * Unit * Waste * .a-a{fill:#347362;}.b-a{fill:#fff;} Grams …" at bounding box center [697, 446] width 1011 height 701
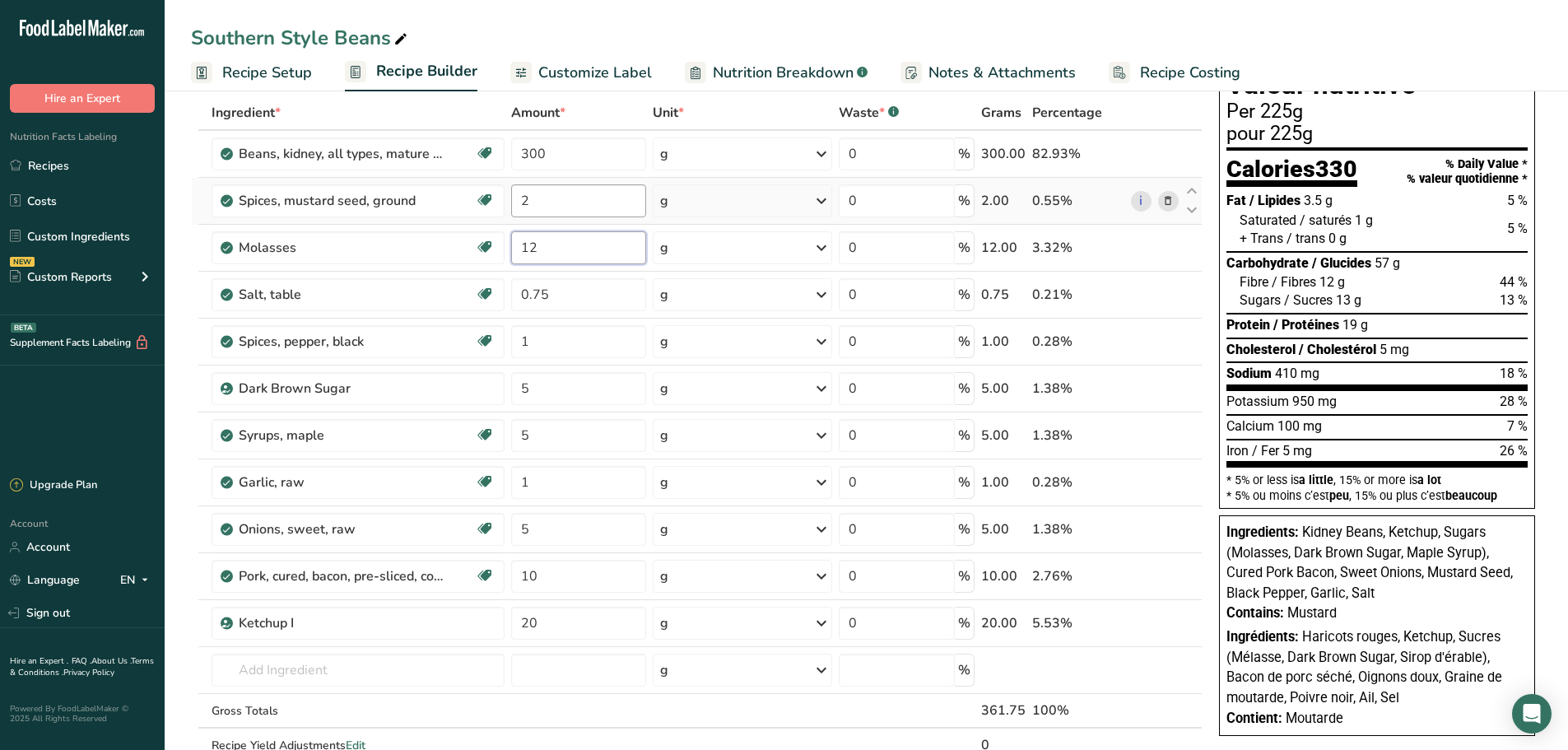
type input "12"
click at [549, 188] on div "Ingredient * Amount * Unit * Waste * .a-a{fill:#347362;}.b-a{fill:#fff;} Grams …" at bounding box center [697, 446] width 1011 height 701
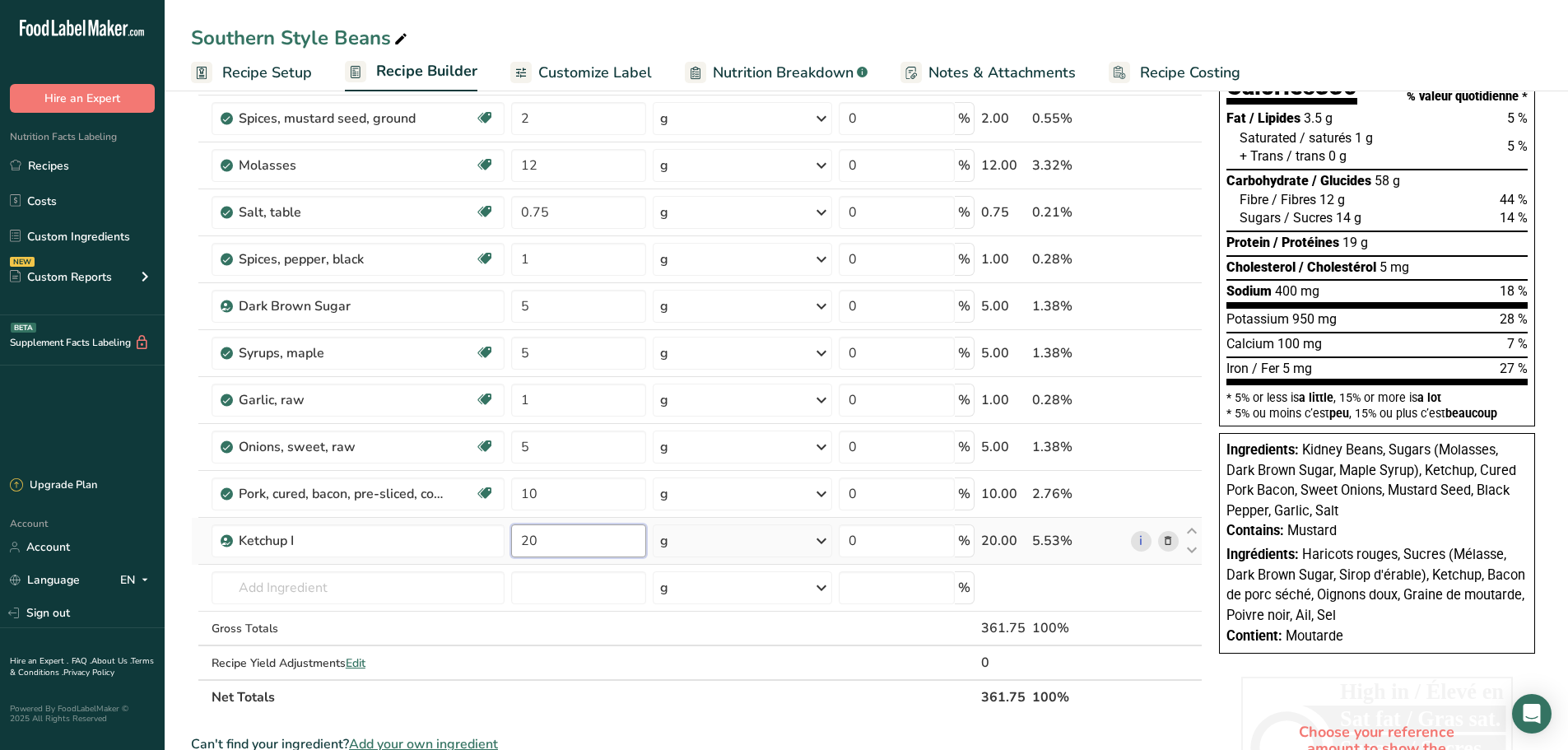
click at [547, 544] on div "Ingredient * Amount * Unit * Waste * .a-a{fill:#347362;}.b-a{fill:#fff;} Grams …" at bounding box center [697, 364] width 1011 height 701
type input "25"
click at [558, 586] on div "Ingredient * Amount * Unit * Waste * .a-a{fill:#347362;}.b-a{fill:#fff;} Grams …" at bounding box center [697, 364] width 1011 height 701
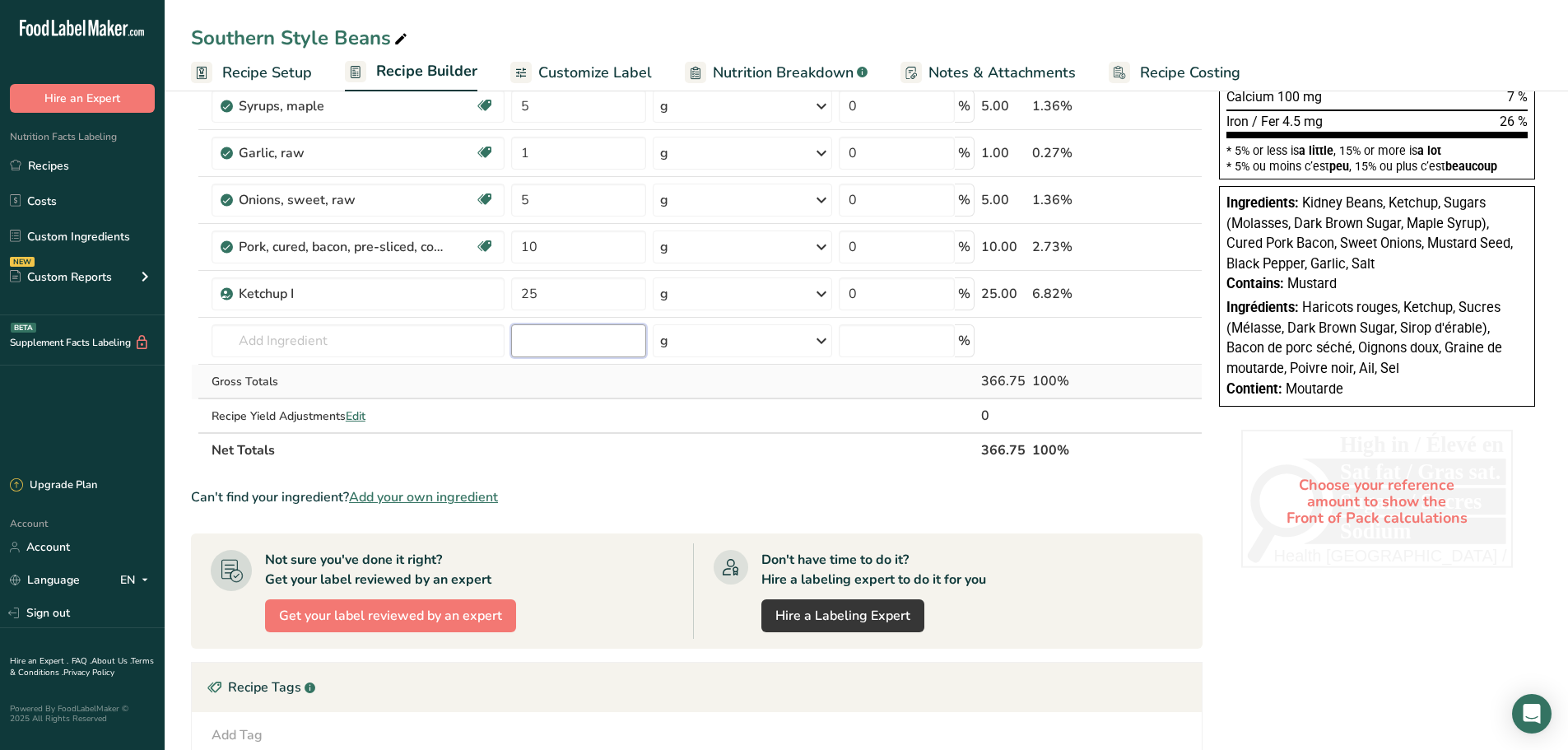
scroll to position [0, 0]
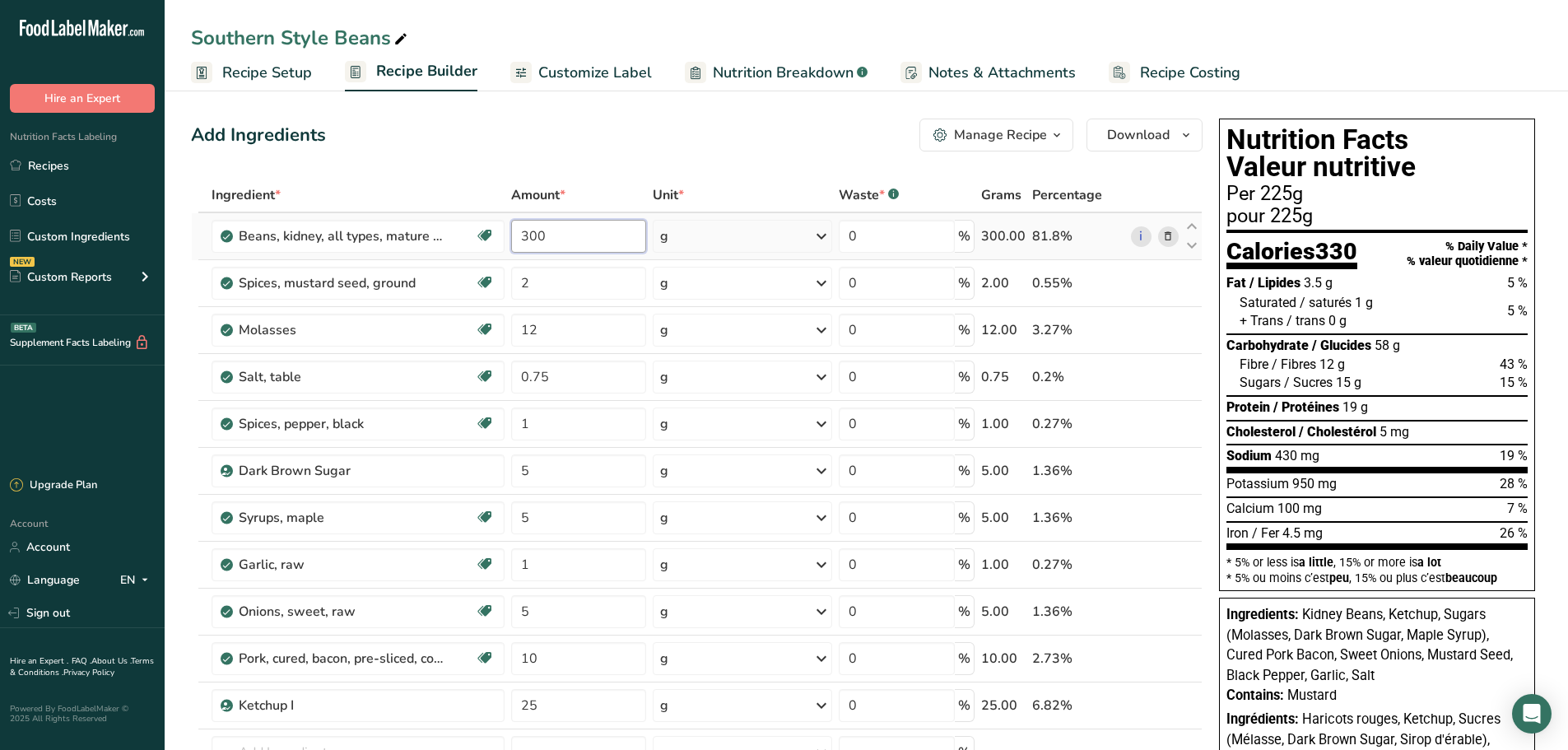
click at [571, 251] on input "300" at bounding box center [579, 237] width 136 height 33
type input "350"
click at [510, 128] on div "Add Ingredients Manage Recipe Delete Recipe Duplicate Recipe Scale Recipe Save …" at bounding box center [697, 135] width 1011 height 33
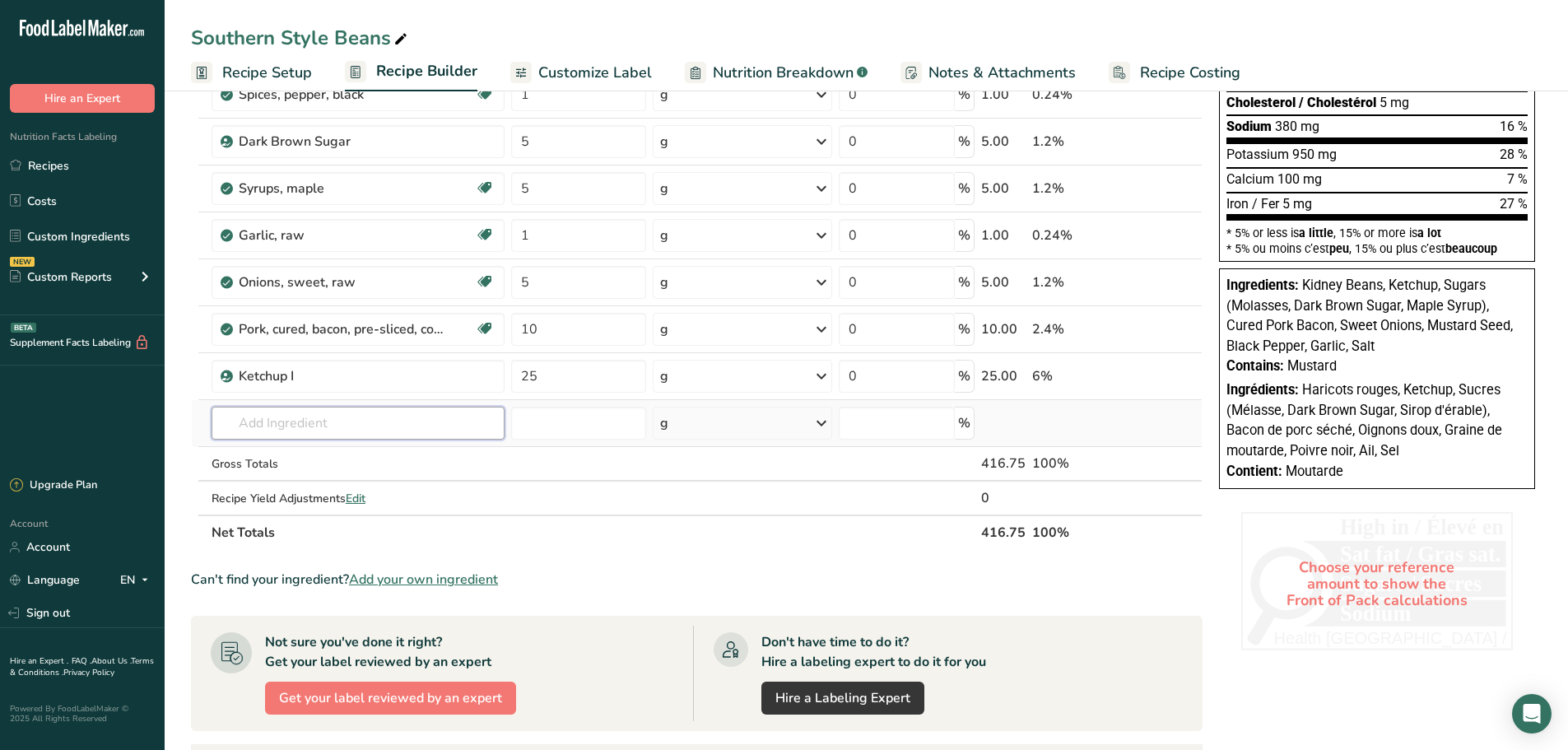
click at [255, 426] on input "text" at bounding box center [357, 424] width 293 height 33
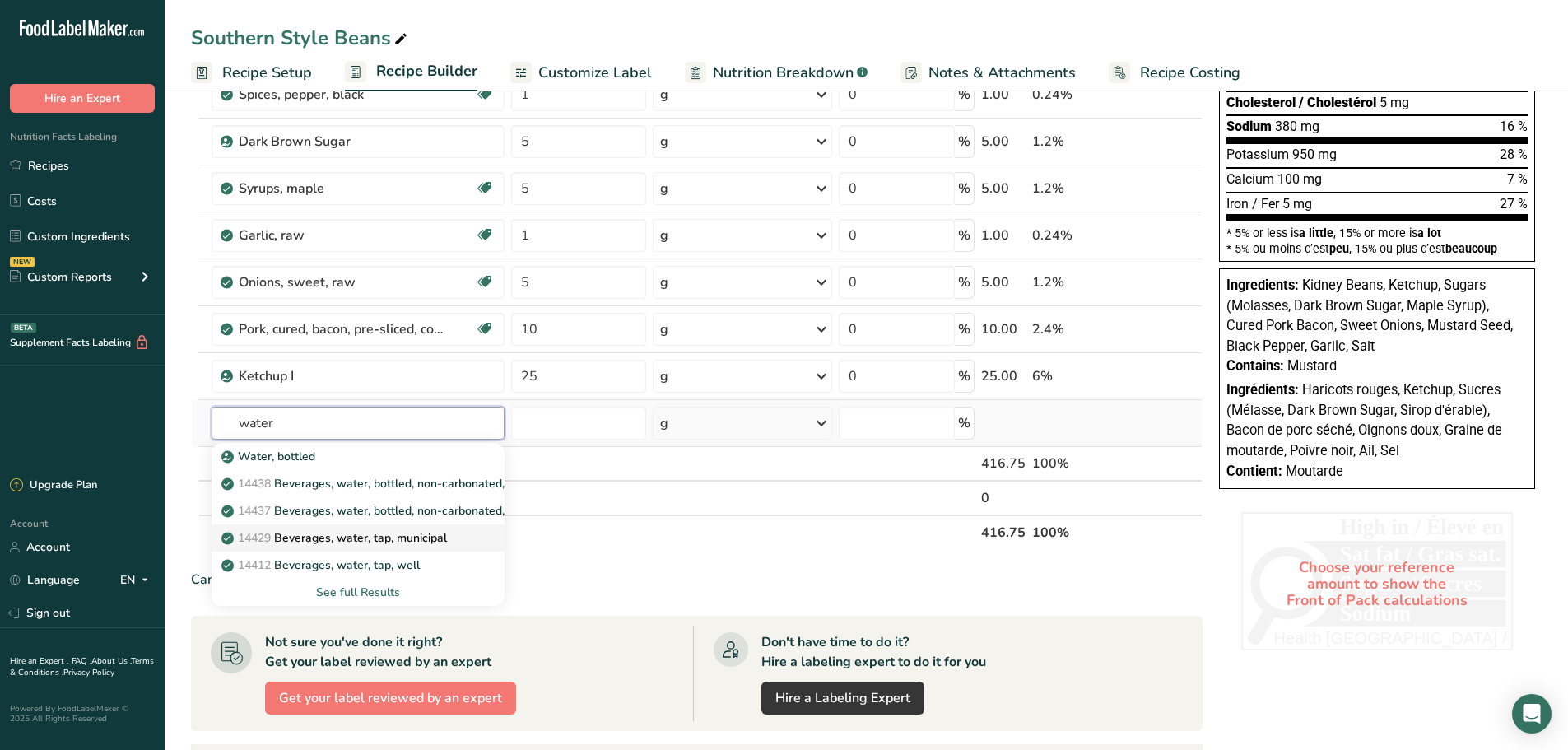
type input "water"
click at [314, 529] on link "14429 [GEOGRAPHIC_DATA], water, tap, municipal" at bounding box center [357, 538] width 293 height 27
type input "Beverages, water, tap, municipal"
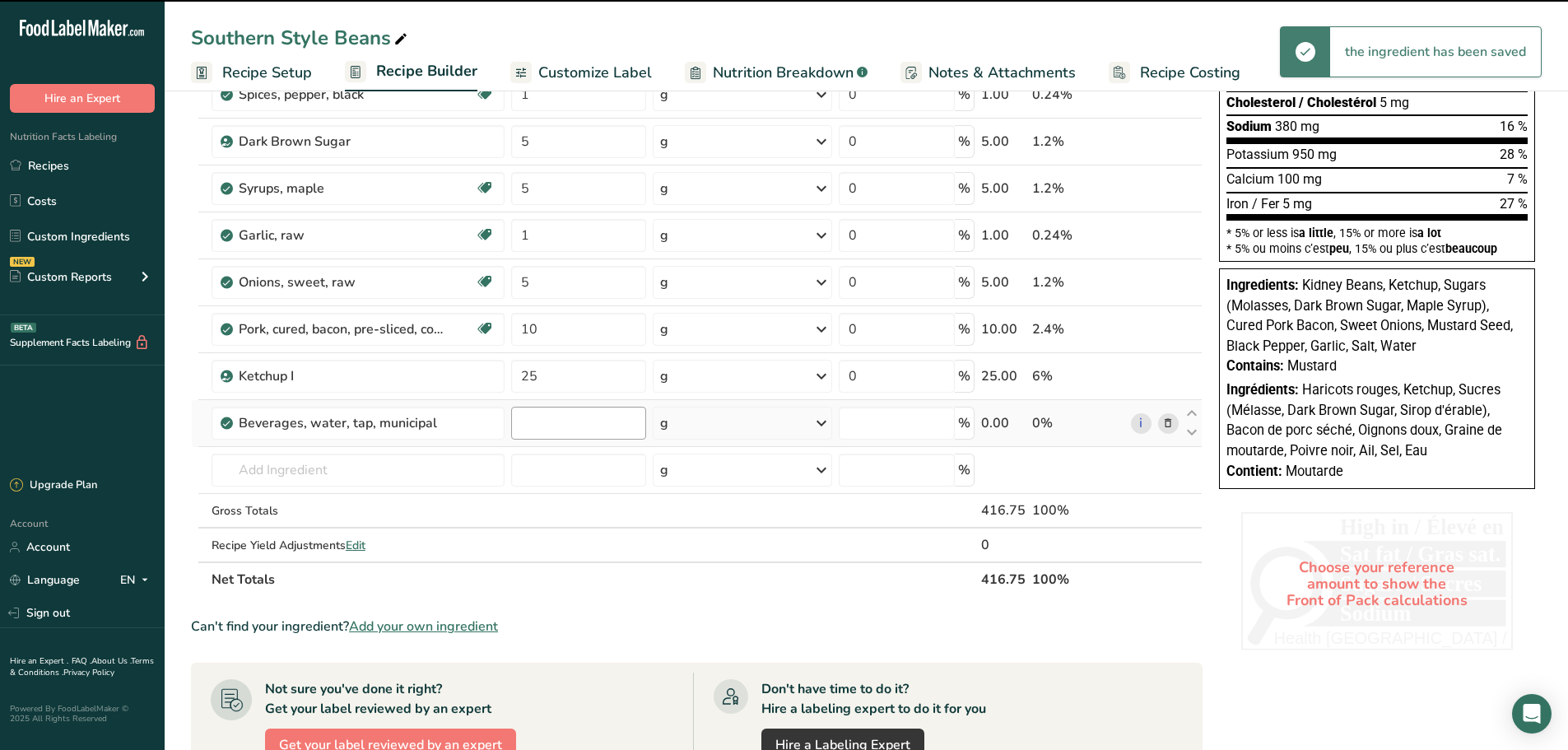
type input "0"
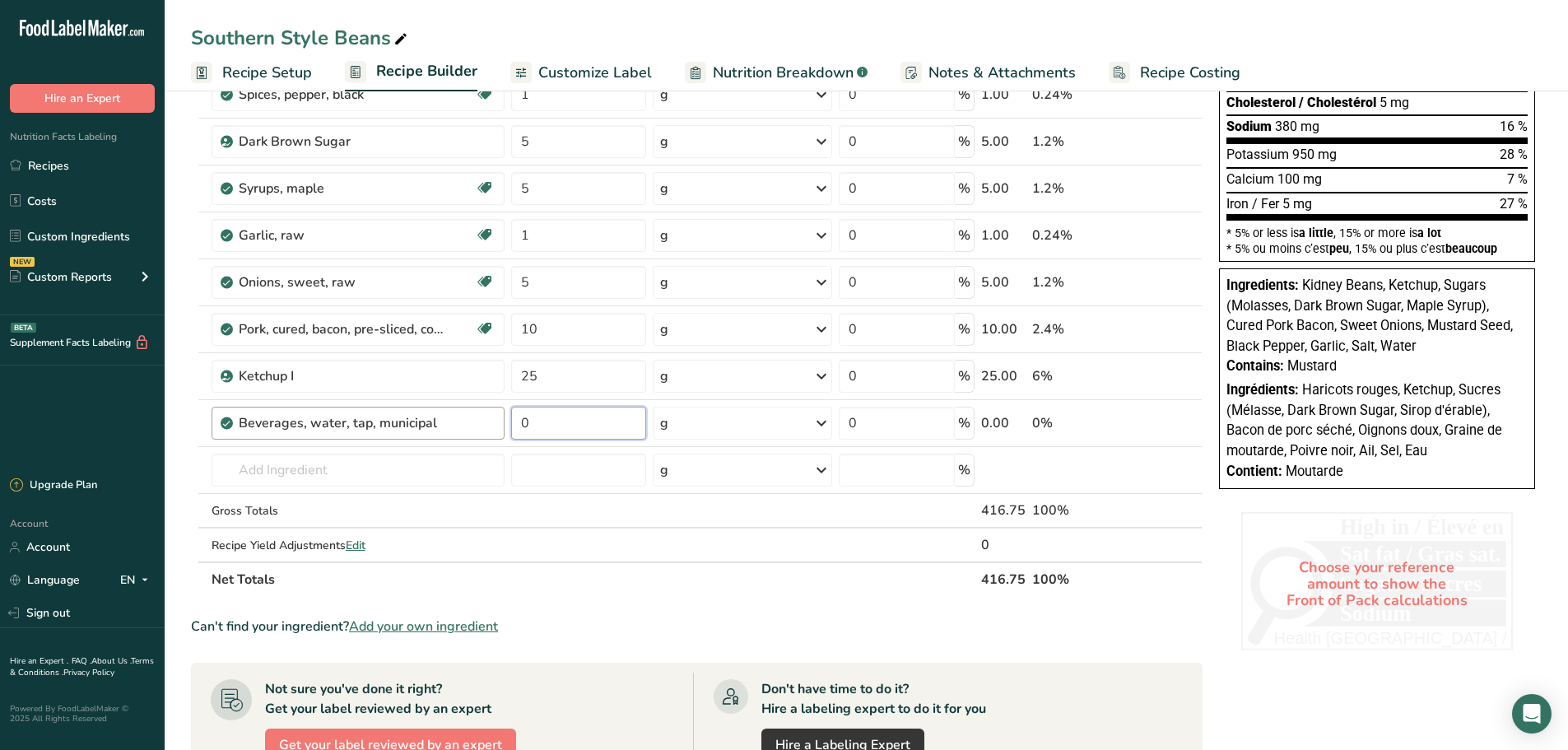
drag, startPoint x: 550, startPoint y: 426, endPoint x: 490, endPoint y: 425, distance: 60.0
click at [490, 425] on tr "Beverages, water, tap, municipal 0 g Portions 1 fl oz 1 bottle 8 fl oz 1 liter …" at bounding box center [697, 424] width 1010 height 47
type input "33.25"
click at [549, 458] on div "Ingredient * Amount * Unit * Waste * .a-a{fill:#347362;}.b-a{fill:#fff;} Grams …" at bounding box center [697, 223] width 1011 height 748
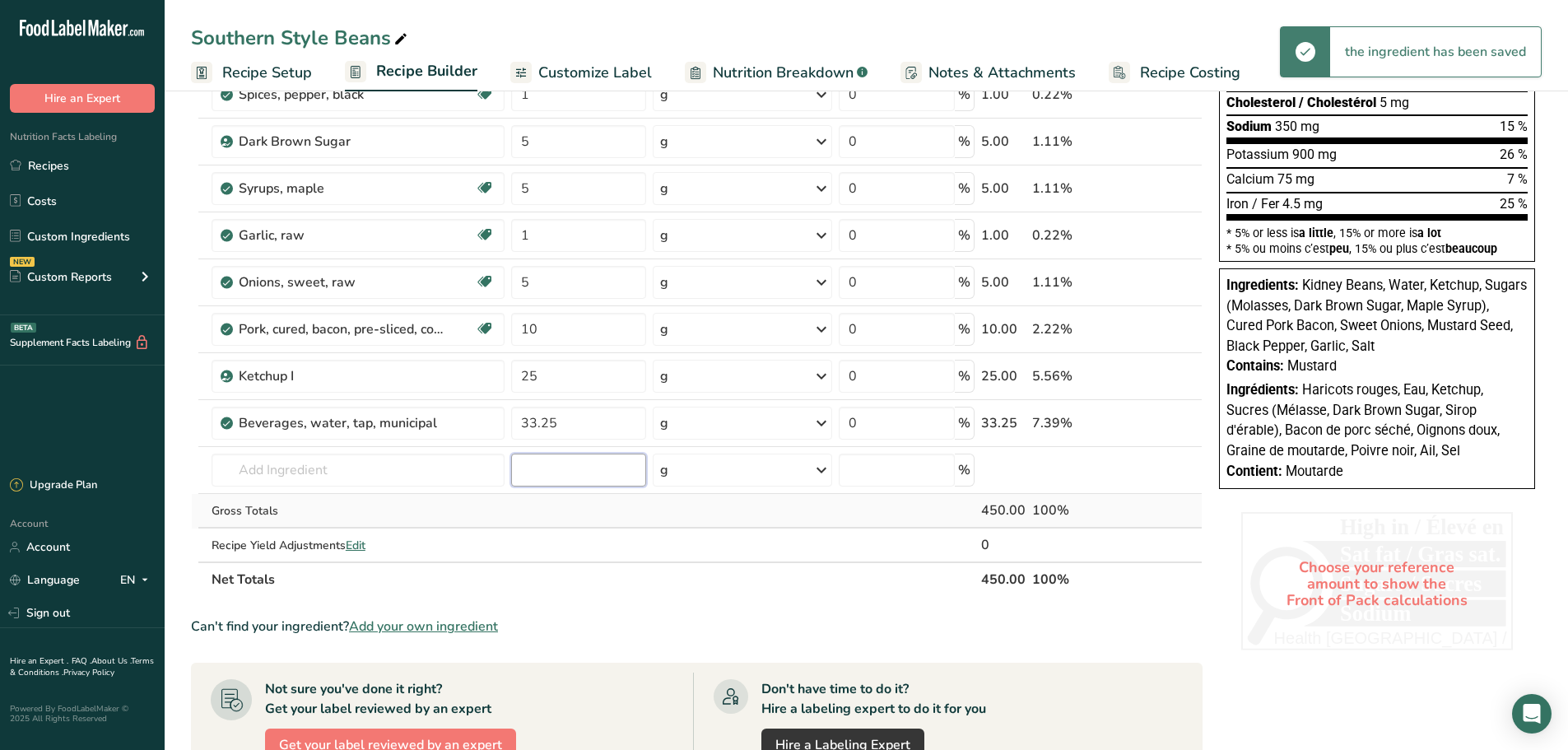
scroll to position [0, 0]
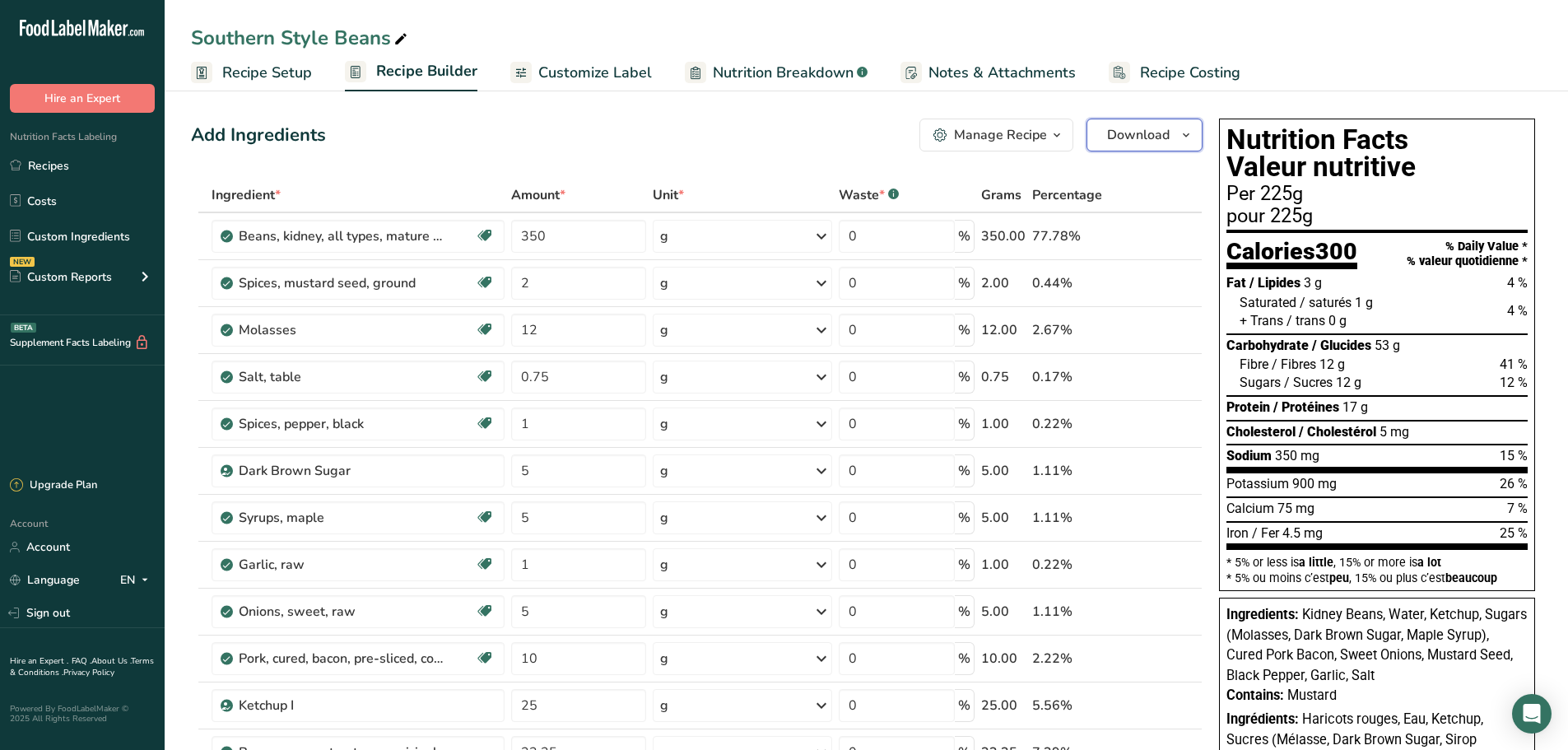
click at [1123, 133] on span "Download" at bounding box center [1138, 135] width 63 height 20
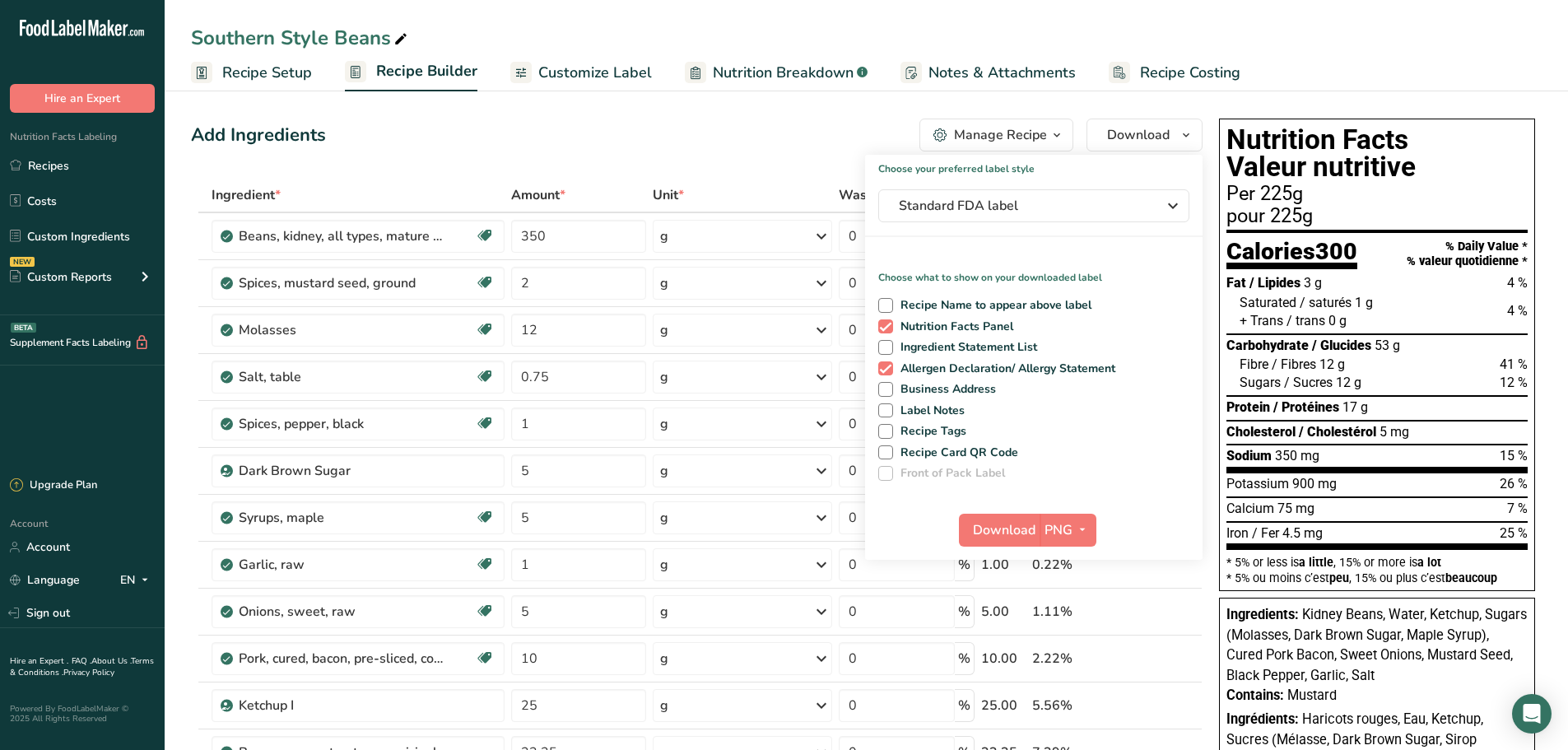
click at [1018, 179] on div "Choose your preferred label style Standard FDA label Standard FDA label The mos…" at bounding box center [1034, 358] width 337 height 405
click at [1008, 200] on span "Standard FDA label" at bounding box center [1023, 205] width 247 height 20
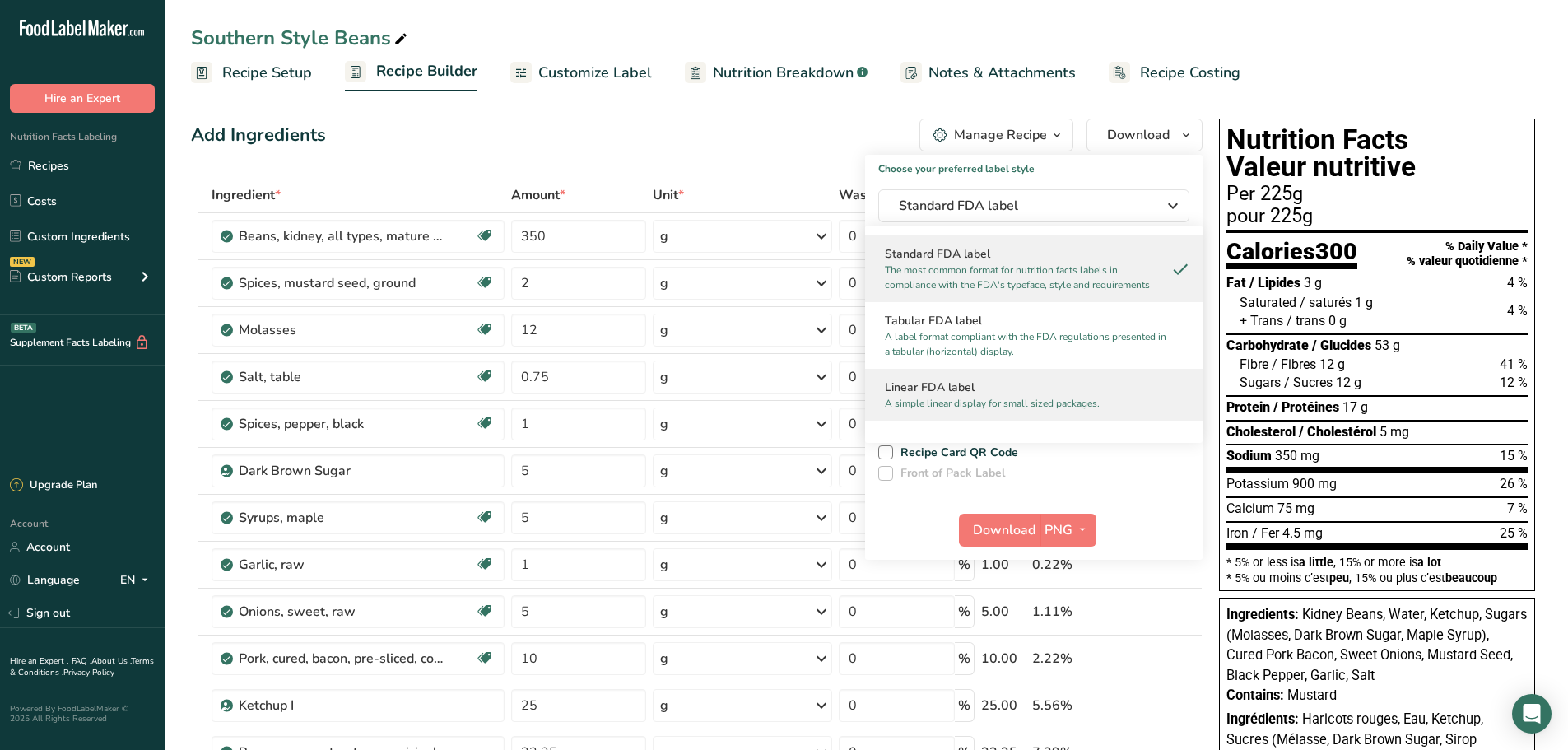
click at [963, 401] on p "A simple linear display for small sized packages." at bounding box center [1026, 403] width 284 height 15
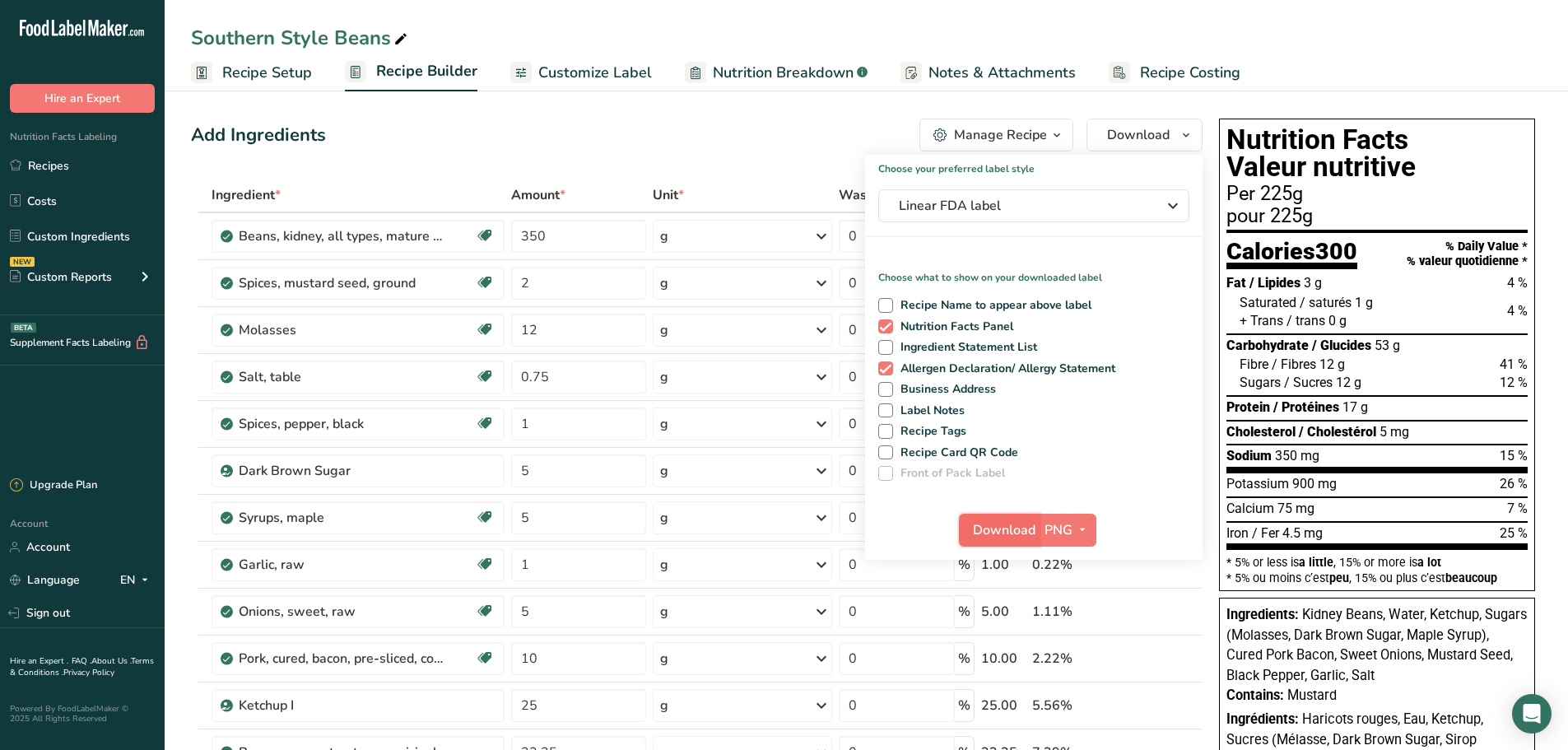
click at [1018, 529] on span "Download" at bounding box center [1004, 530] width 63 height 20
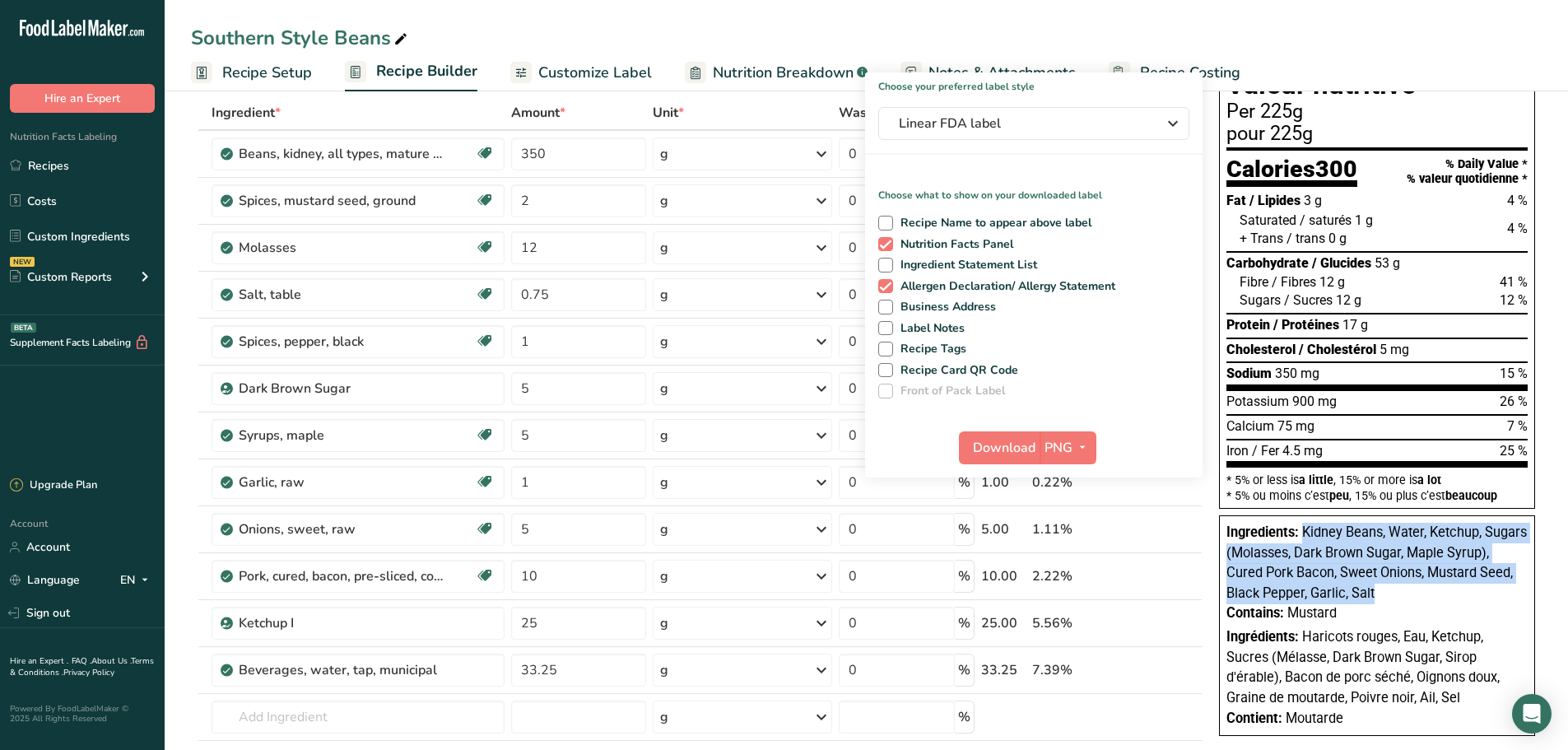
drag, startPoint x: 1301, startPoint y: 532, endPoint x: 1335, endPoint y: 590, distance: 67.2
click at [1335, 590] on div "Ingredients: Kidney Beans, Water, Ketchup, Sugars (Molasses, Dark Brown Sugar, …" at bounding box center [1377, 563] width 301 height 81
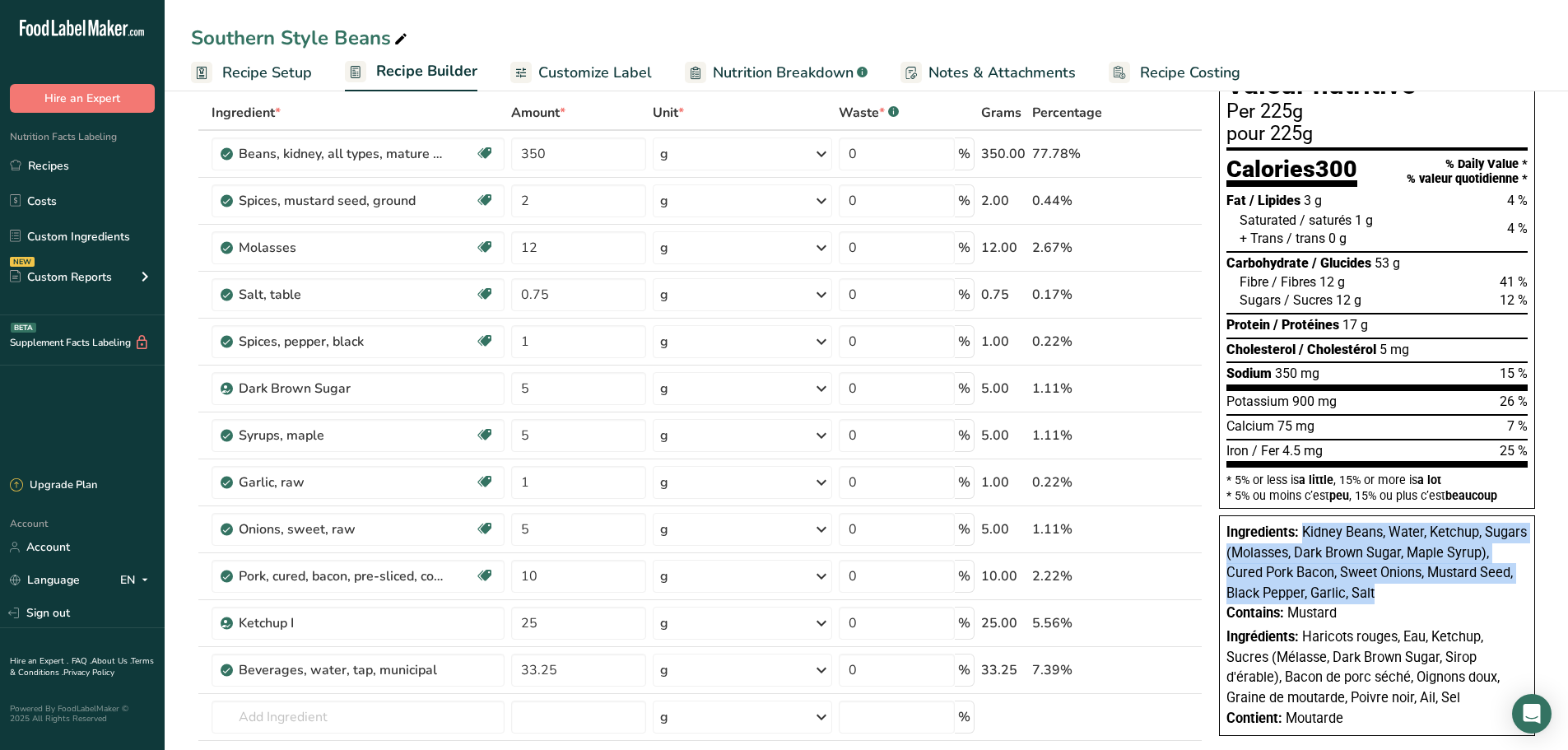
copy span "Kidney Beans, Water, Ketchup, Sugars (Molasses, Dark Brown Sugar, Maple Syrup),…"
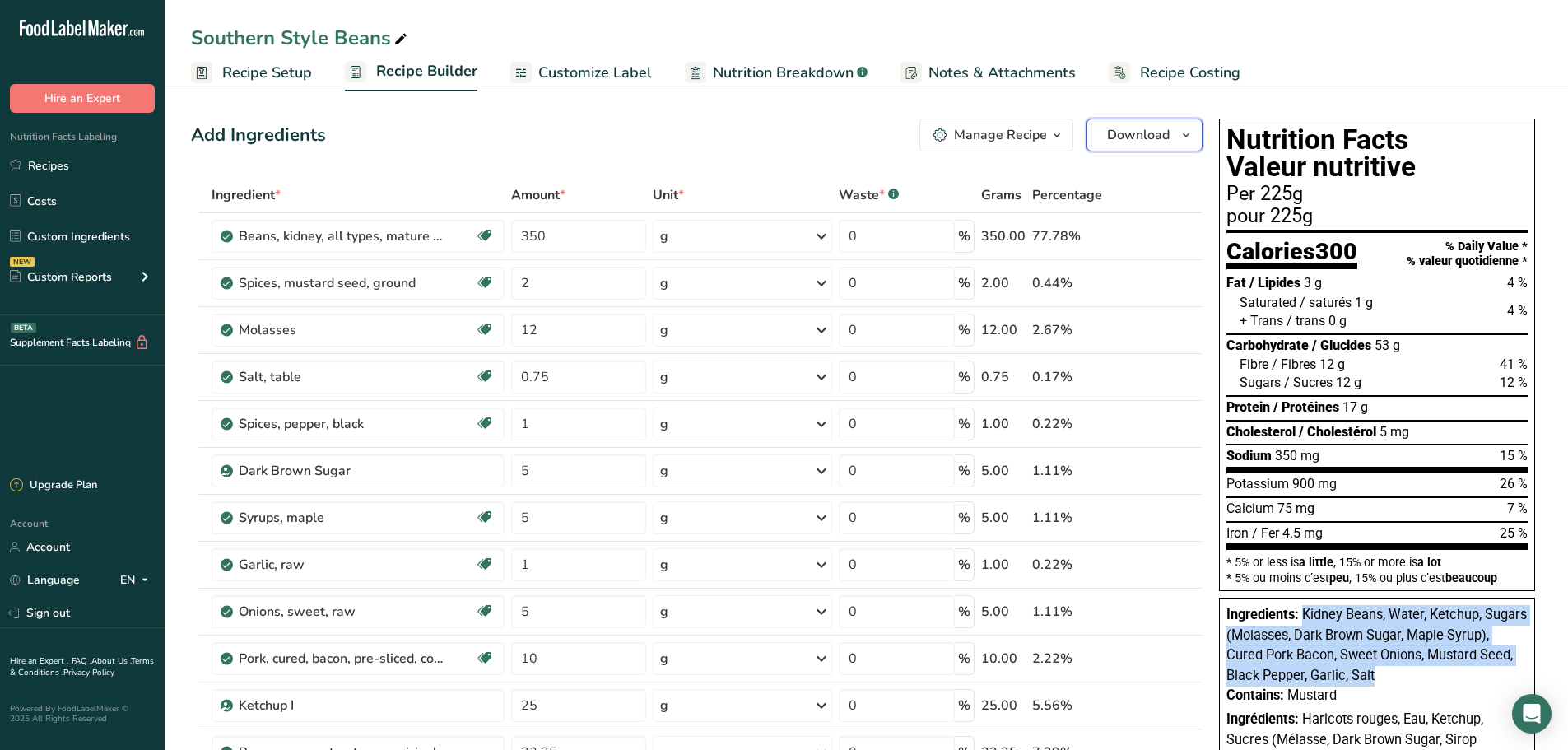
click at [1144, 135] on span "Download" at bounding box center [1138, 135] width 63 height 20
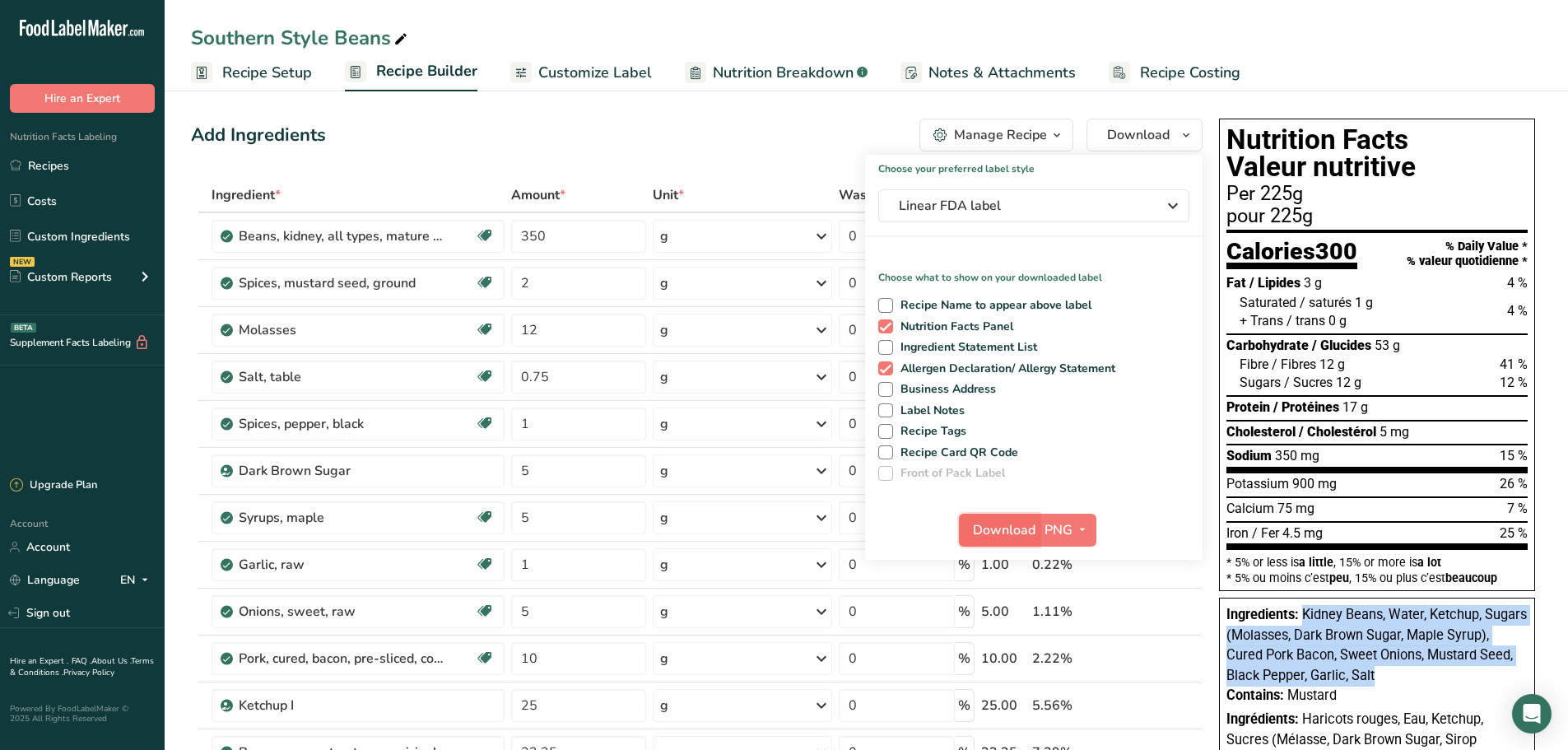
click at [1017, 535] on span "Download" at bounding box center [1004, 530] width 63 height 20
